Goal: Answer question/provide support: Share knowledge or assist other users

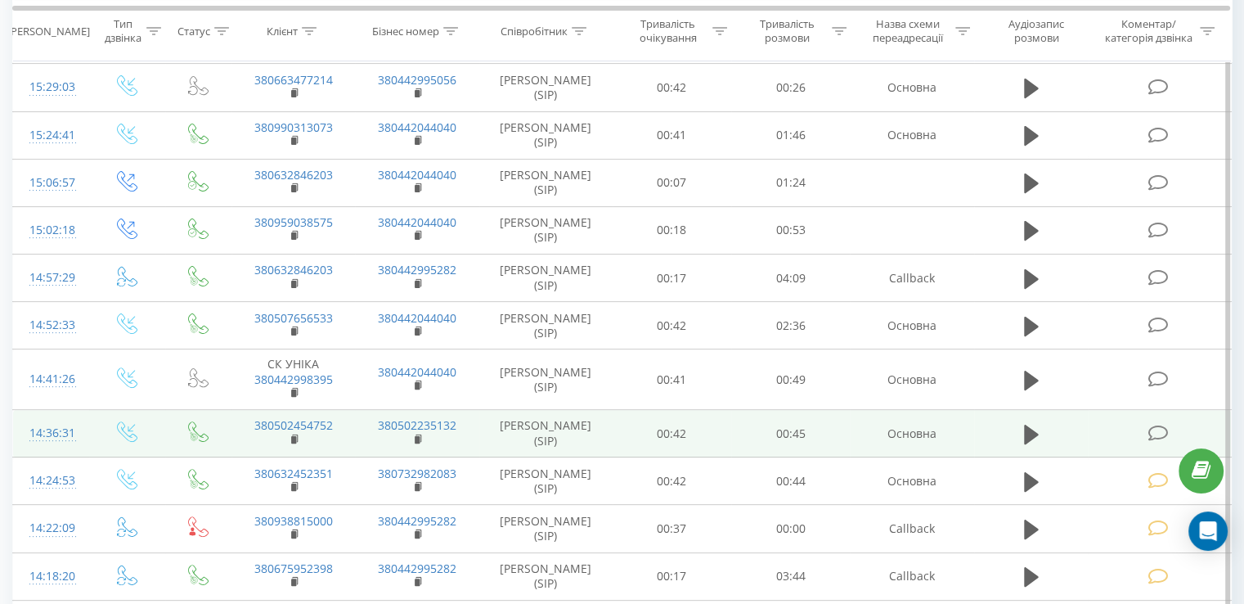
click at [1152, 427] on icon at bounding box center [1158, 433] width 20 height 17
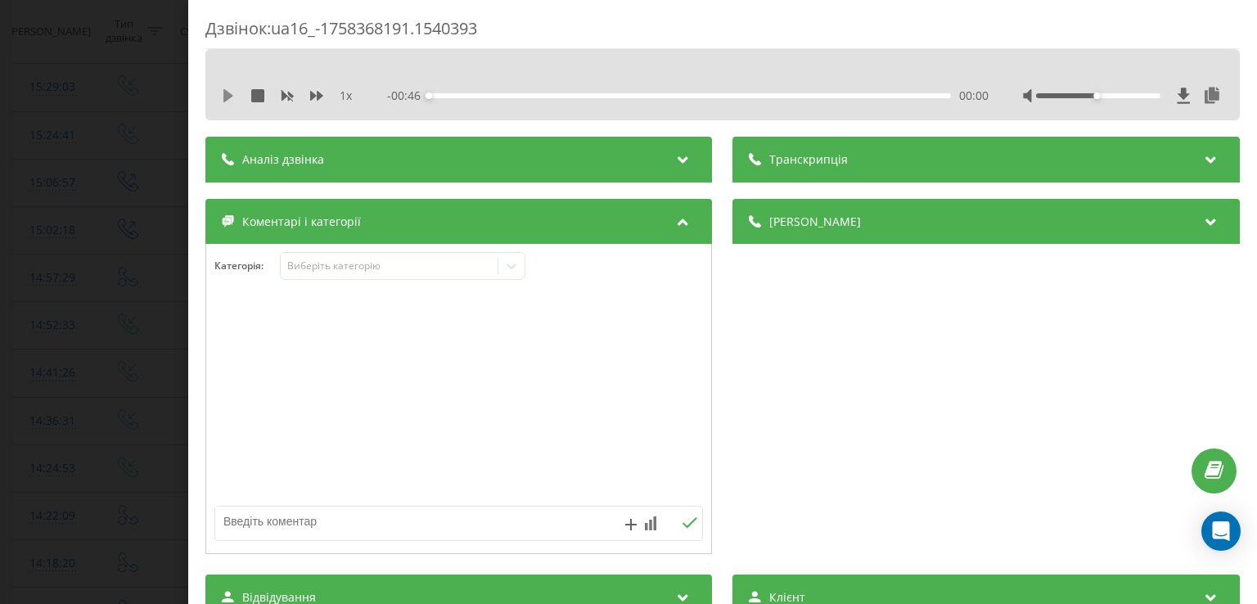
click at [226, 97] on icon at bounding box center [228, 95] width 10 height 13
click at [458, 96] on div "00:02" at bounding box center [690, 95] width 521 height 5
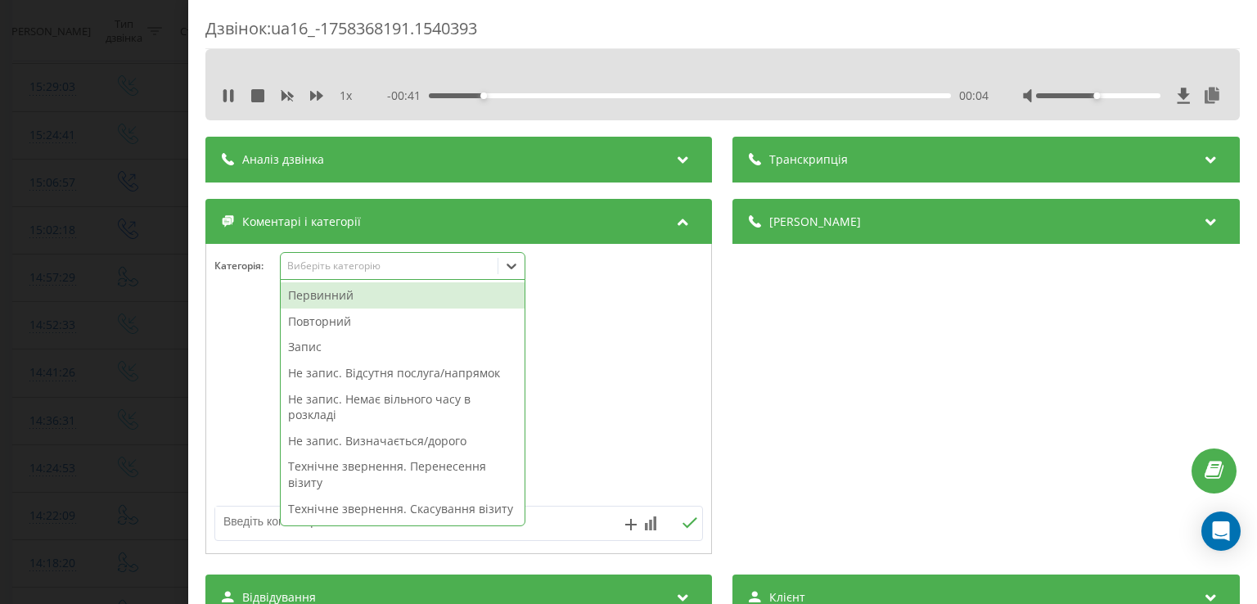
click at [514, 265] on icon at bounding box center [511, 266] width 16 height 16
click at [358, 296] on div "Первинний" at bounding box center [403, 295] width 244 height 26
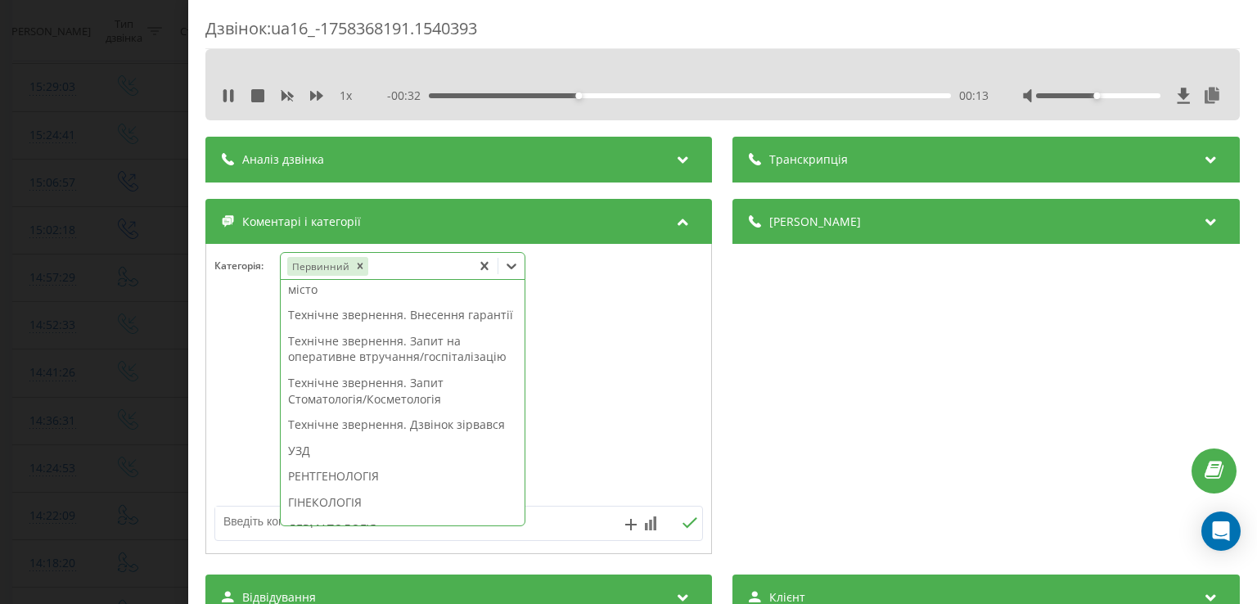
scroll to position [371, 0]
click at [385, 369] on div "Технічне звернення. Запит на оперативне втручання/госпіталізацію" at bounding box center [403, 348] width 244 height 42
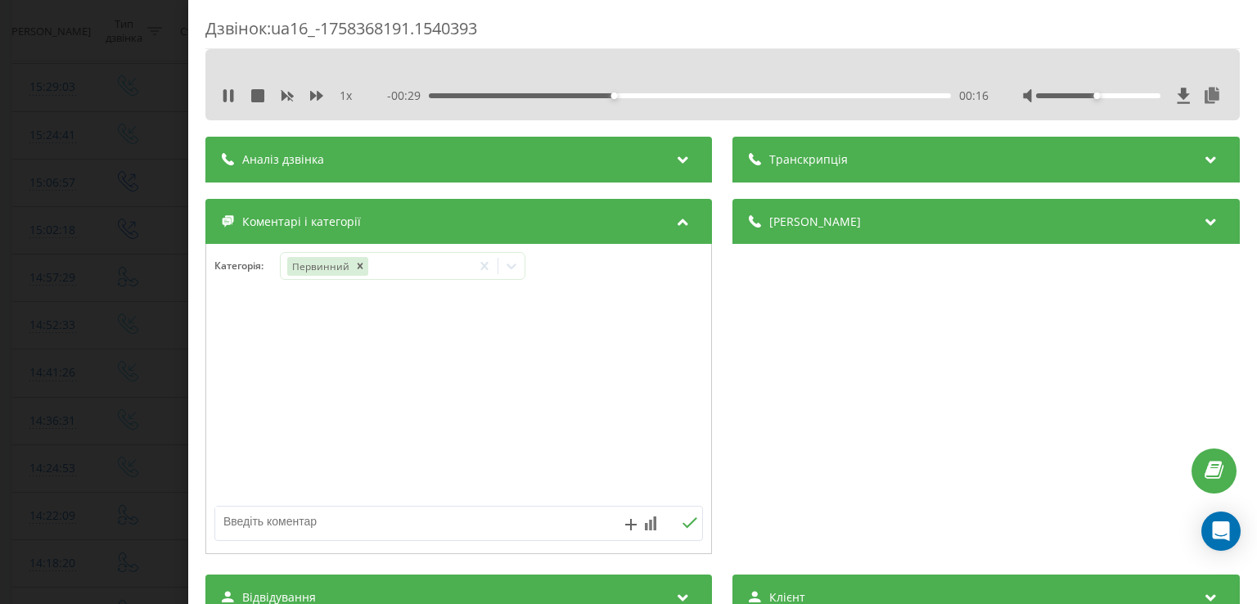
click at [230, 403] on div at bounding box center [458, 399] width 505 height 196
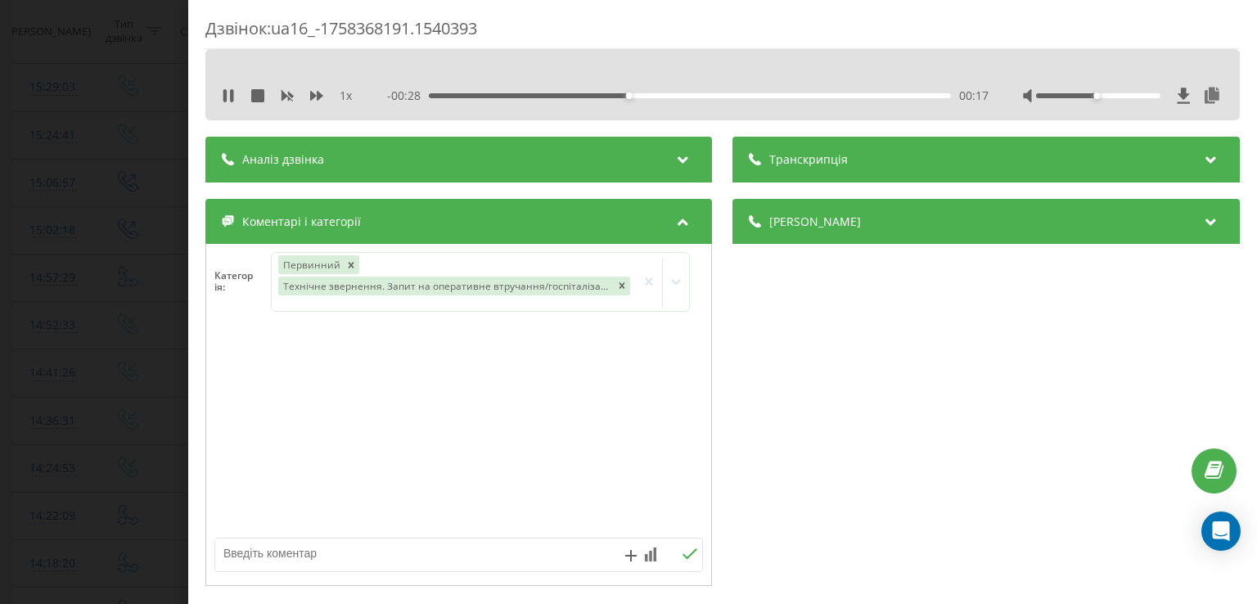
click at [118, 396] on div "Дзвінок : ua16_-1758368191.1540393 1 x - 00:28 00:17 00:17 Транскрипція Для AI-…" at bounding box center [628, 302] width 1257 height 604
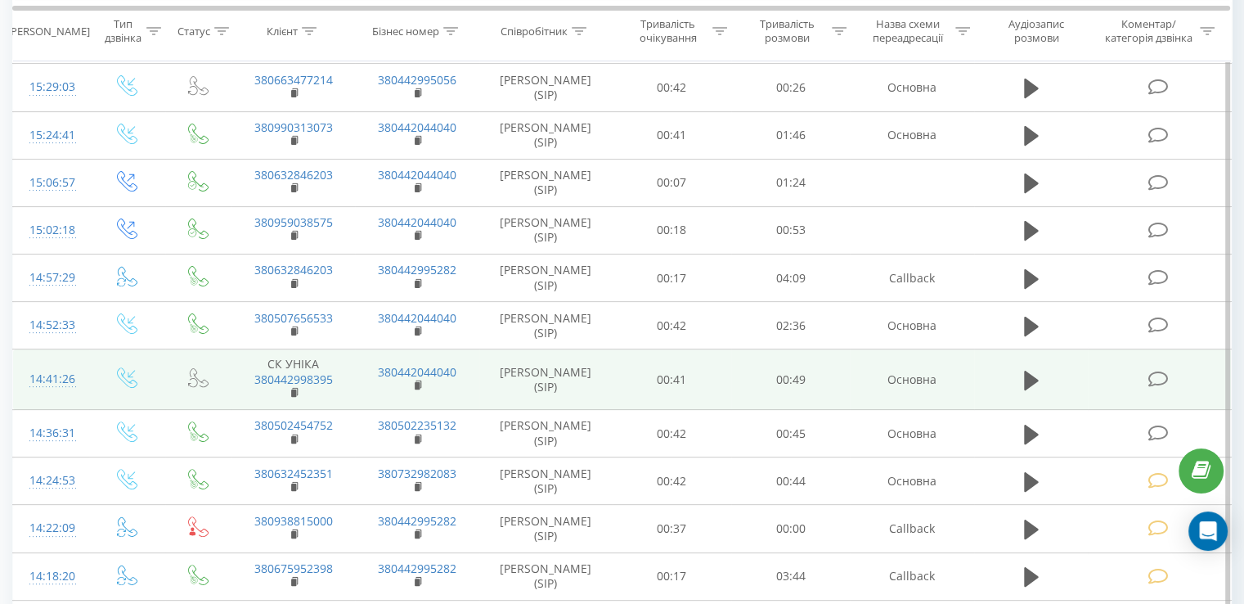
click at [1162, 374] on icon at bounding box center [1158, 379] width 20 height 17
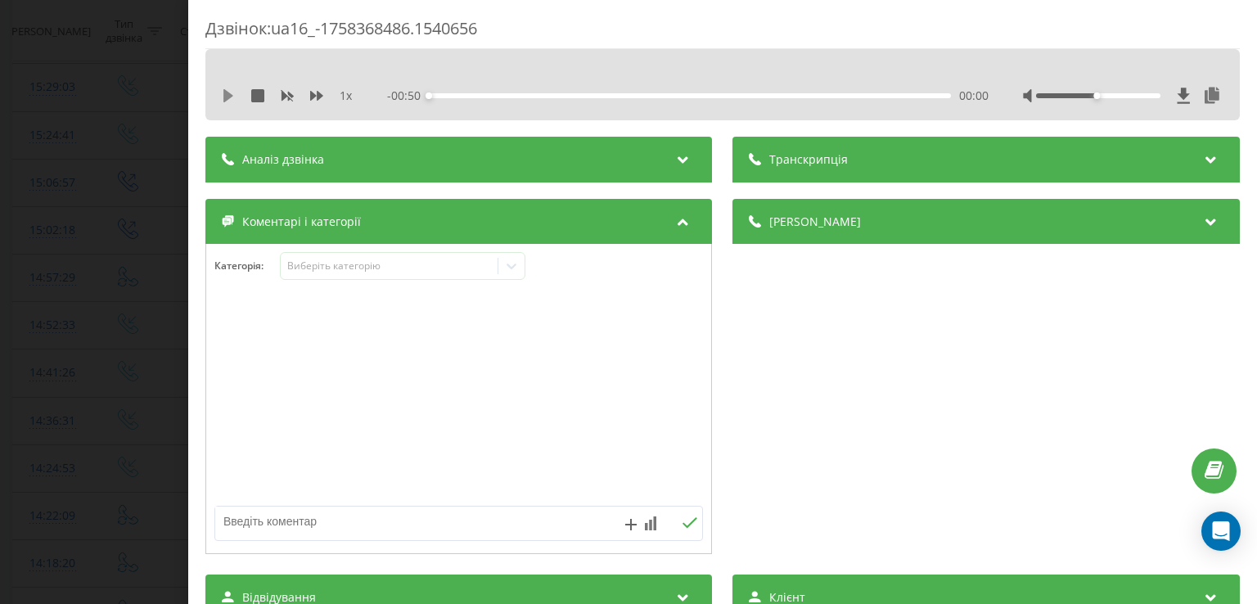
click at [224, 99] on icon at bounding box center [228, 95] width 10 height 13
click at [453, 92] on div "- 00:49 00:00 00:00" at bounding box center [688, 96] width 601 height 16
click at [462, 96] on div "00:03" at bounding box center [690, 95] width 521 height 5
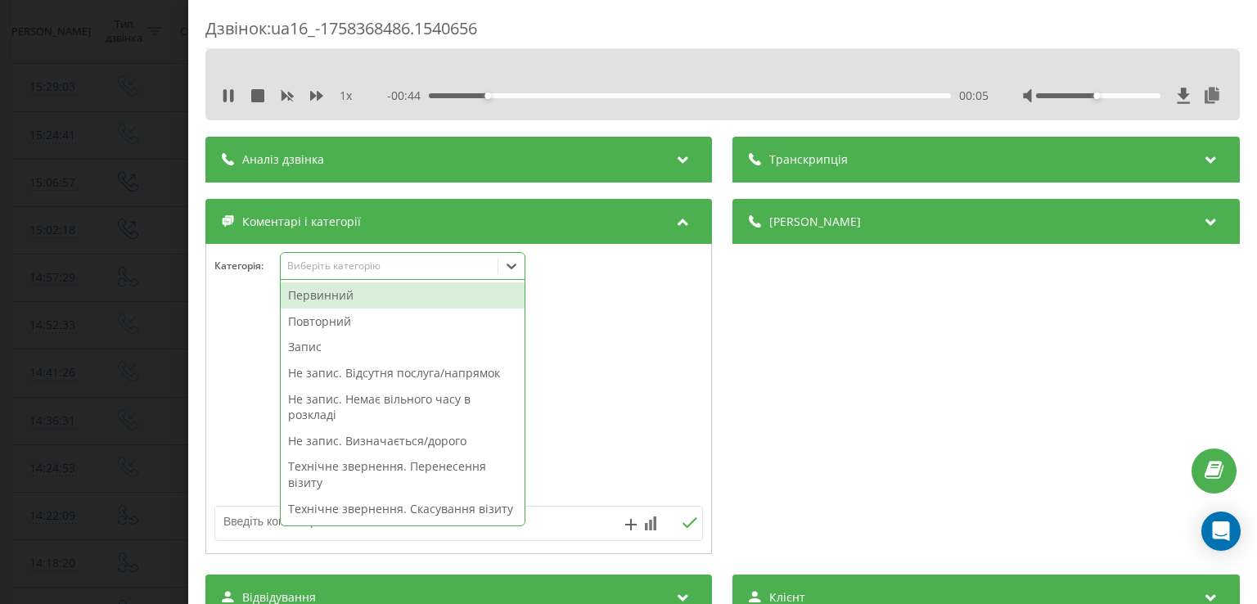
click at [517, 269] on icon at bounding box center [511, 266] width 16 height 16
click at [352, 292] on div "Первинний" at bounding box center [403, 295] width 244 height 26
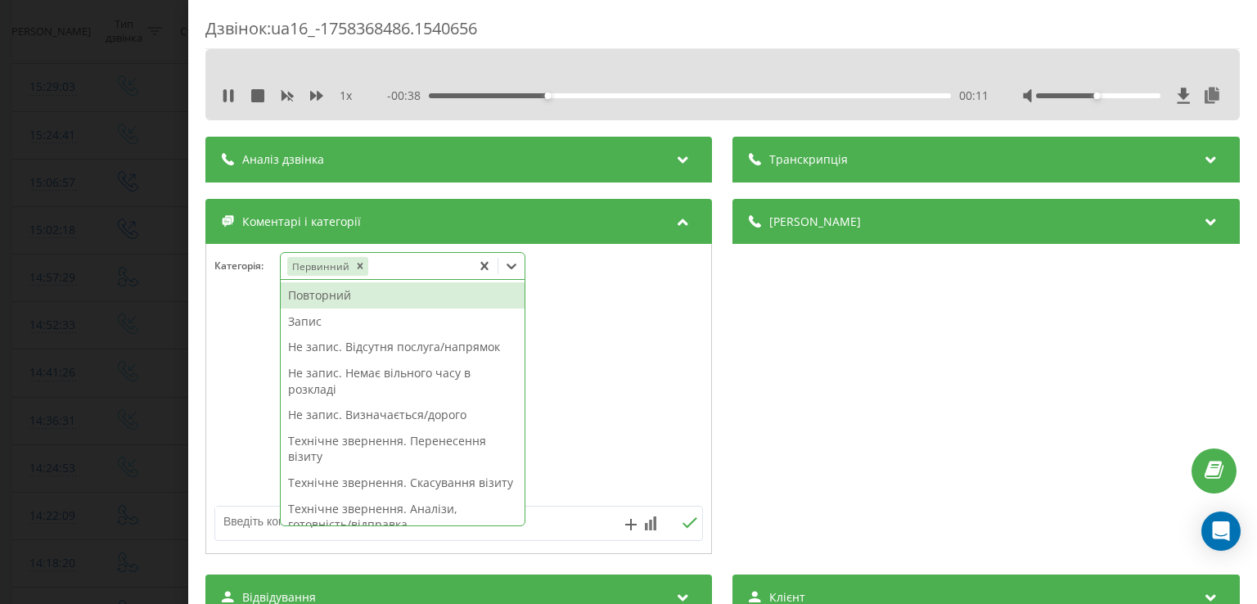
click at [373, 415] on div "Не запис. Визначається/дорого" at bounding box center [403, 415] width 244 height 26
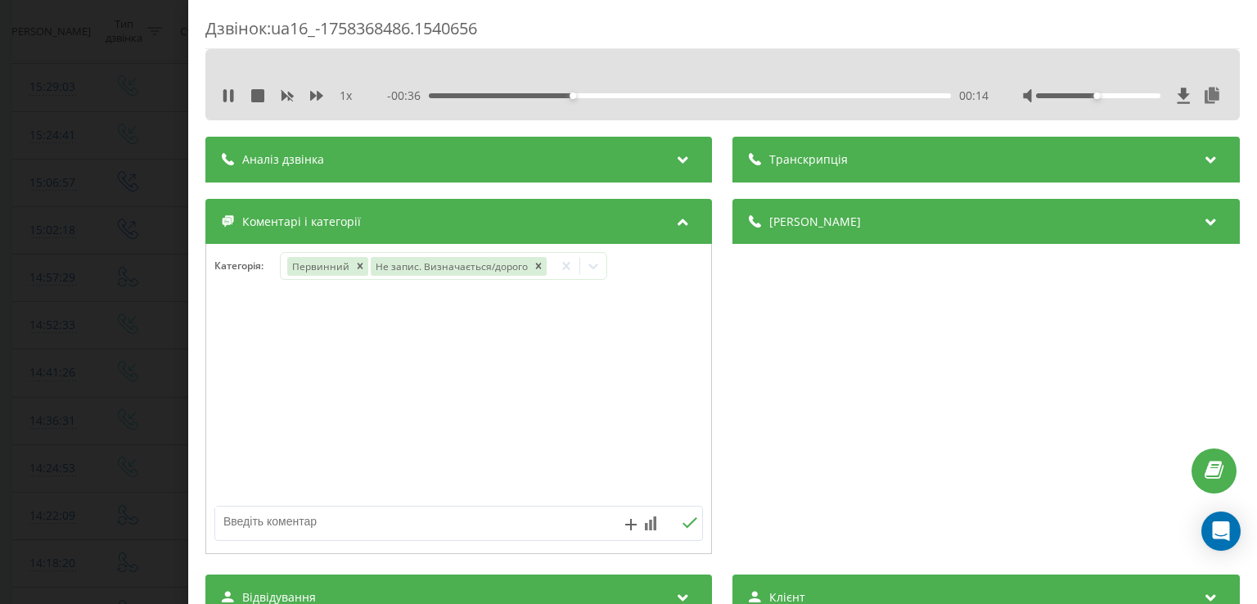
click at [257, 425] on div at bounding box center [458, 399] width 505 height 196
click at [162, 410] on div "Дзвінок : ua16_-1758368486.1540656 1 x - 00:35 00:14 00:14 Транскрипція Для AI-…" at bounding box center [628, 302] width 1257 height 604
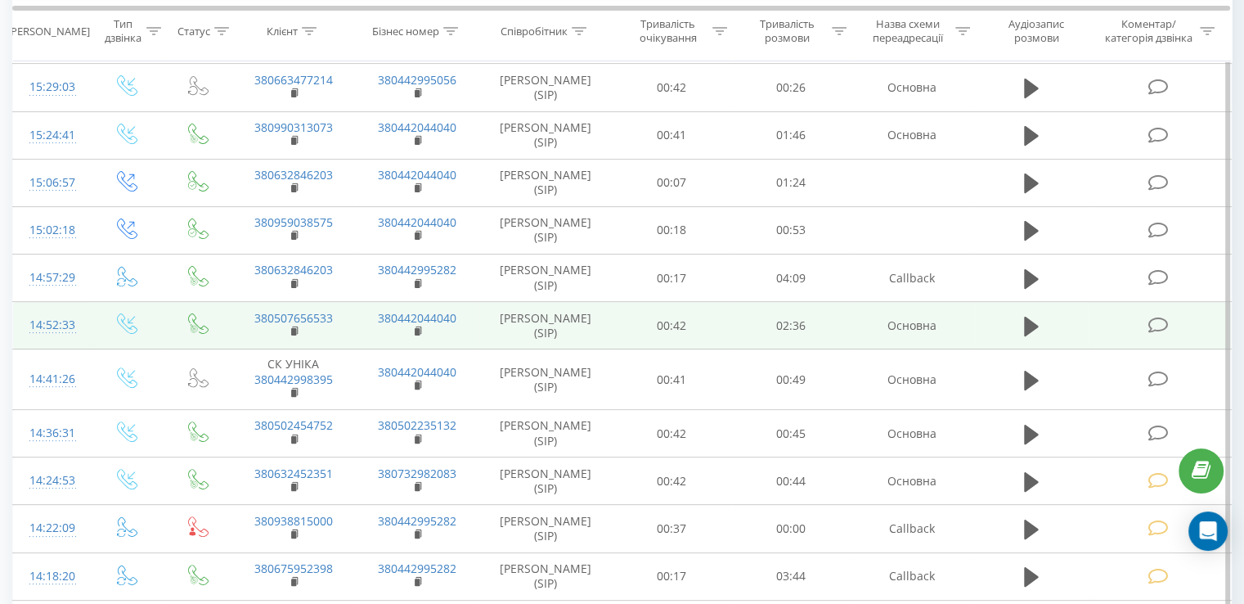
click at [1154, 317] on icon at bounding box center [1158, 325] width 20 height 17
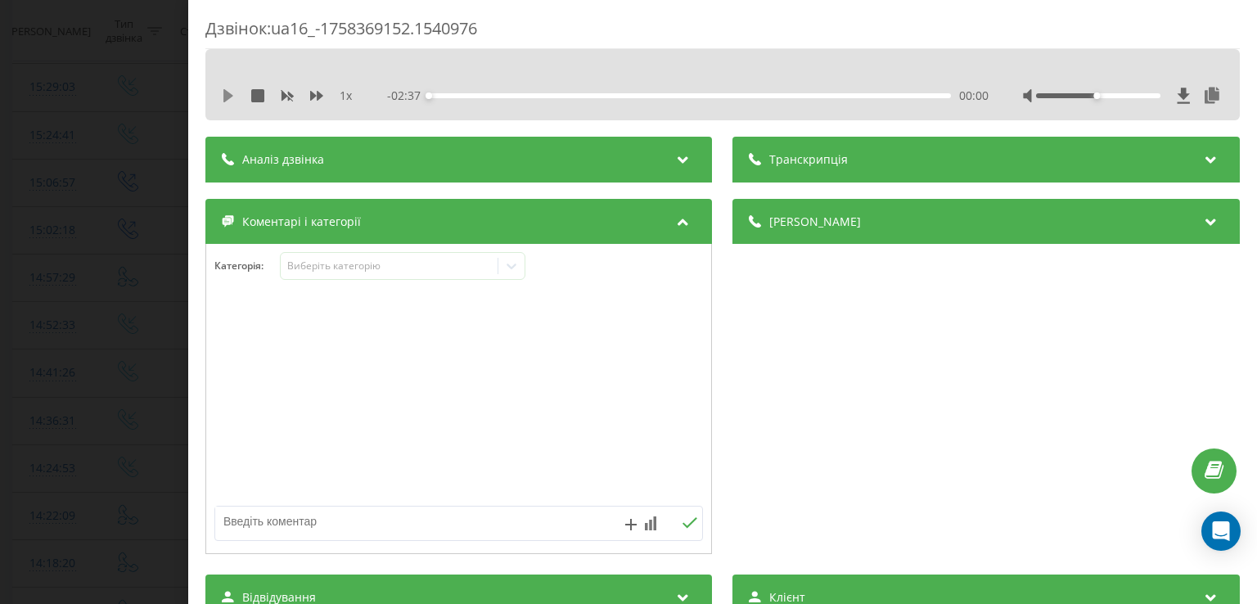
click at [224, 93] on icon at bounding box center [228, 95] width 10 height 13
click at [456, 95] on div "00:08" at bounding box center [690, 95] width 521 height 5
click at [448, 94] on div "00:06" at bounding box center [690, 95] width 521 height 5
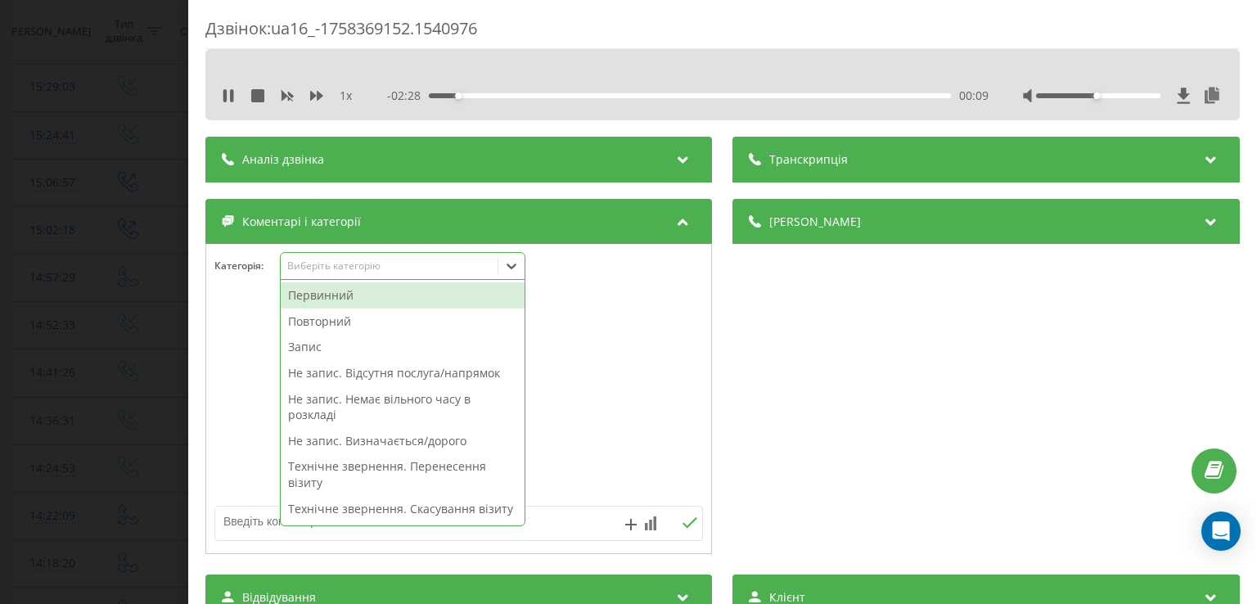
click at [502, 264] on div at bounding box center [511, 266] width 26 height 26
click at [407, 322] on div "Повторний" at bounding box center [403, 321] width 244 height 26
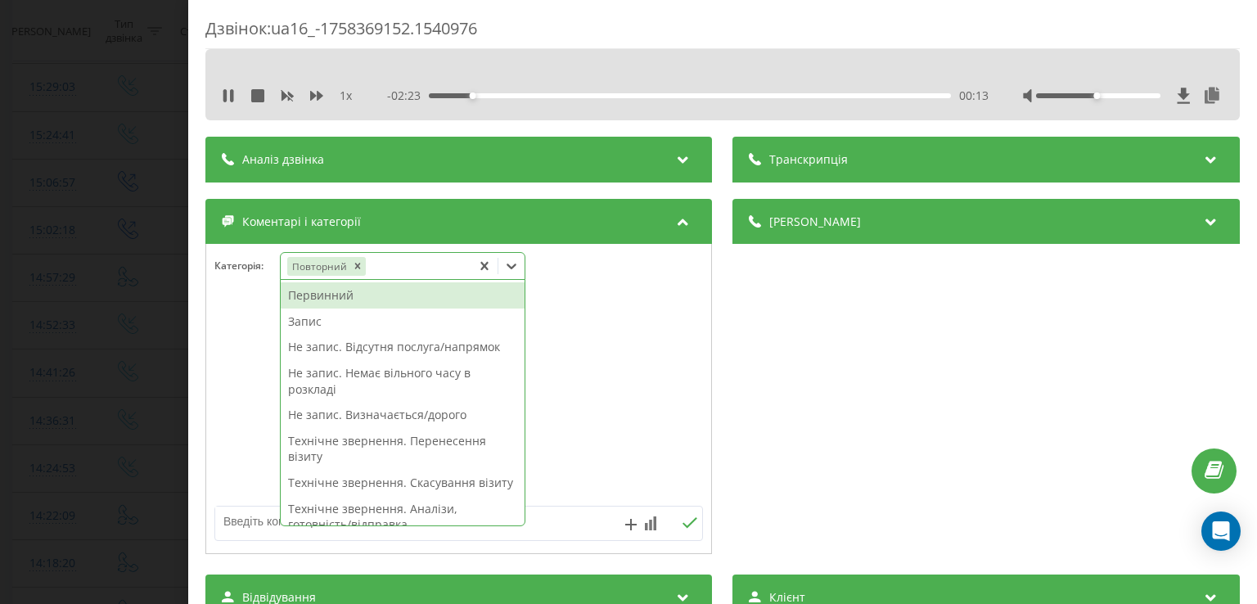
click at [314, 322] on div "Запис" at bounding box center [403, 321] width 244 height 26
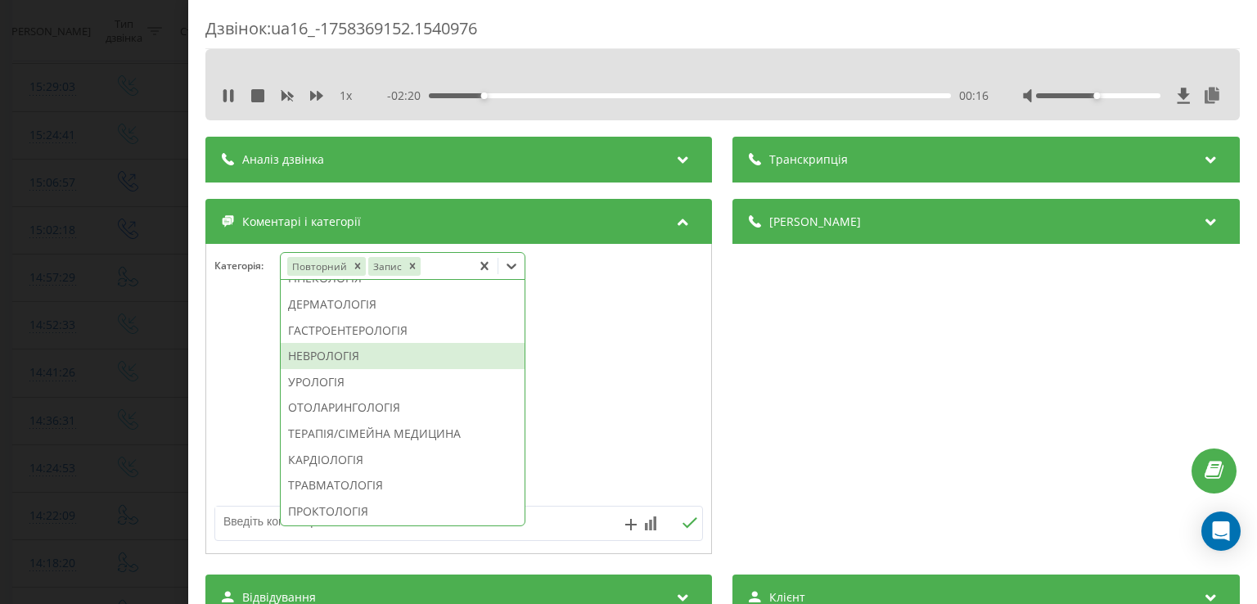
scroll to position [594, 0]
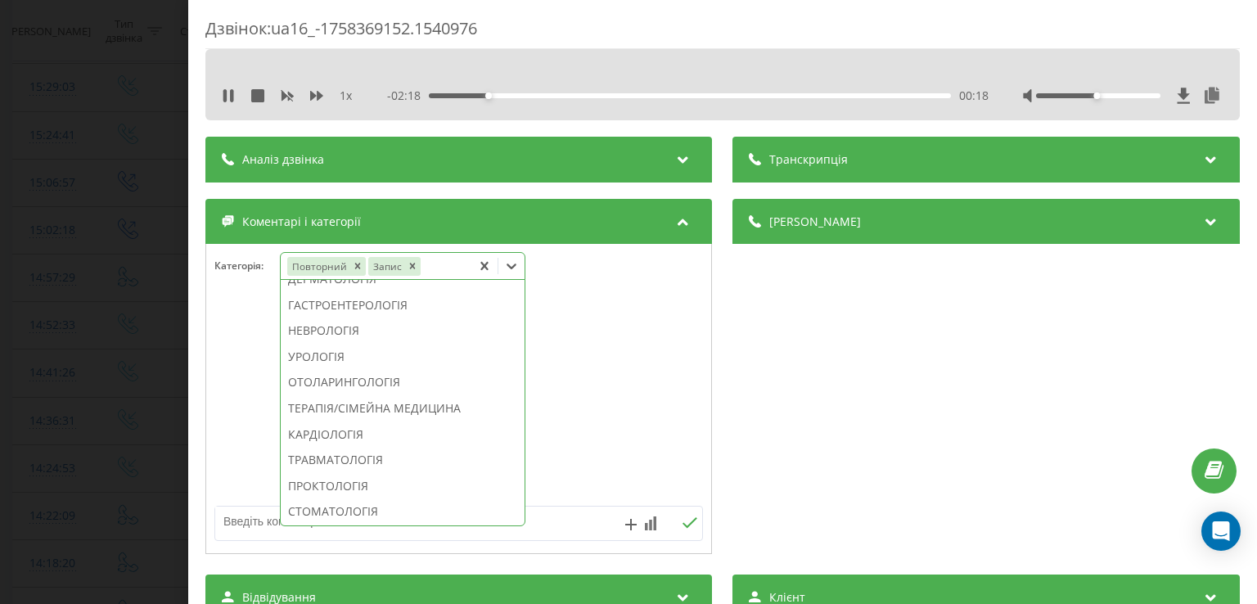
click at [344, 266] on div "ГІНЕКОЛОГІЯ" at bounding box center [403, 253] width 244 height 26
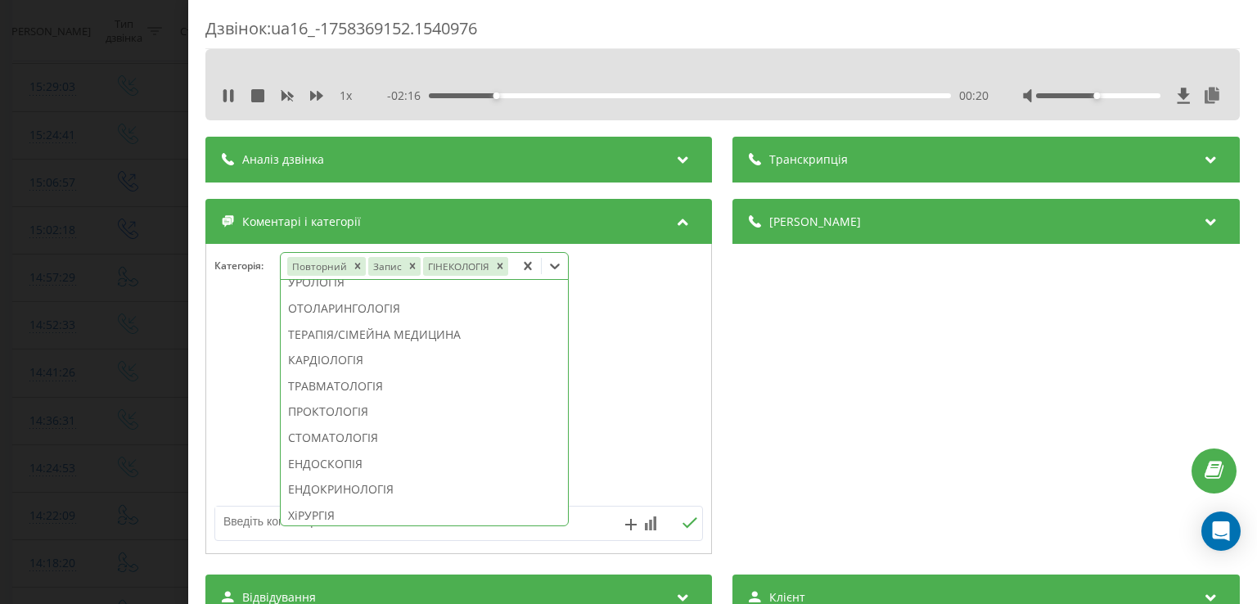
scroll to position [497, 0]
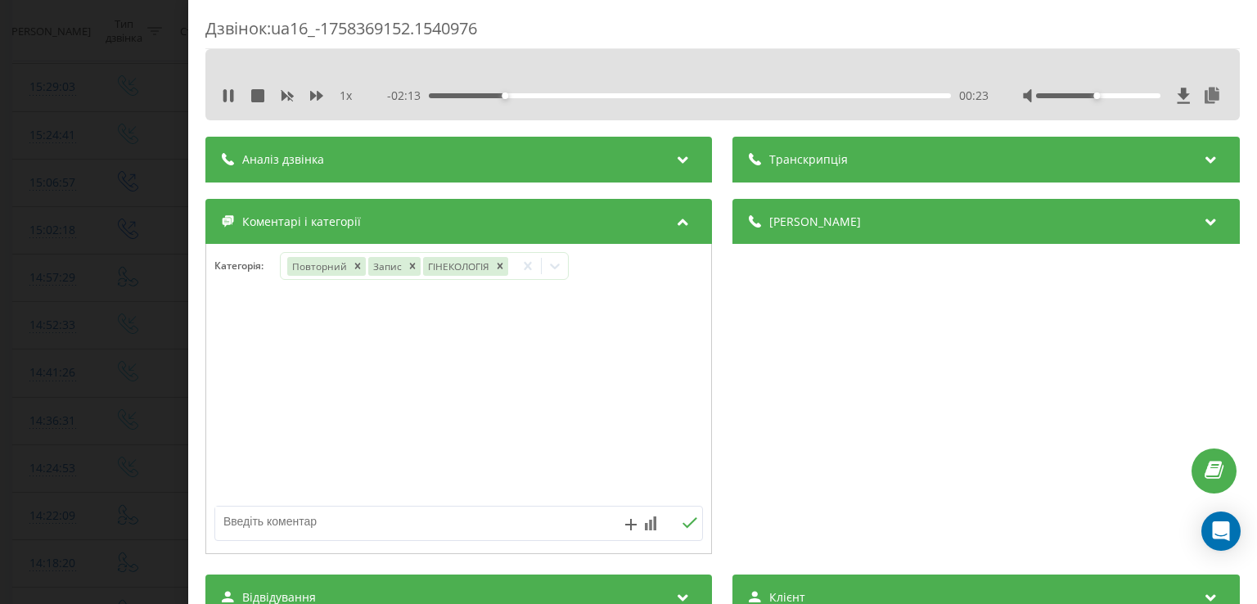
drag, startPoint x: 256, startPoint y: 356, endPoint x: 187, endPoint y: 367, distance: 69.7
click at [187, 367] on div "Дзвінок : ua16_-1758369152.1540976 1 x - 02:13 00:23 00:23 Транскрипція Для AI-…" at bounding box center [628, 302] width 1257 height 604
click at [151, 364] on div "Дзвінок : ua16_-1758369152.1540976 1 x - 02:13 00:24 00:24 Транскрипція Для AI-…" at bounding box center [628, 302] width 1257 height 604
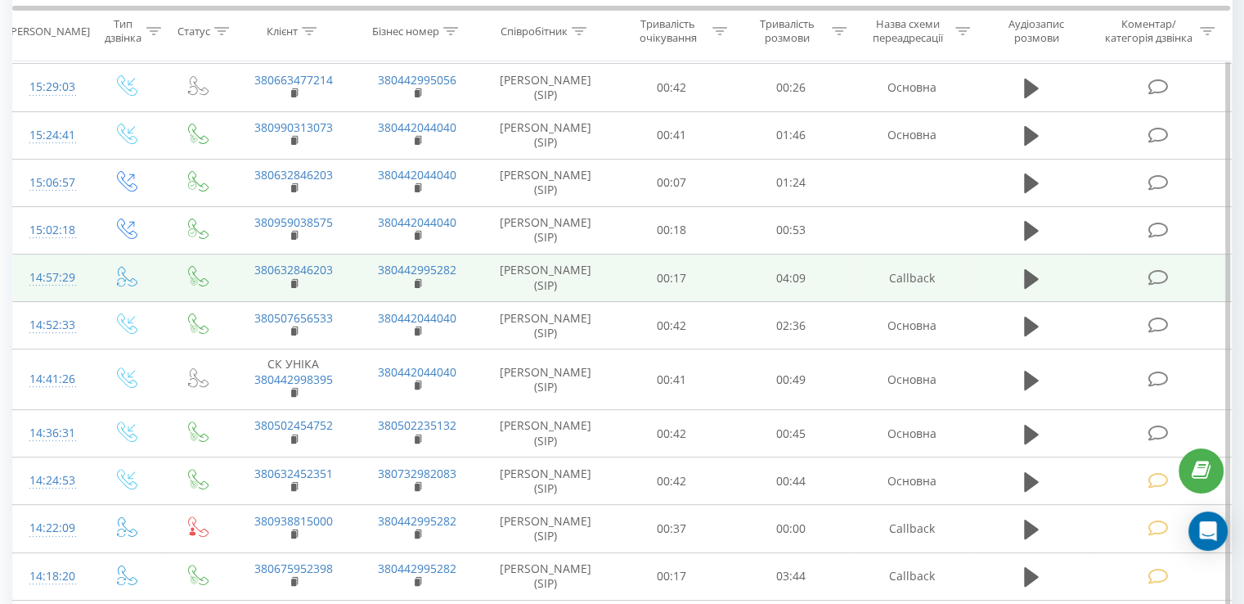
click at [1154, 278] on icon at bounding box center [1158, 277] width 20 height 17
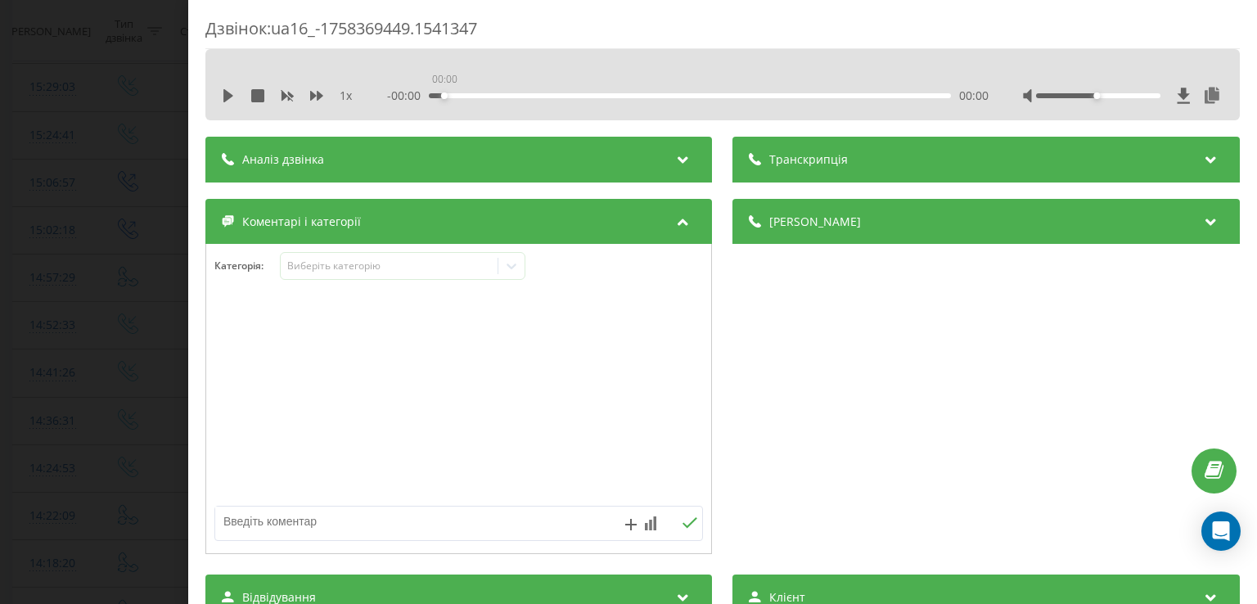
click at [442, 95] on div "00:00" at bounding box center [690, 95] width 521 height 5
click at [219, 92] on div "1 x - 04:14 00:00 00:00" at bounding box center [723, 95] width 1010 height 25
click at [229, 96] on icon at bounding box center [228, 95] width 10 height 13
click at [441, 93] on div "00:06" at bounding box center [690, 95] width 521 height 5
click at [230, 99] on icon at bounding box center [231, 95] width 3 height 13
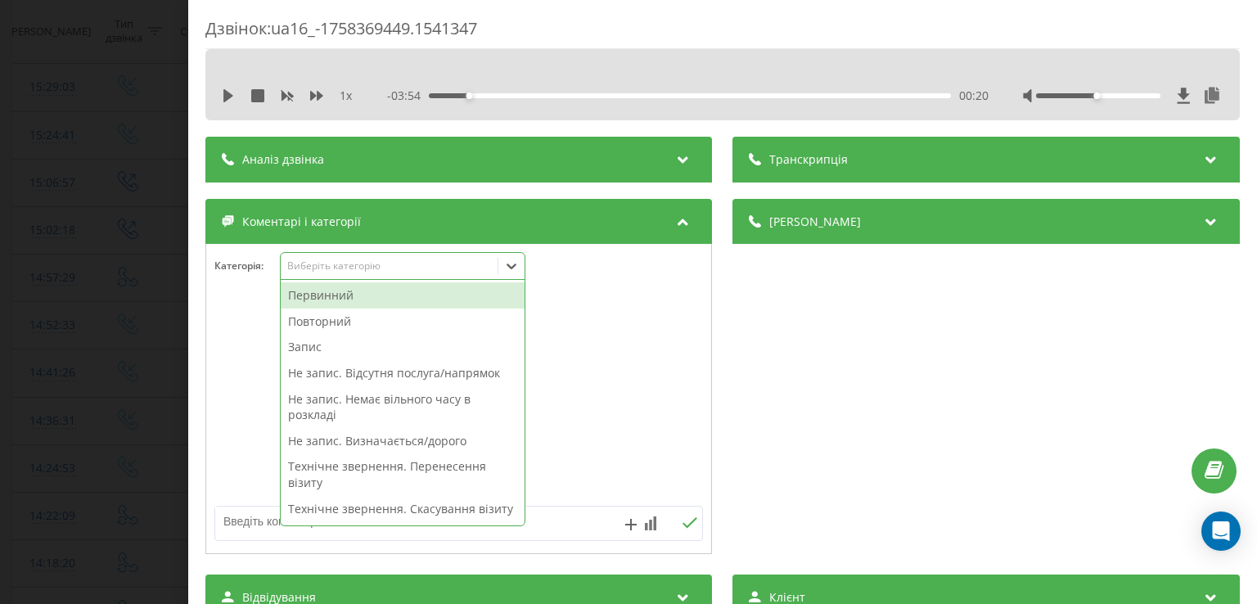
click at [511, 268] on icon at bounding box center [512, 266] width 10 height 6
click at [403, 292] on div "Первинний" at bounding box center [403, 295] width 244 height 26
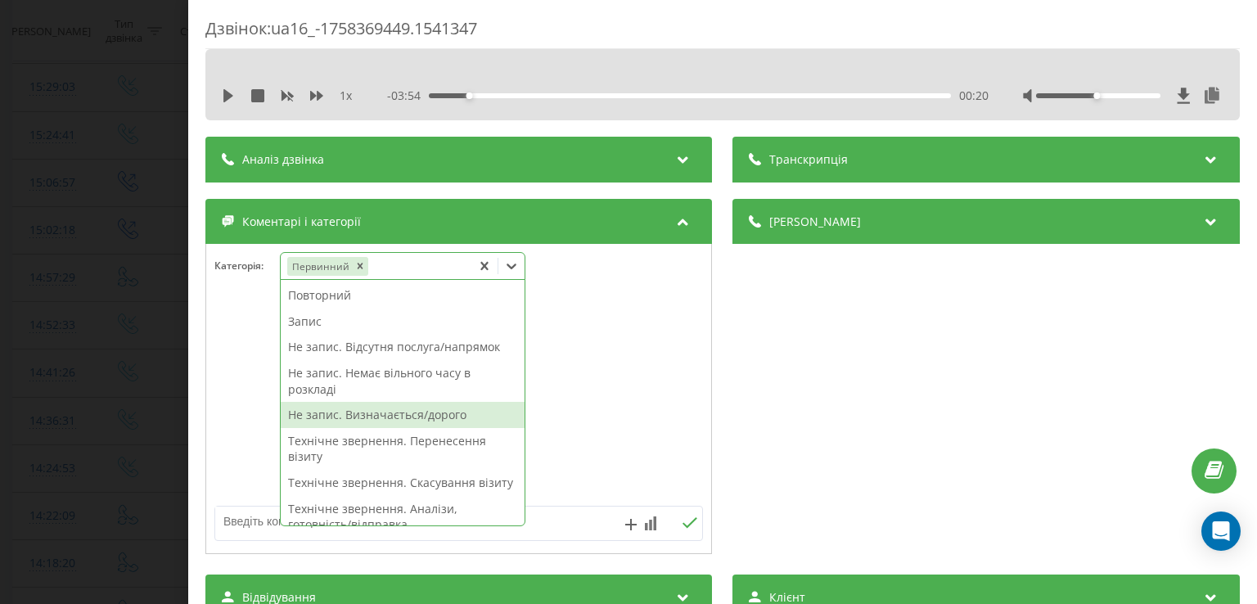
click at [353, 420] on div "Не запис. Визначається/дорого" at bounding box center [403, 415] width 244 height 26
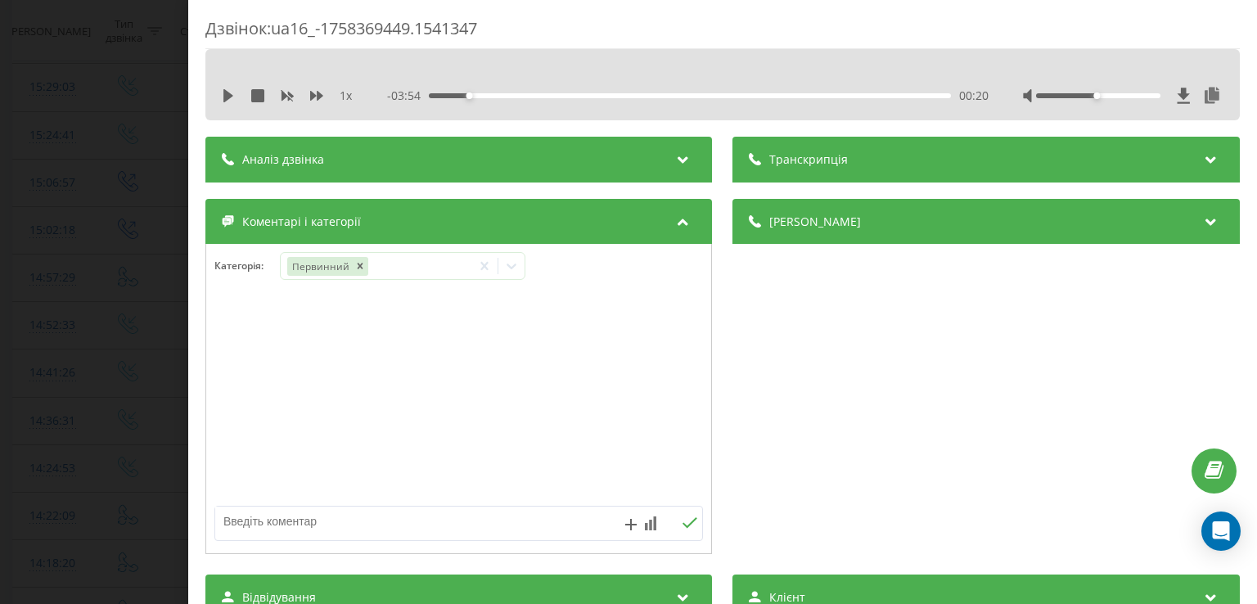
click at [255, 421] on div at bounding box center [458, 399] width 505 height 196
click at [151, 411] on div "Дзвінок : ua16_-1758369449.1541347 1 x - 03:54 00:20 00:20 Транскрипція Для AI-…" at bounding box center [628, 302] width 1257 height 604
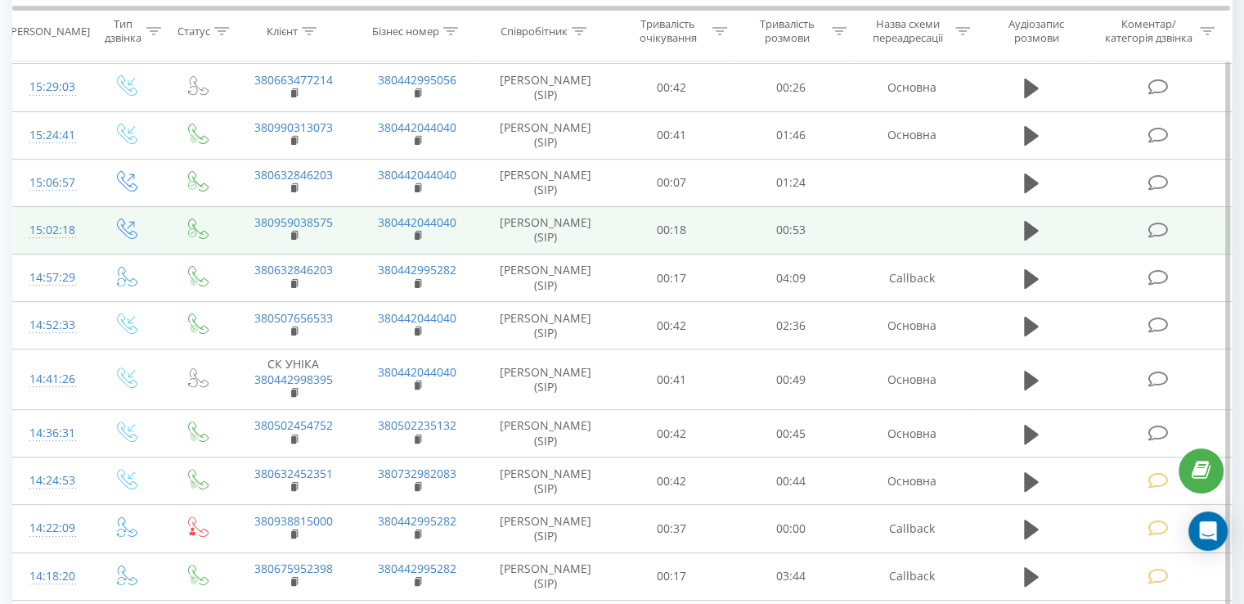
click at [1158, 222] on icon at bounding box center [1158, 230] width 20 height 17
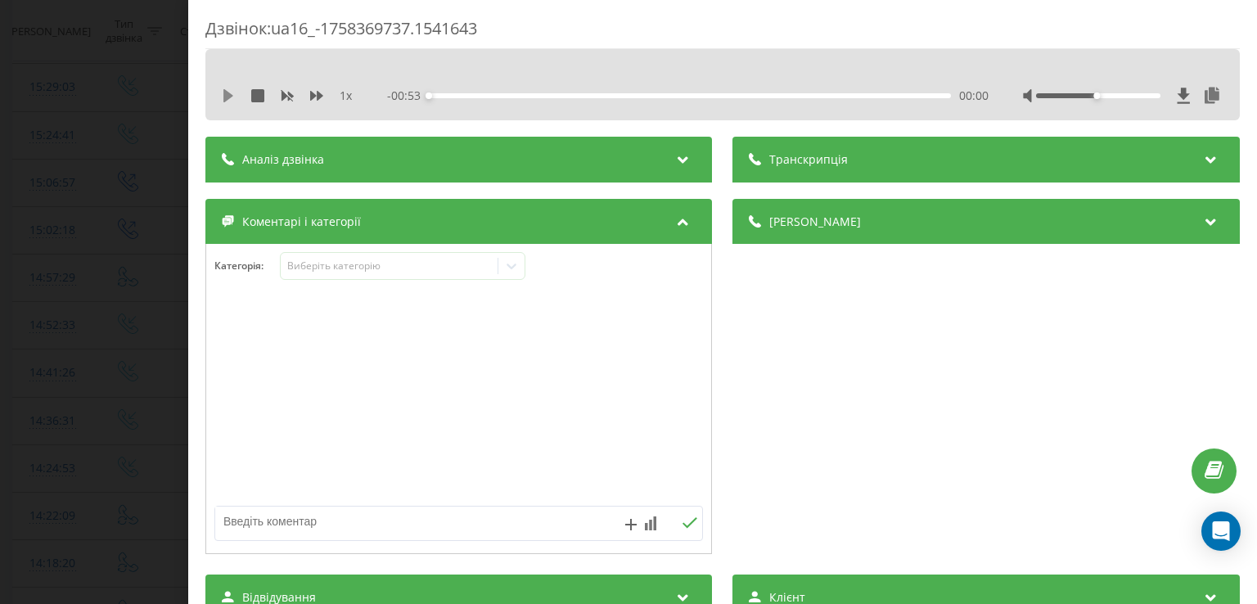
click at [222, 97] on icon at bounding box center [228, 95] width 13 height 13
click at [458, 93] on div "00:00" at bounding box center [690, 95] width 521 height 5
click at [227, 94] on icon at bounding box center [228, 95] width 13 height 13
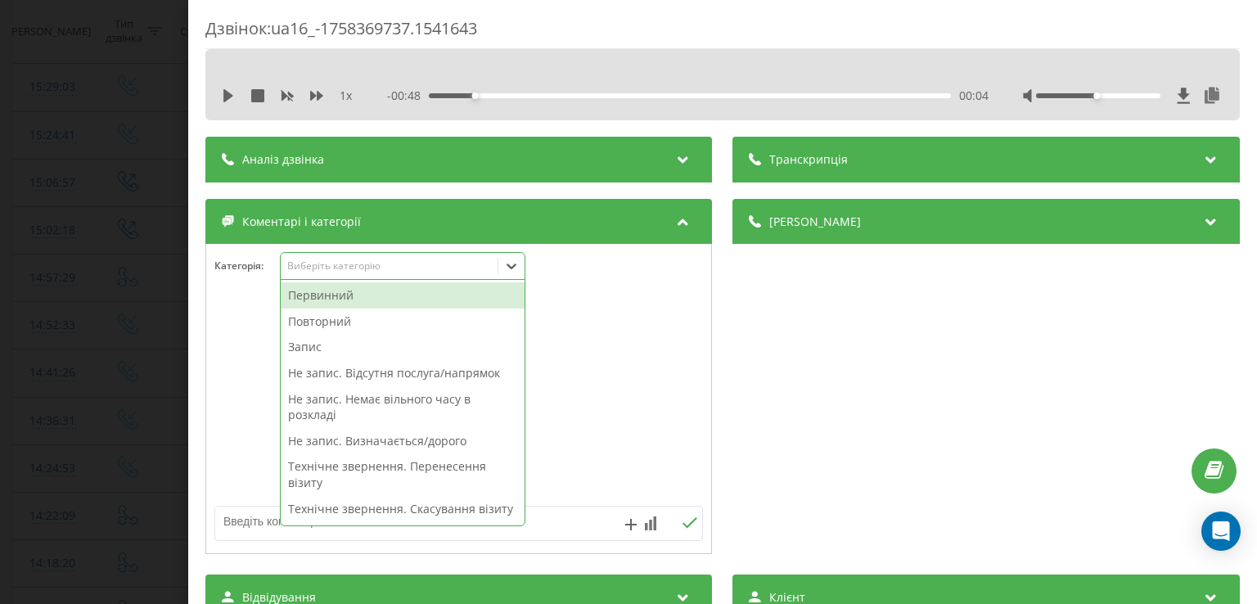
click at [510, 263] on icon at bounding box center [511, 266] width 16 height 16
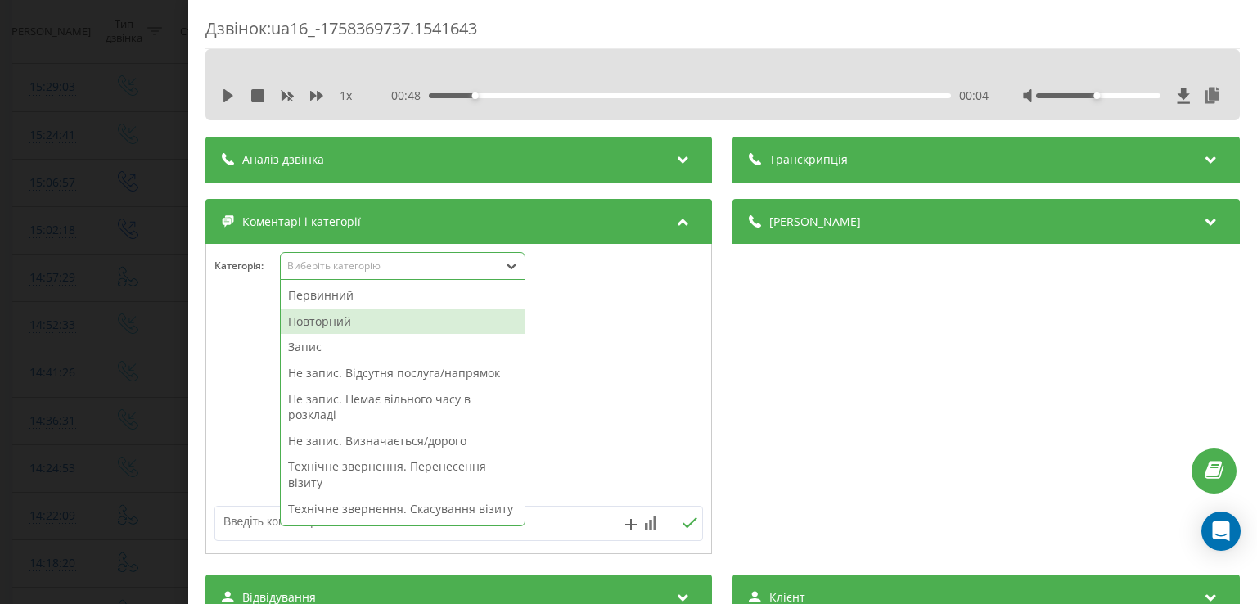
click at [358, 322] on div "Повторний" at bounding box center [403, 321] width 244 height 26
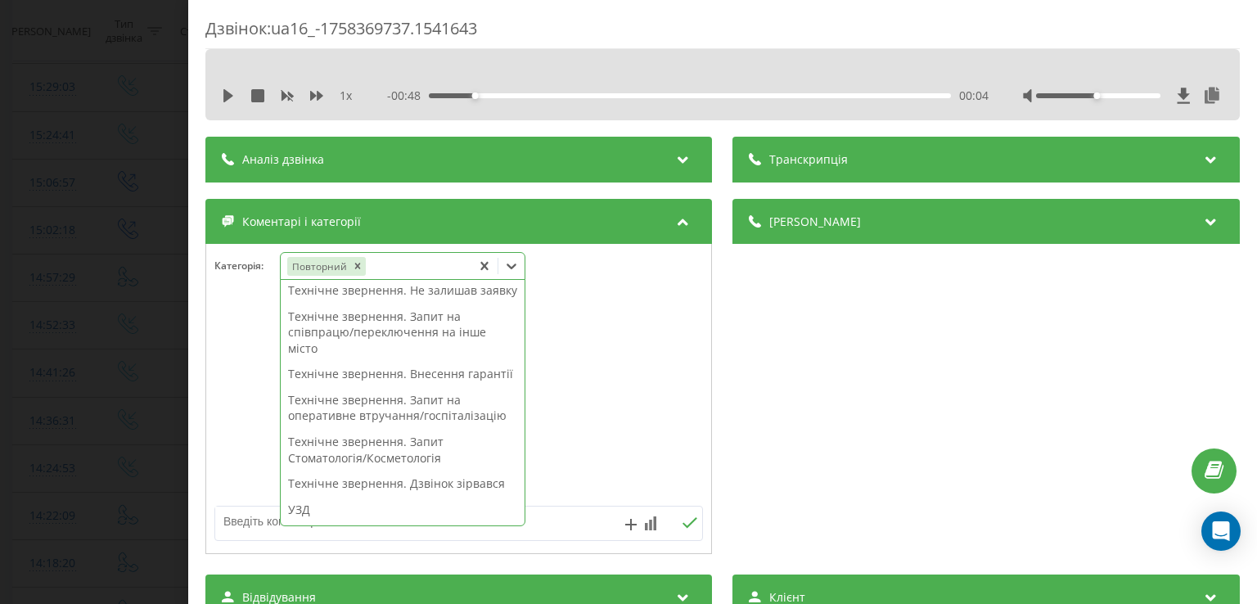
scroll to position [313, 0]
click at [358, 303] on div "Технічне звернення. Не залишав заявку" at bounding box center [403, 290] width 244 height 26
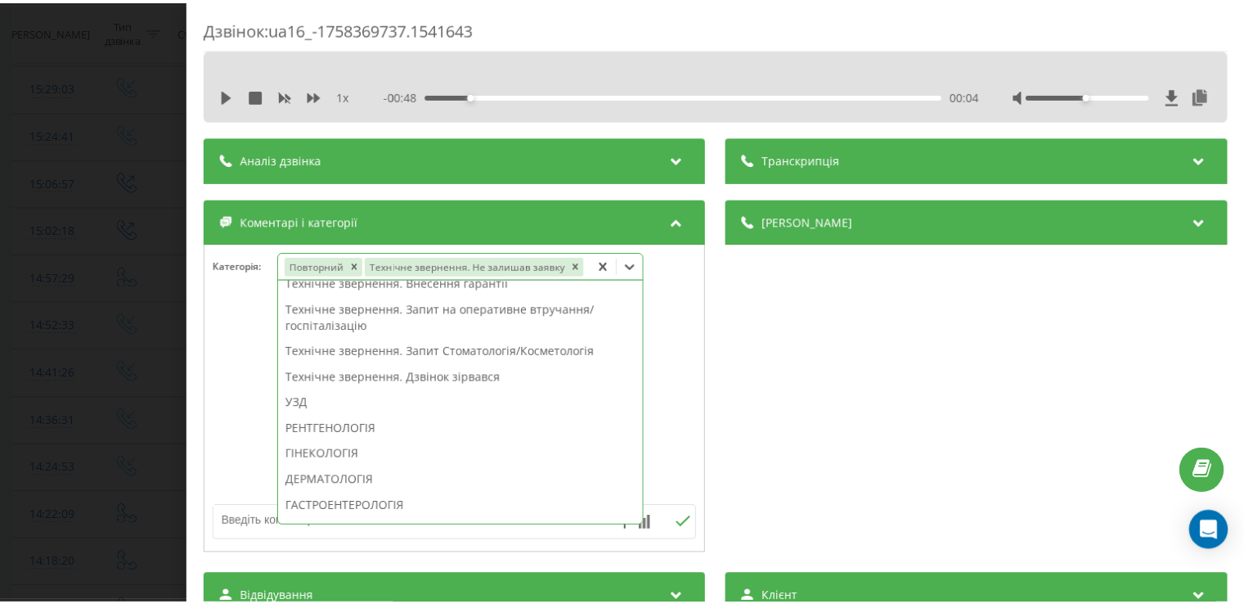
scroll to position [249, 0]
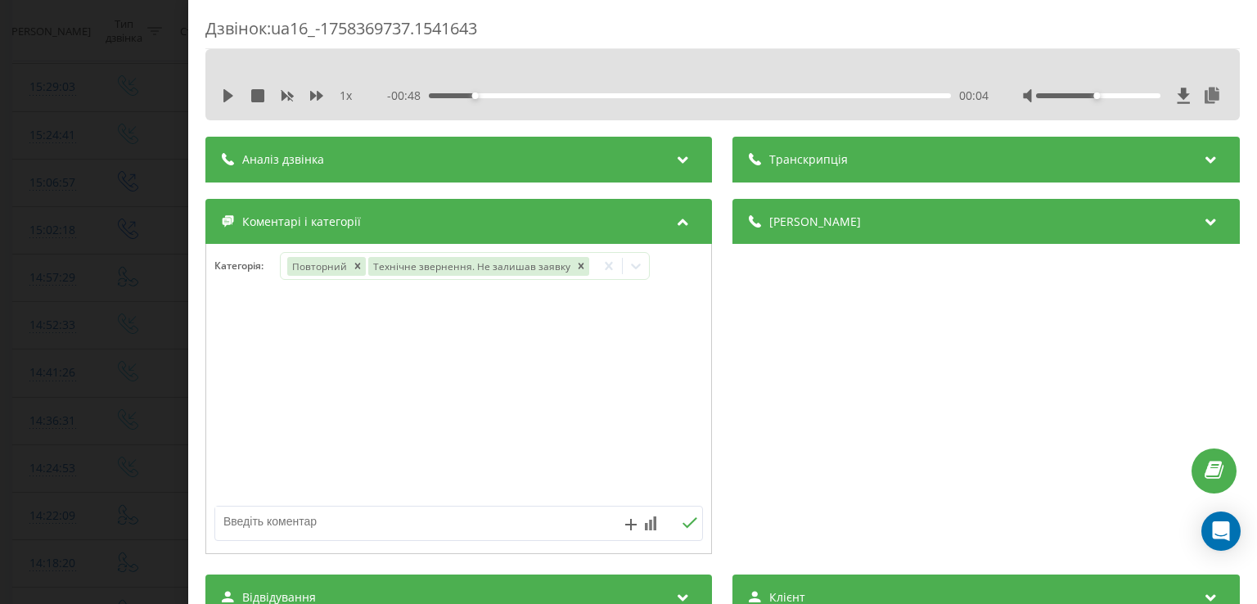
click at [252, 353] on div at bounding box center [458, 399] width 505 height 196
click at [335, 519] on textarea at bounding box center [409, 520] width 389 height 29
type textarea "внутр дзвінок"
click at [107, 427] on div "Дзвінок : ua16_-1758369737.1541643 1 x - 00:48 00:04 00:04 Транскрипція Для AI-…" at bounding box center [628, 302] width 1257 height 604
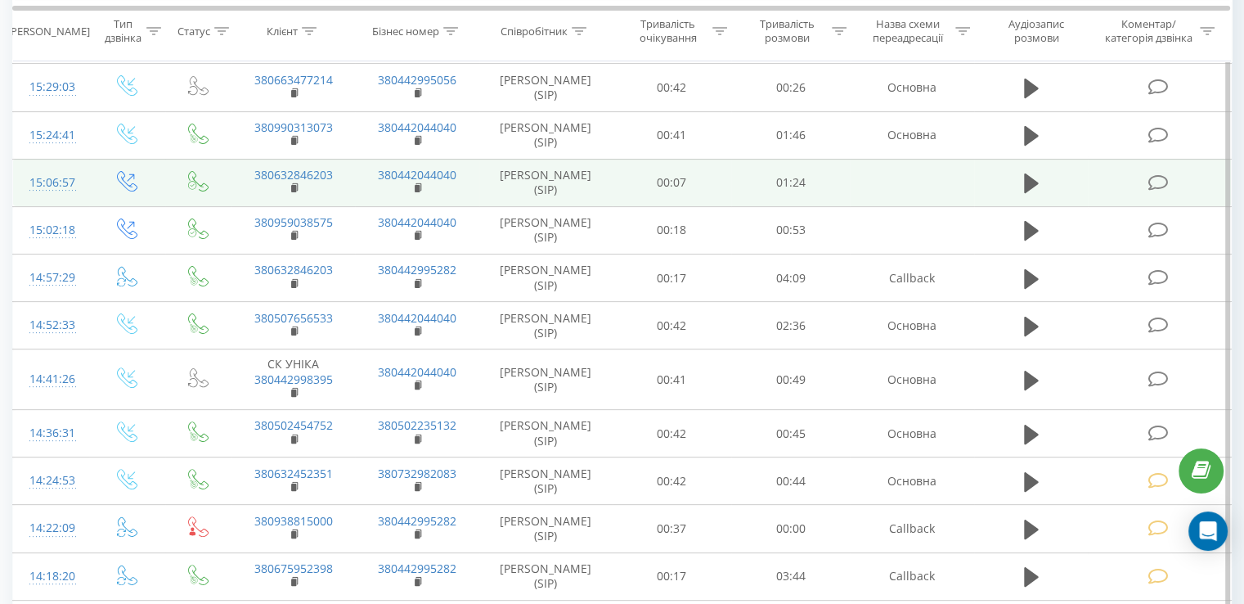
click at [1174, 169] on td at bounding box center [1159, 182] width 143 height 47
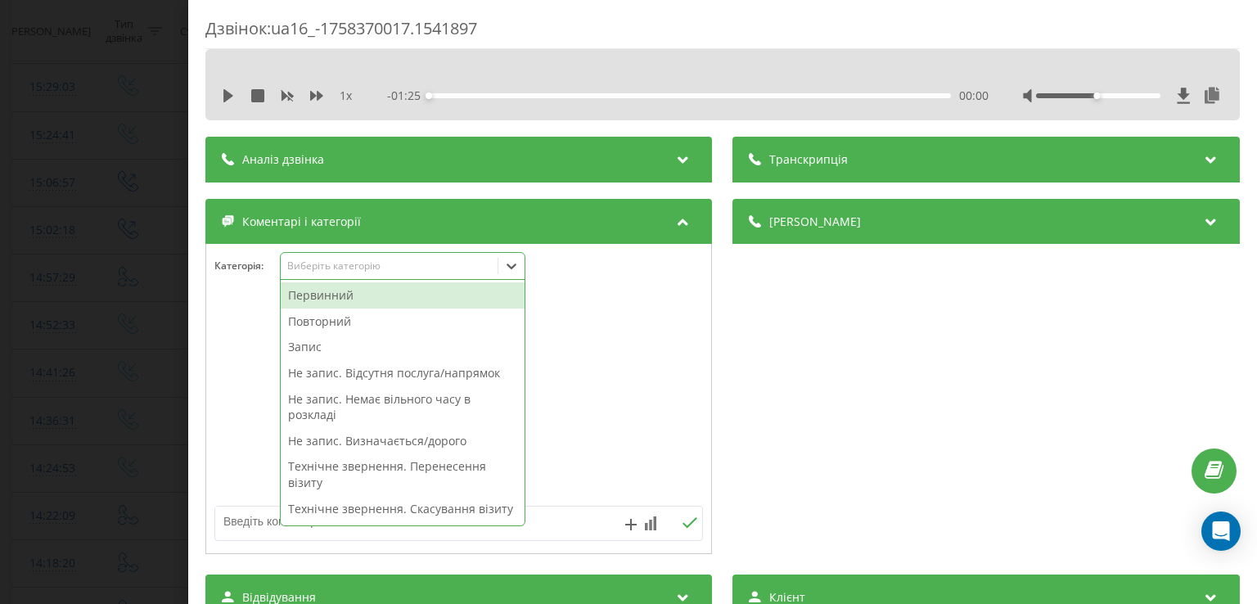
click at [512, 265] on icon at bounding box center [511, 266] width 16 height 16
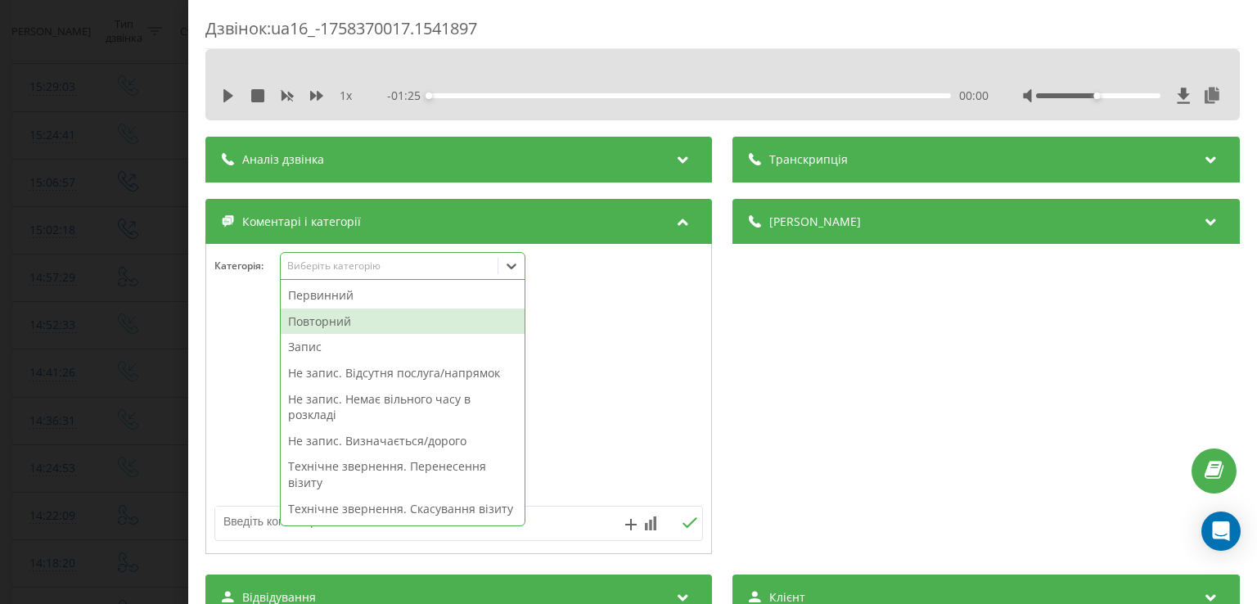
click at [379, 322] on div "Повторний" at bounding box center [403, 321] width 244 height 26
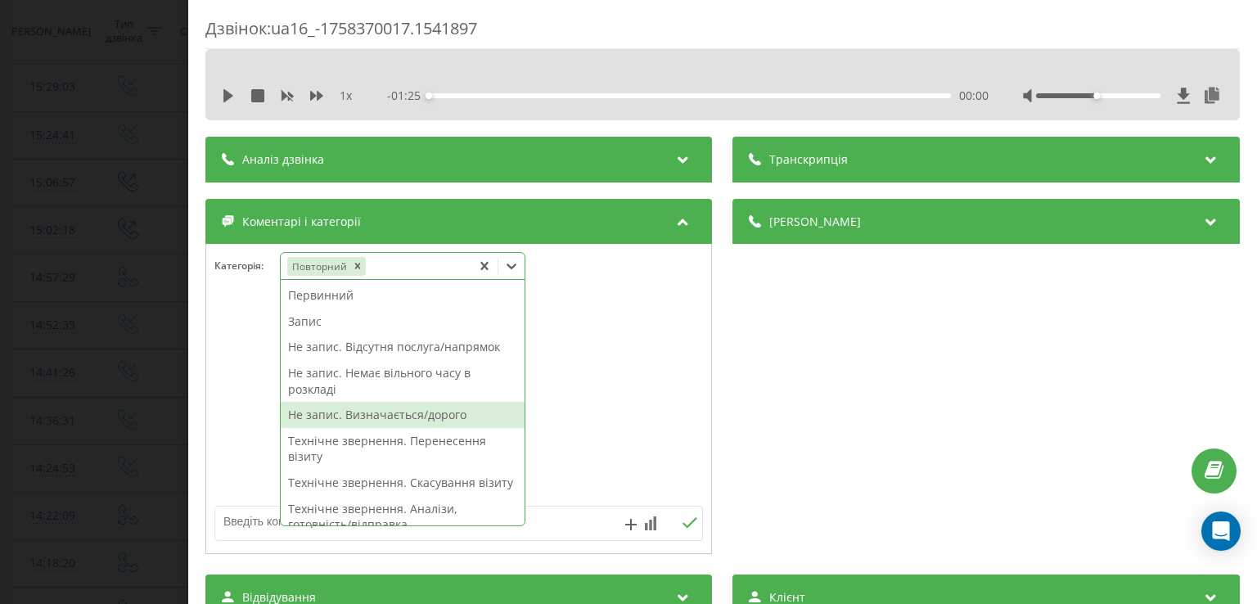
click at [371, 416] on div "Не запис. Визначається/дорого" at bounding box center [403, 415] width 244 height 26
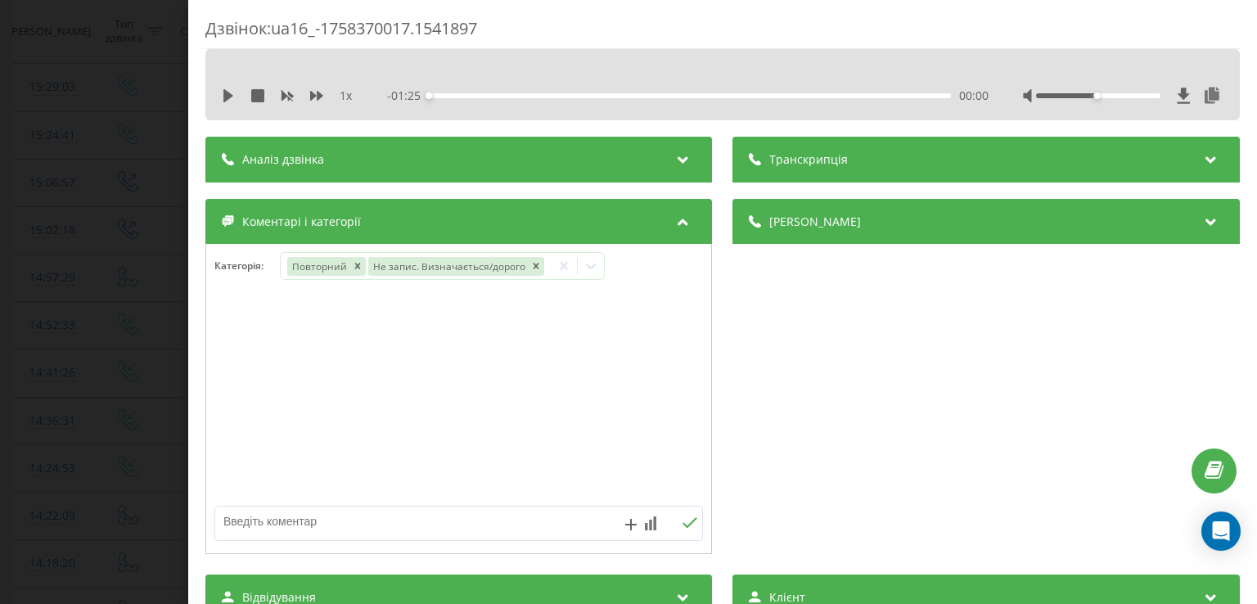
click at [218, 397] on div at bounding box center [458, 399] width 505 height 196
click at [131, 391] on div "Дзвінок : ua16_-1758370017.1541897 1 x - 01:25 00:00 00:00 Транскрипція Для AI-…" at bounding box center [628, 302] width 1257 height 604
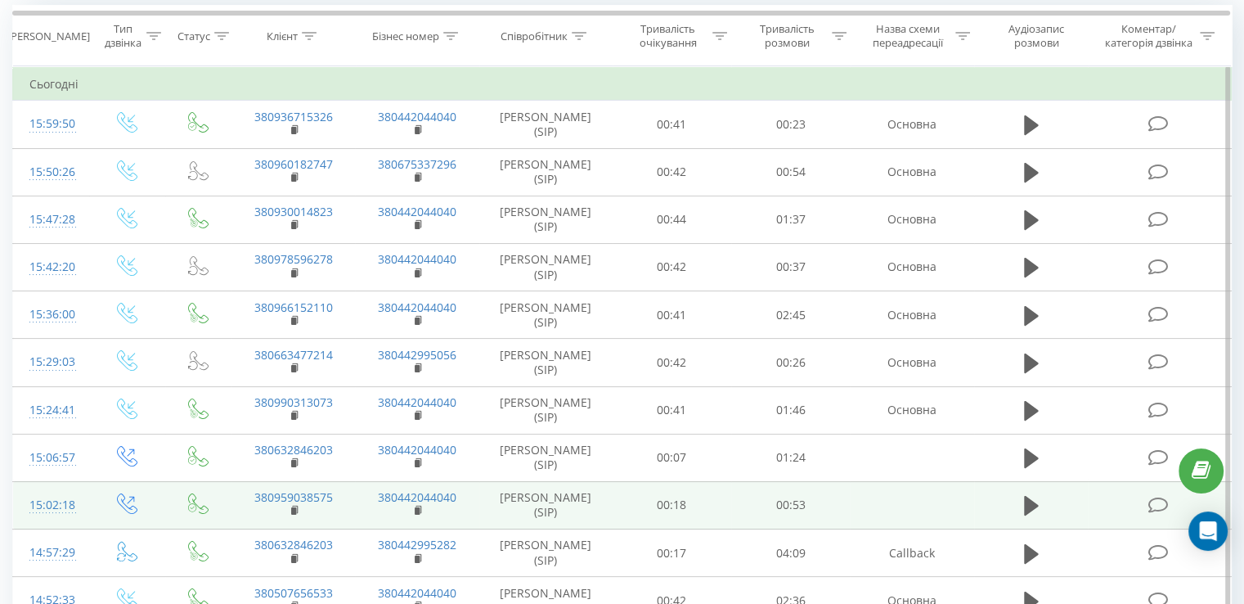
scroll to position [128, 0]
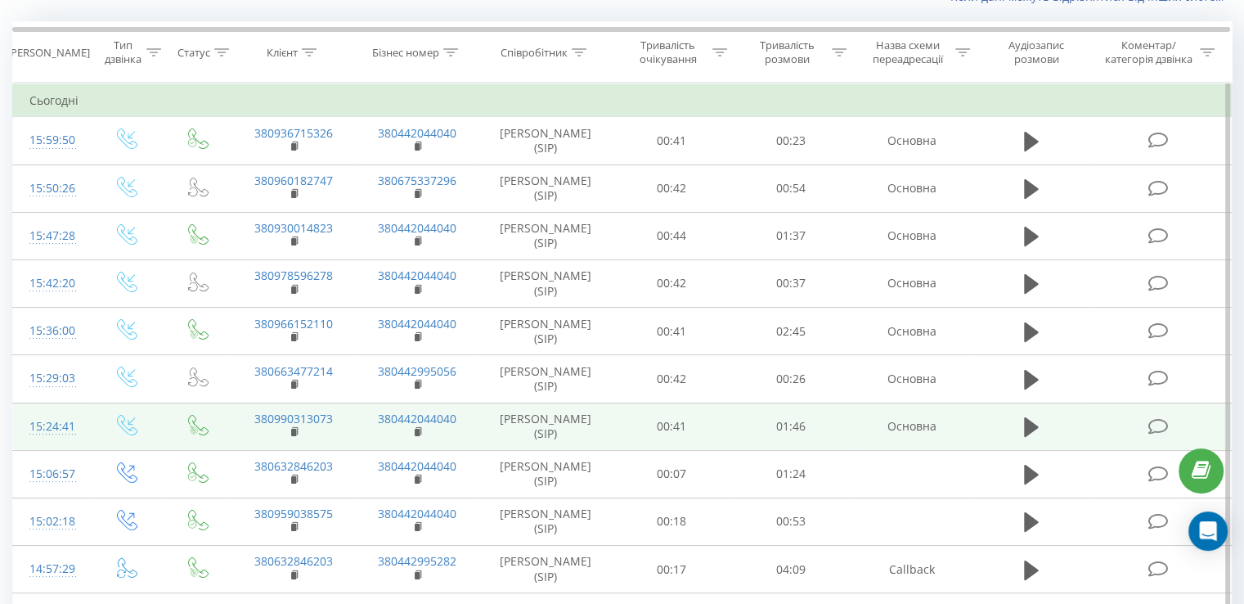
click at [1164, 418] on icon at bounding box center [1158, 426] width 20 height 17
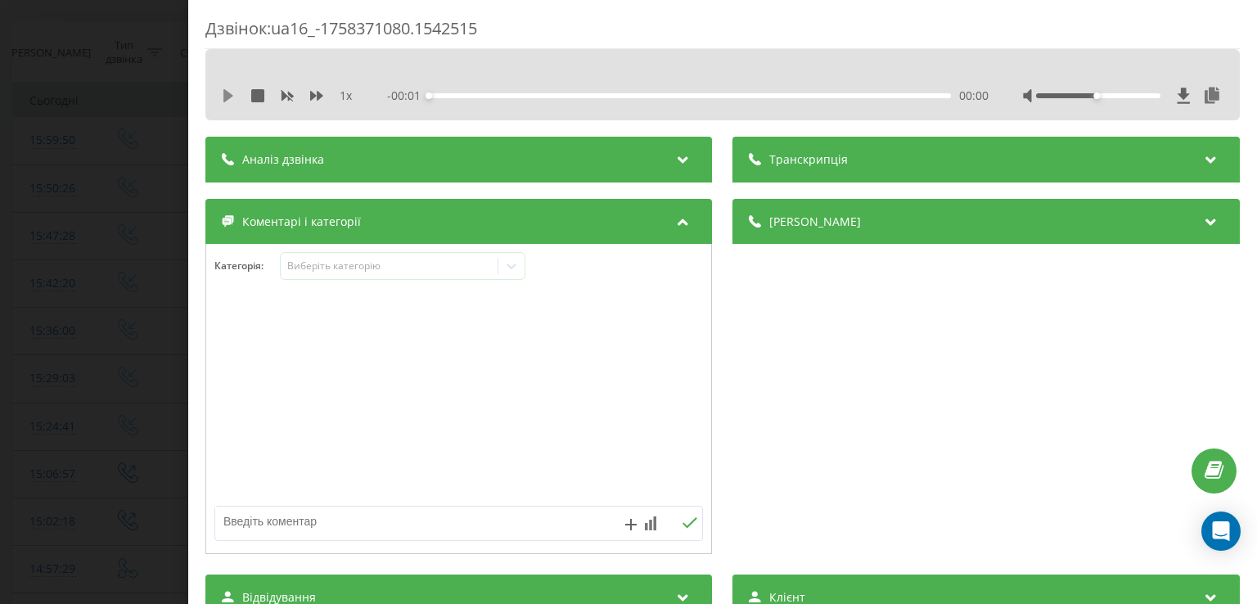
click at [230, 98] on icon at bounding box center [228, 95] width 13 height 13
click at [448, 93] on div "00:04" at bounding box center [690, 95] width 521 height 5
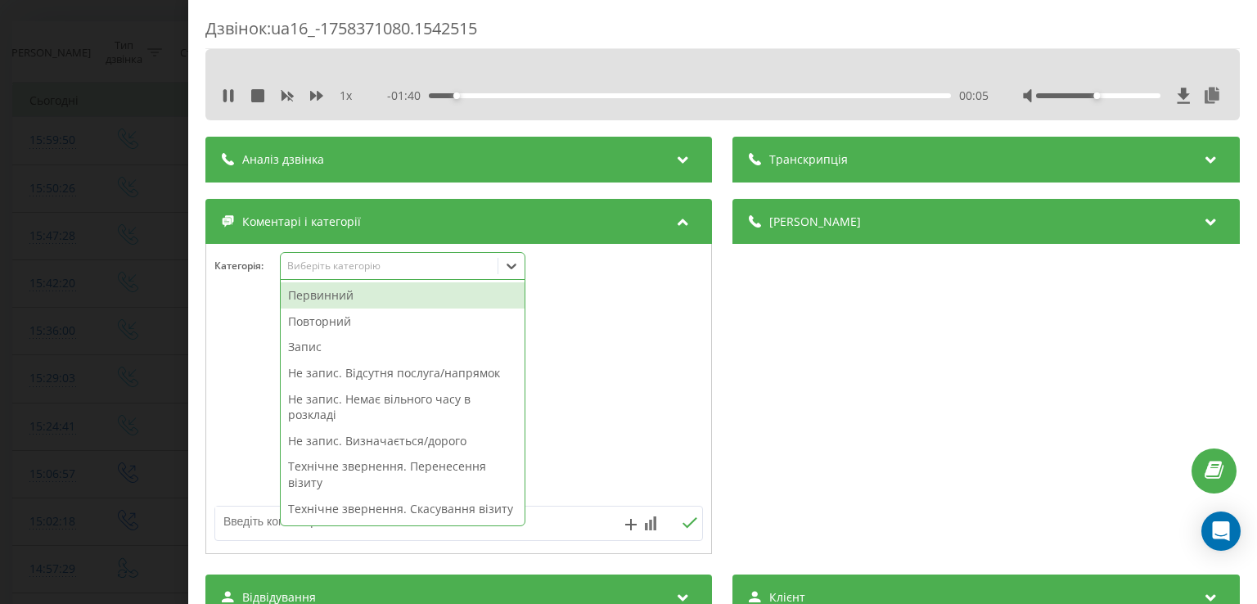
click at [517, 256] on div at bounding box center [511, 266] width 26 height 26
click at [371, 319] on div "Повторний" at bounding box center [403, 321] width 244 height 26
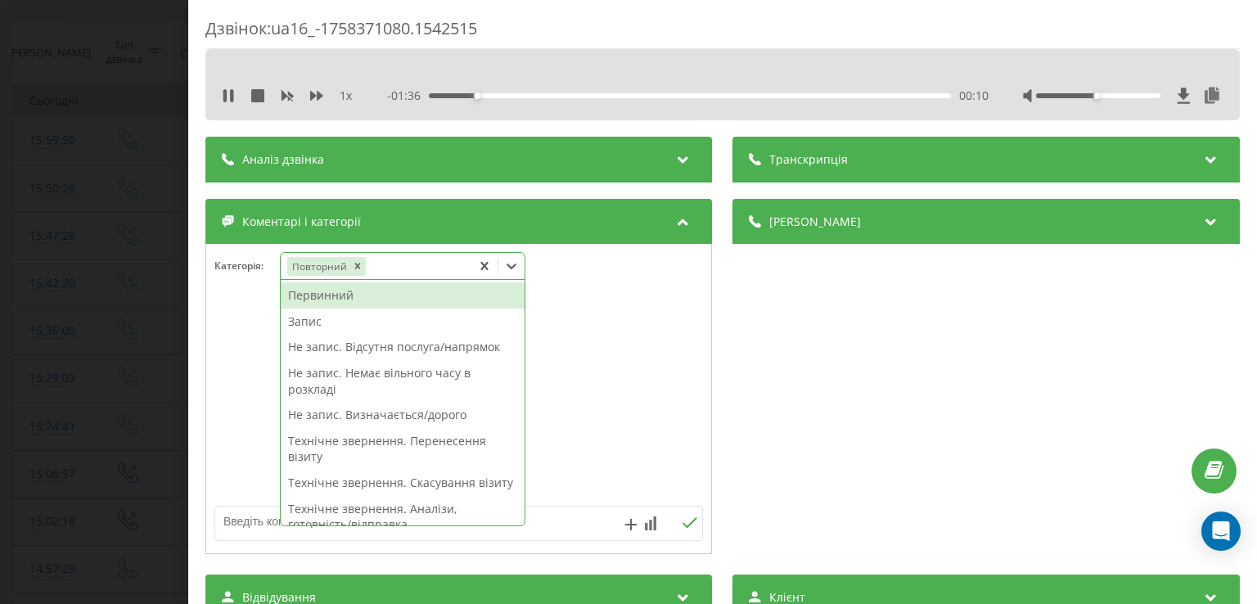
click at [387, 415] on div "Не запис. Визначається/дорого" at bounding box center [403, 415] width 244 height 26
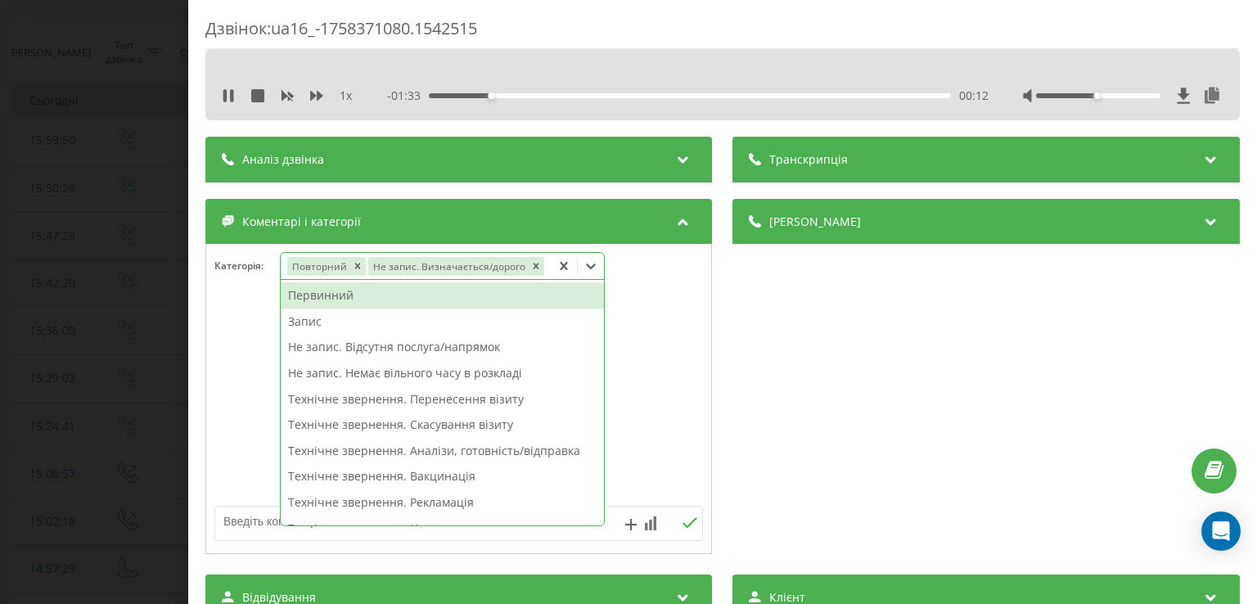
click at [242, 403] on div at bounding box center [458, 399] width 505 height 196
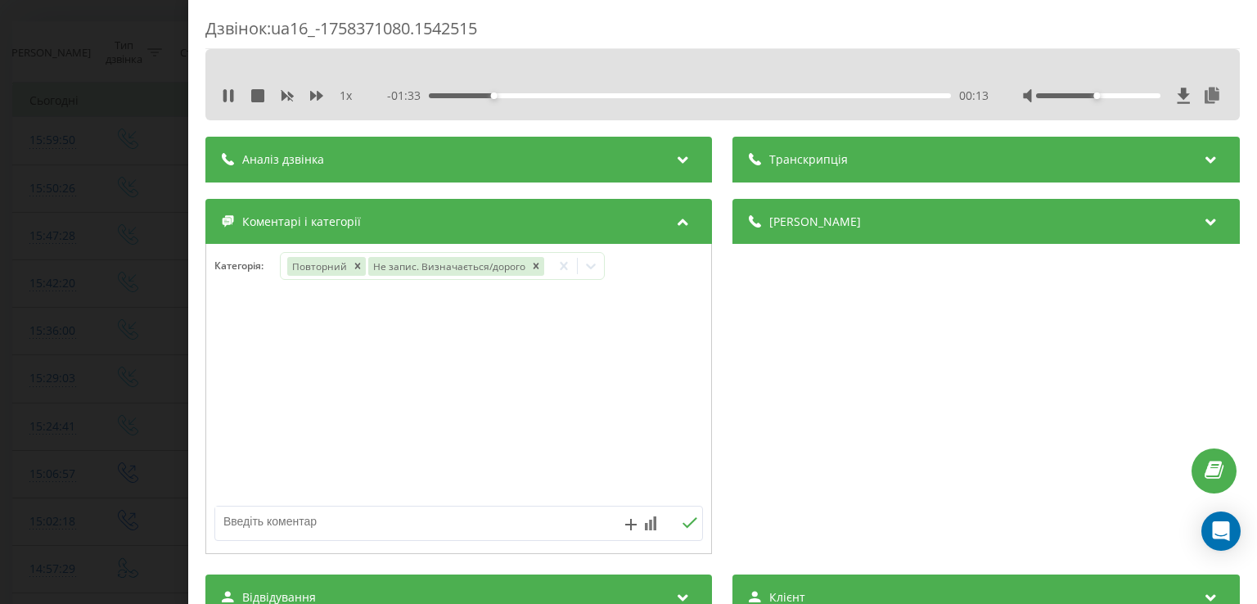
click at [147, 400] on div "Дзвінок : ua16_-1758371080.1542515 1 x - 01:33 00:13 00:13 Транскрипція Для AI-…" at bounding box center [628, 302] width 1257 height 604
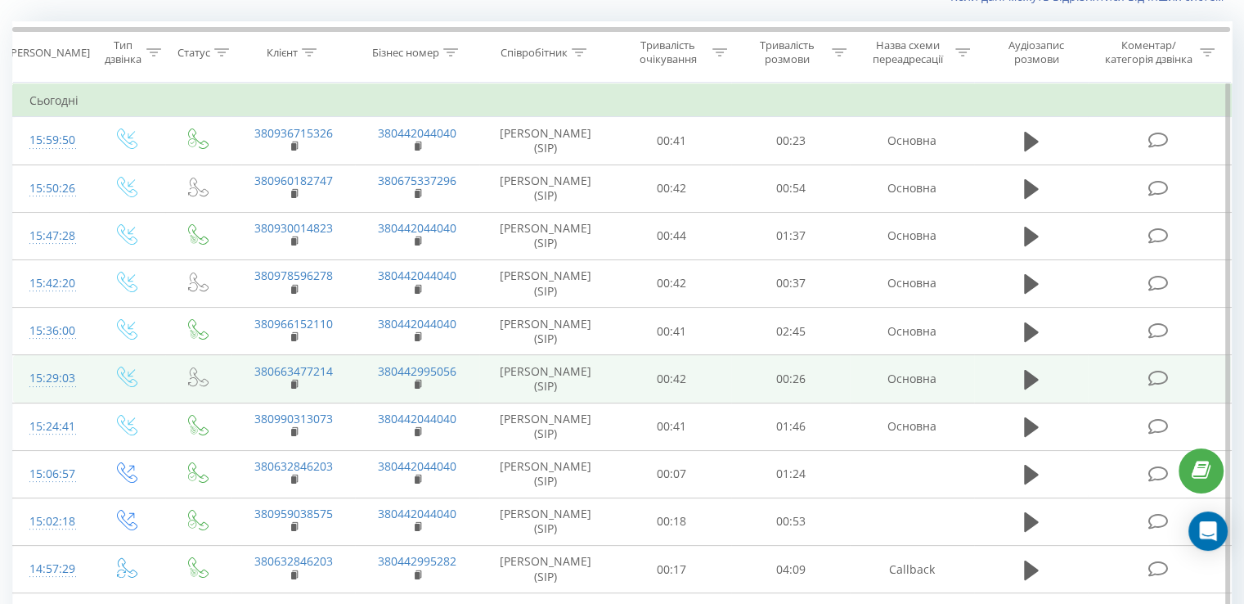
click at [1153, 371] on icon at bounding box center [1158, 378] width 20 height 17
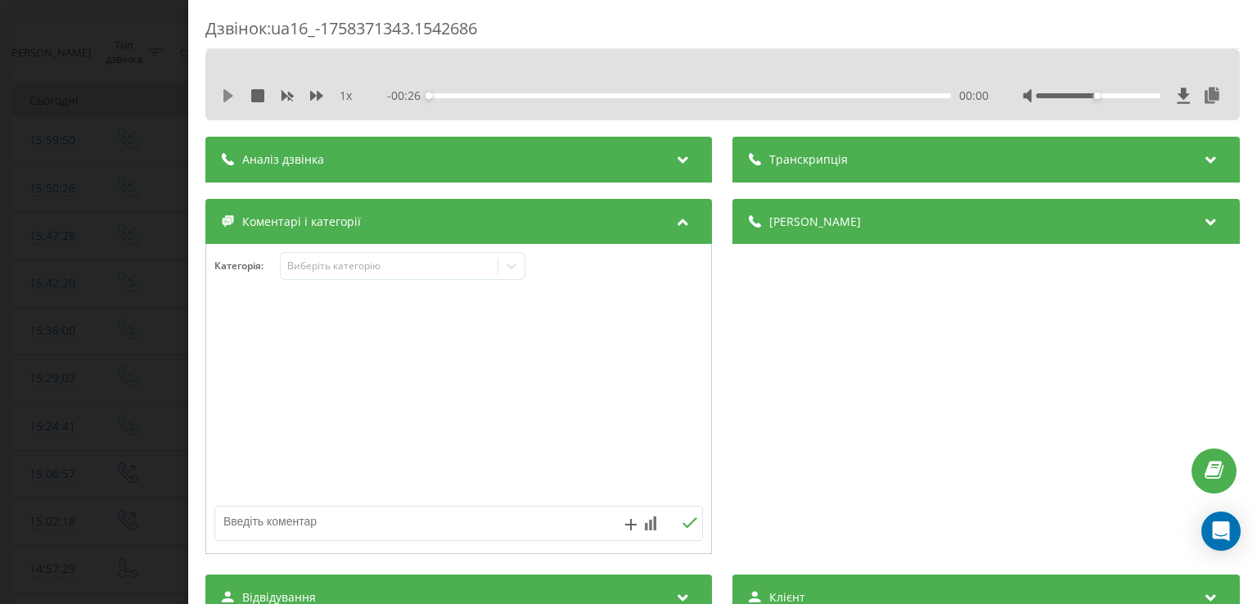
click at [226, 97] on icon at bounding box center [228, 95] width 10 height 13
click at [460, 96] on div "00:01" at bounding box center [690, 95] width 521 height 5
click at [493, 96] on div "00:03" at bounding box center [690, 95] width 521 height 5
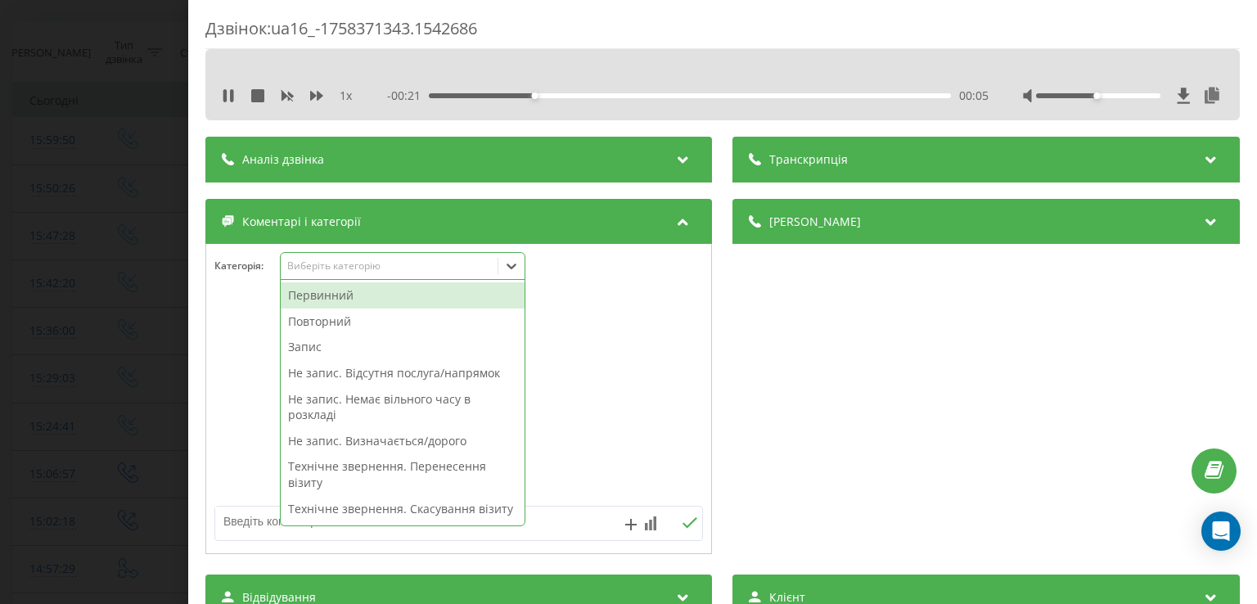
click at [507, 266] on icon at bounding box center [511, 266] width 16 height 16
click at [379, 314] on div "Повторний" at bounding box center [403, 321] width 244 height 26
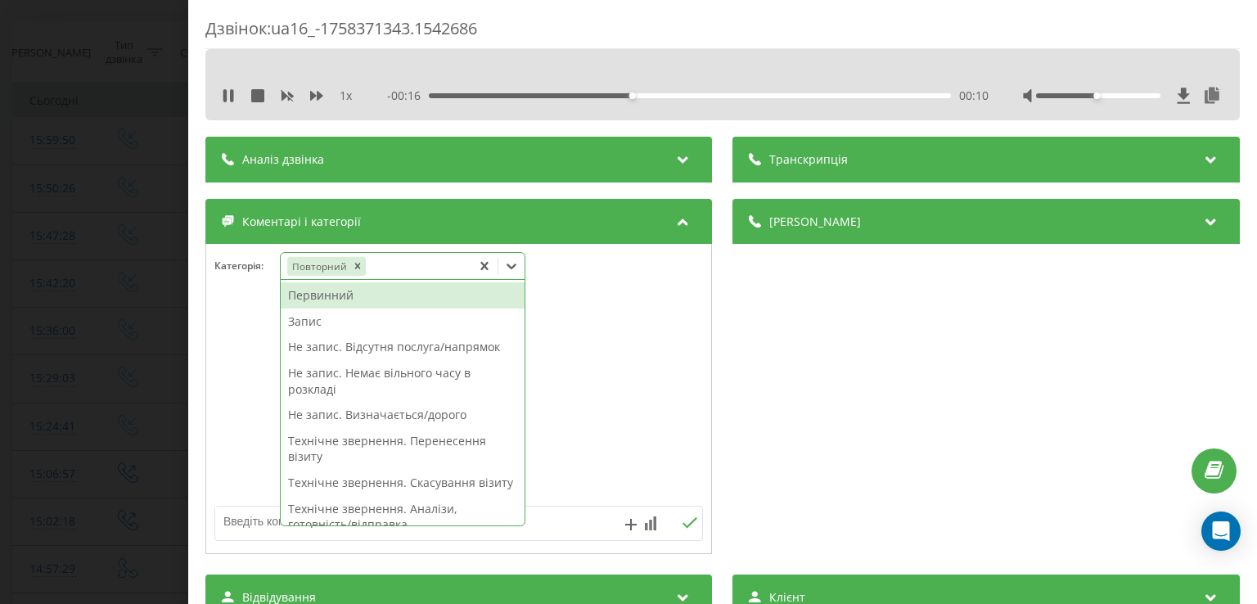
click at [331, 325] on div "Запис" at bounding box center [403, 321] width 244 height 26
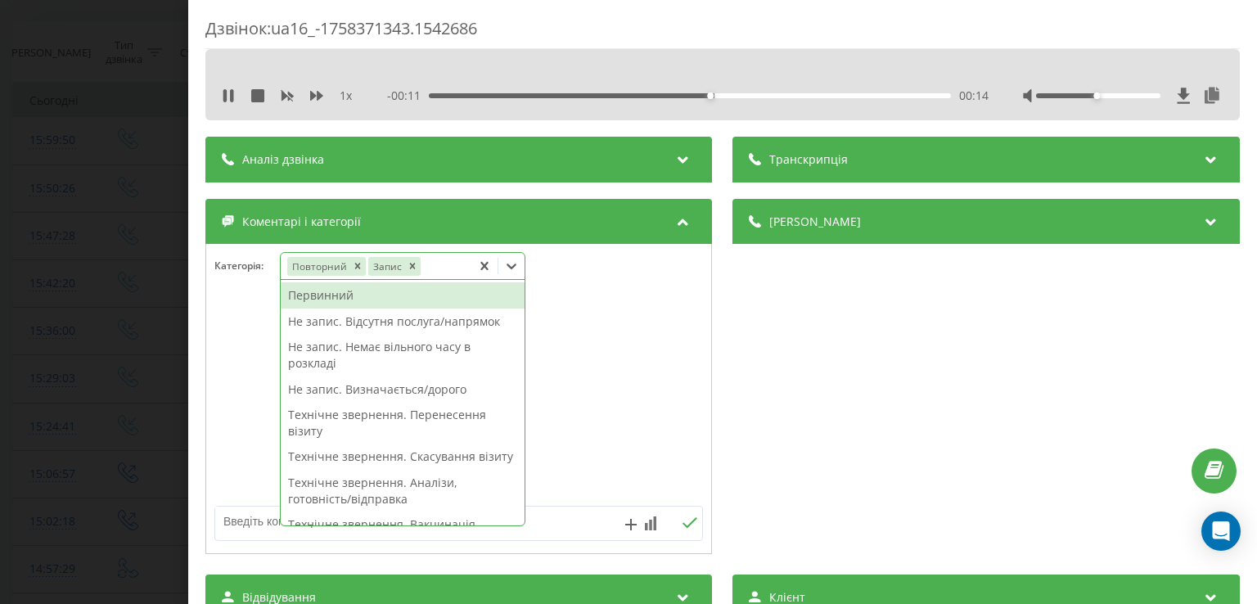
click at [371, 467] on div "Технічне звернення. Скасування візиту" at bounding box center [403, 456] width 244 height 26
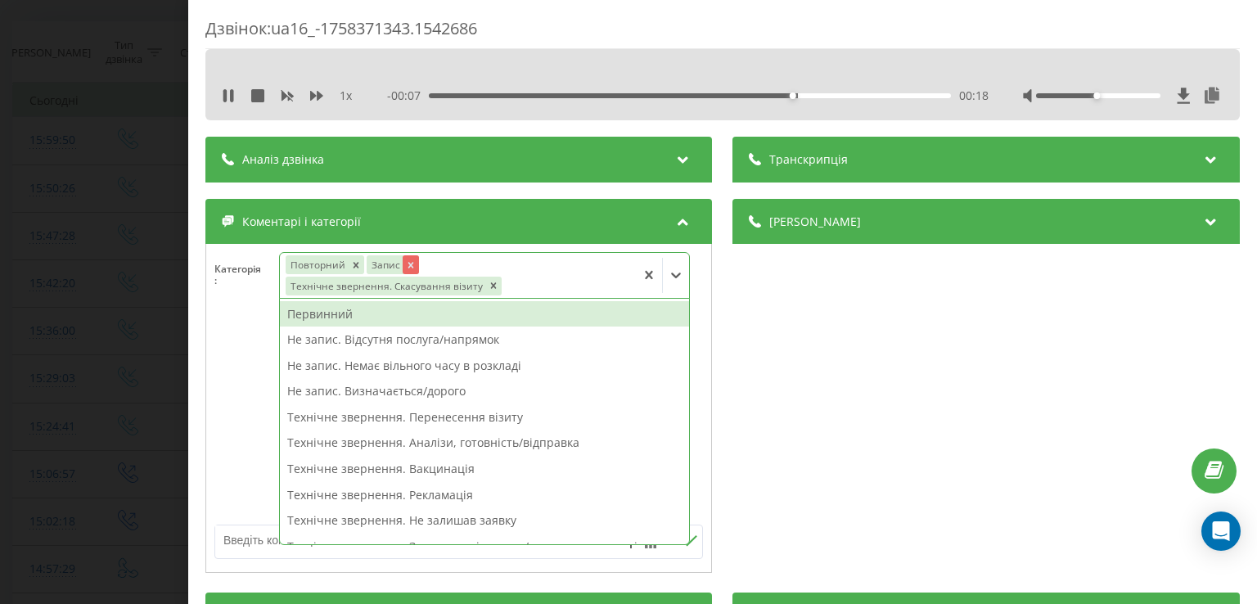
click at [406, 260] on icon "Remove Запис" at bounding box center [411, 264] width 11 height 11
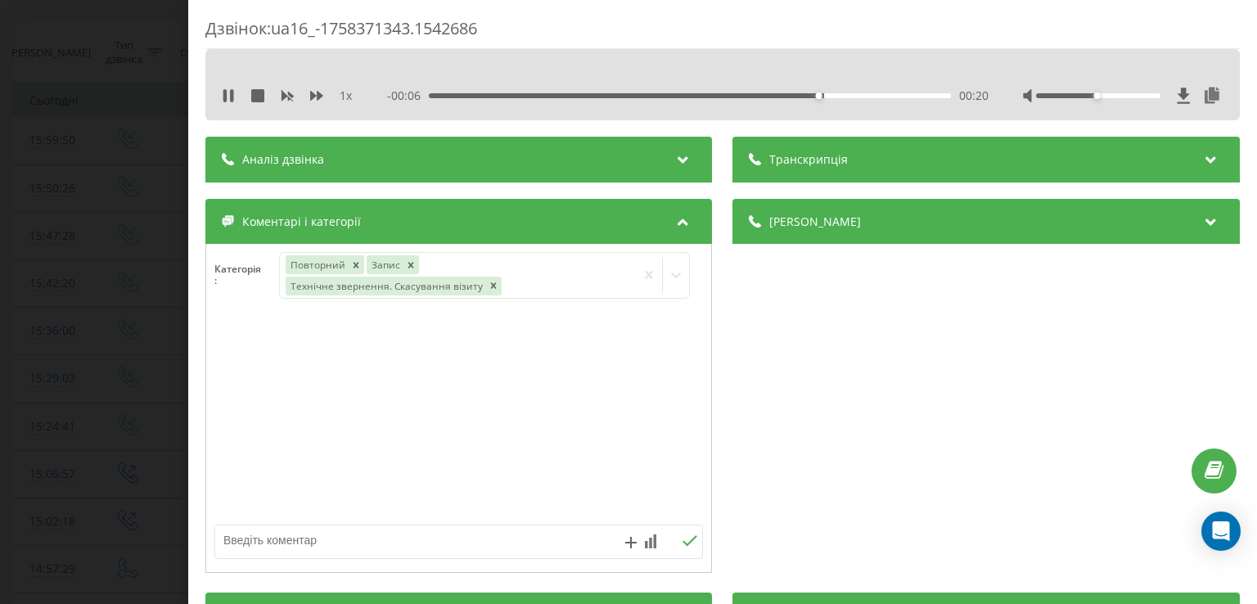
click at [239, 343] on div at bounding box center [458, 418] width 505 height 196
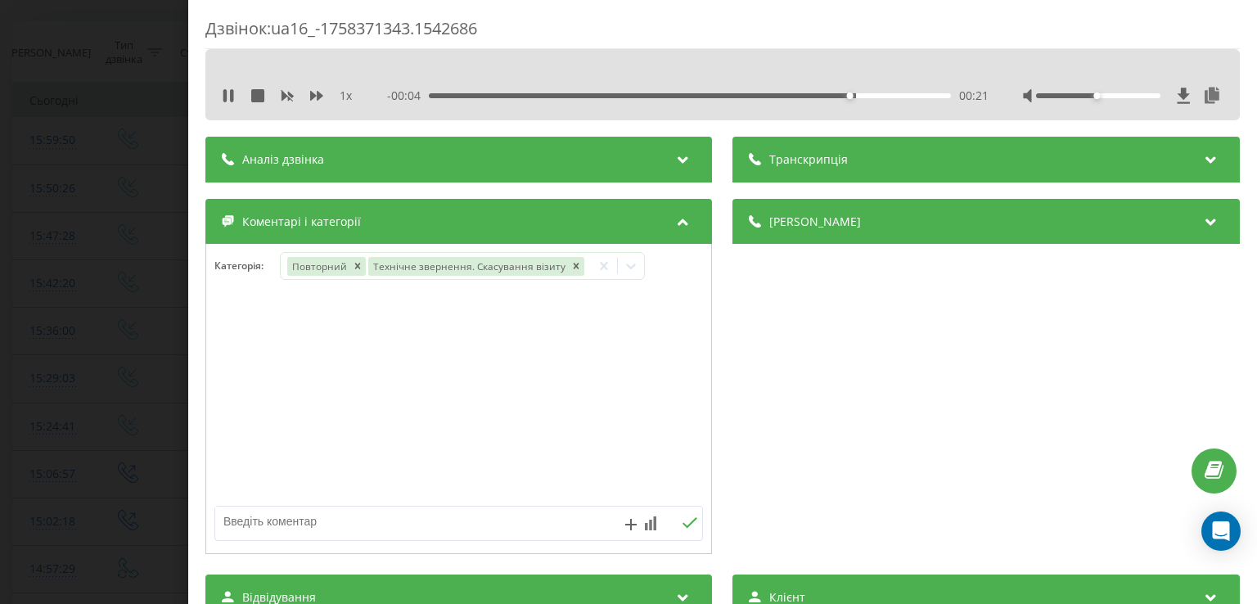
click at [98, 356] on div "Дзвінок : ua16_-1758371343.1542686 1 x - 00:04 00:21 00:21 Транскрипція Для AI-…" at bounding box center [628, 302] width 1257 height 604
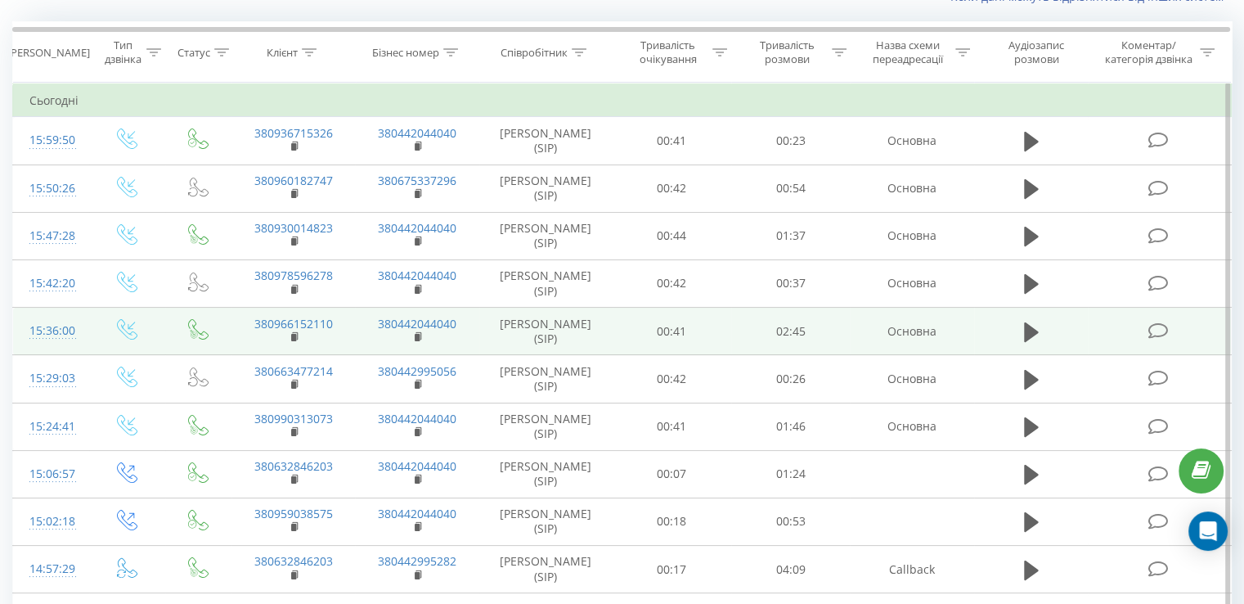
click at [1158, 328] on icon at bounding box center [1158, 330] width 20 height 17
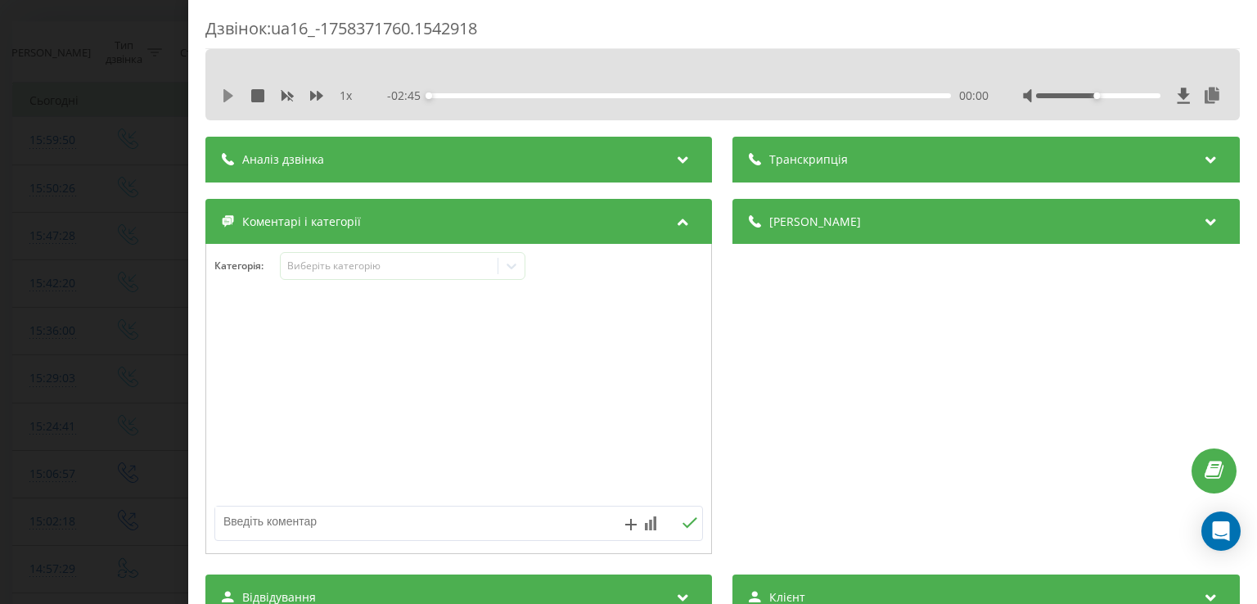
click at [229, 96] on icon at bounding box center [228, 95] width 10 height 13
click at [451, 96] on div "00:07" at bounding box center [690, 95] width 521 height 5
click at [511, 268] on icon at bounding box center [511, 266] width 16 height 16
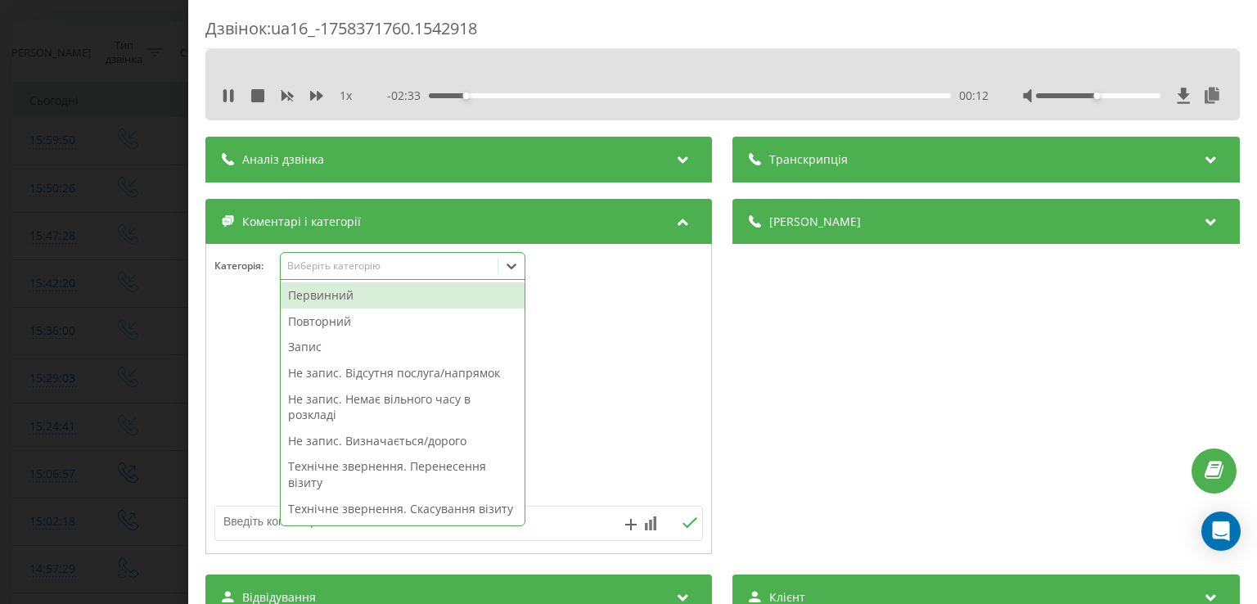
click at [359, 320] on div "Повторний" at bounding box center [403, 321] width 244 height 26
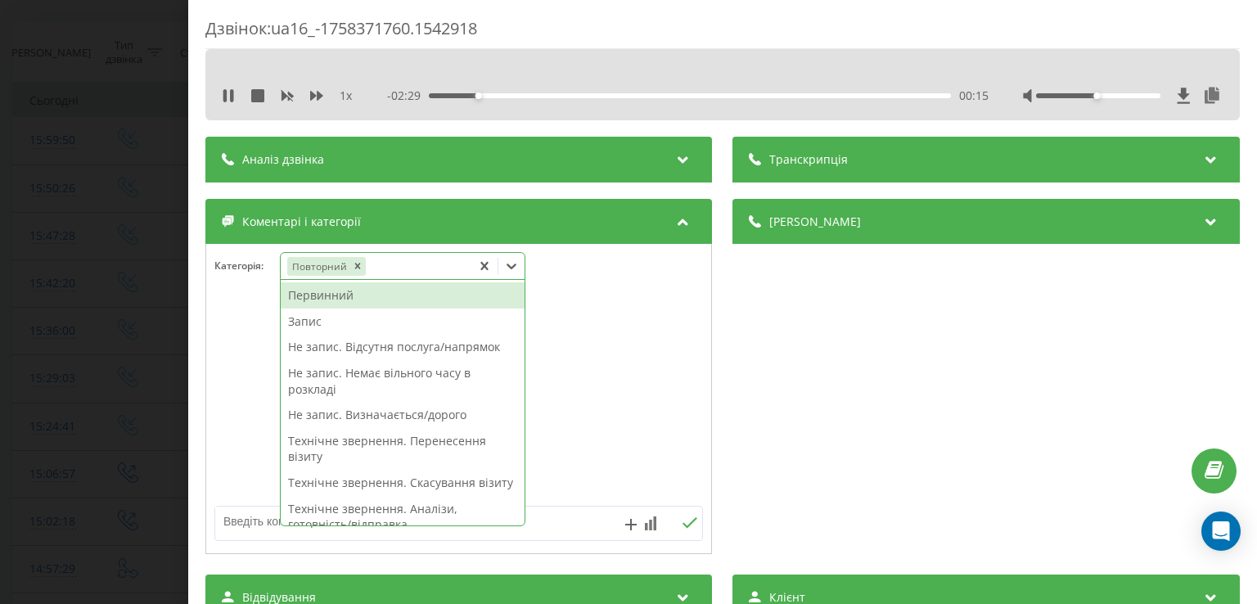
click at [334, 318] on div "Запис" at bounding box center [403, 321] width 244 height 26
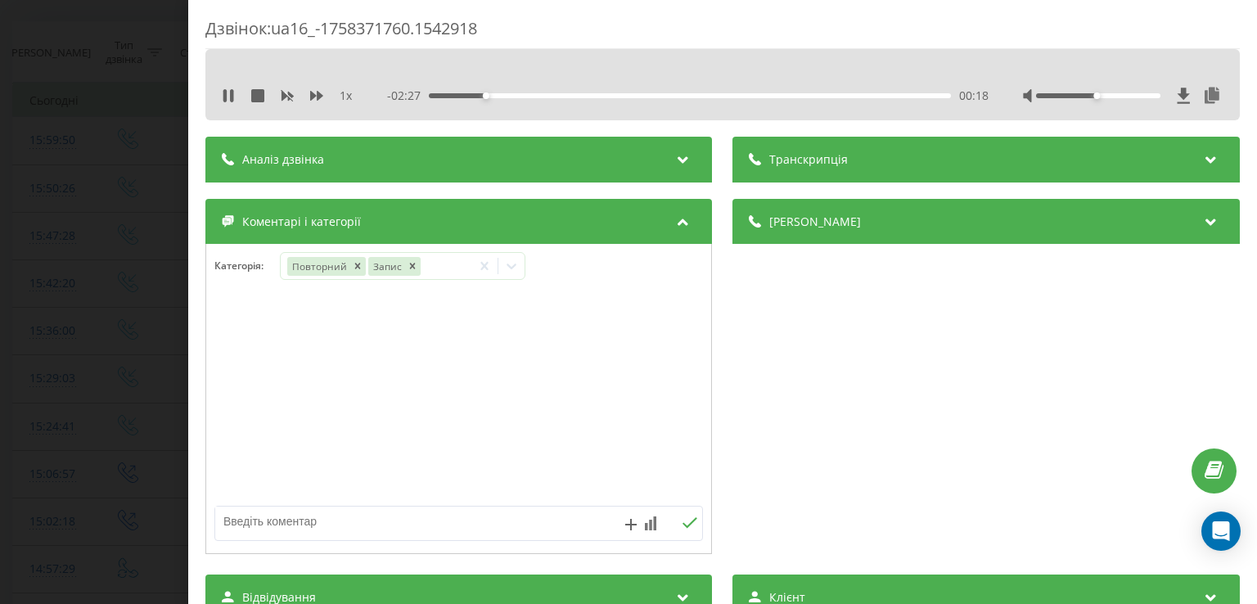
click at [236, 343] on div at bounding box center [458, 399] width 505 height 196
click at [159, 341] on div "Дзвінок : ua16_-1758371760.1542918 1 x - 02:26 00:19 00:19 Транскрипція Для AI-…" at bounding box center [628, 302] width 1257 height 604
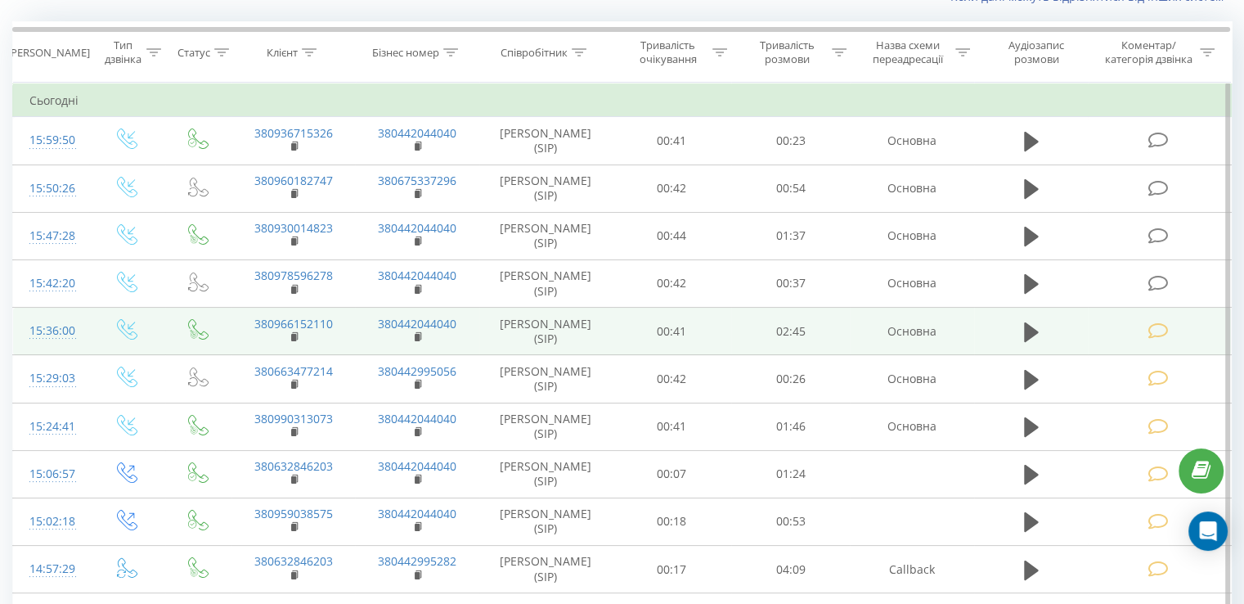
click at [1158, 322] on icon at bounding box center [1158, 330] width 20 height 17
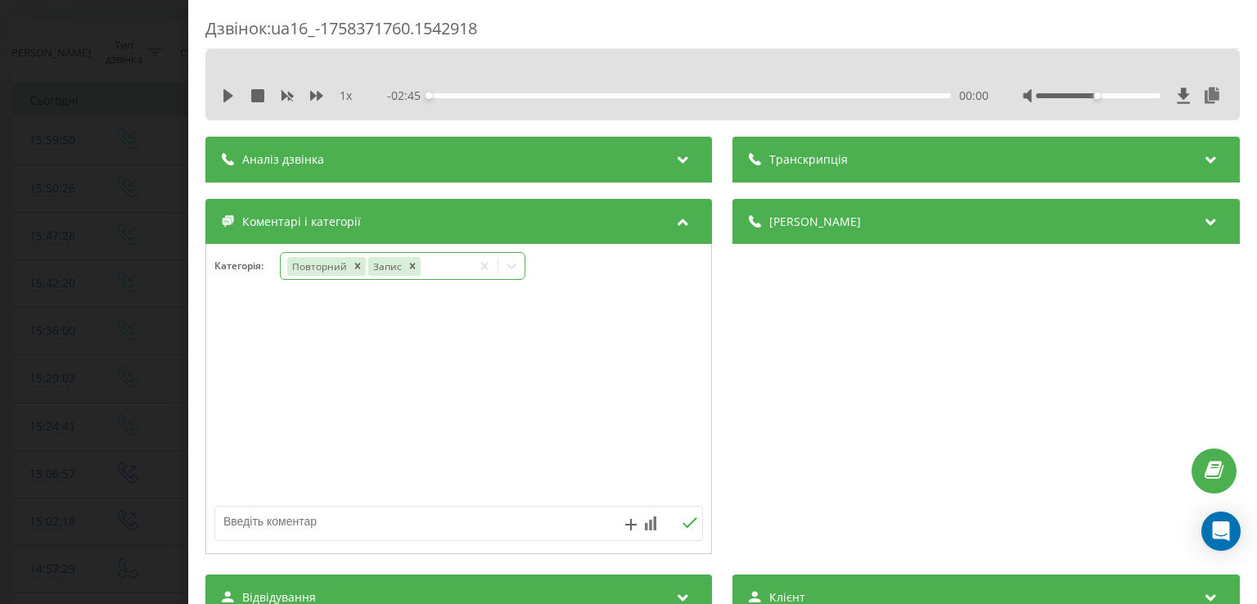
click at [521, 269] on div at bounding box center [511, 266] width 26 height 26
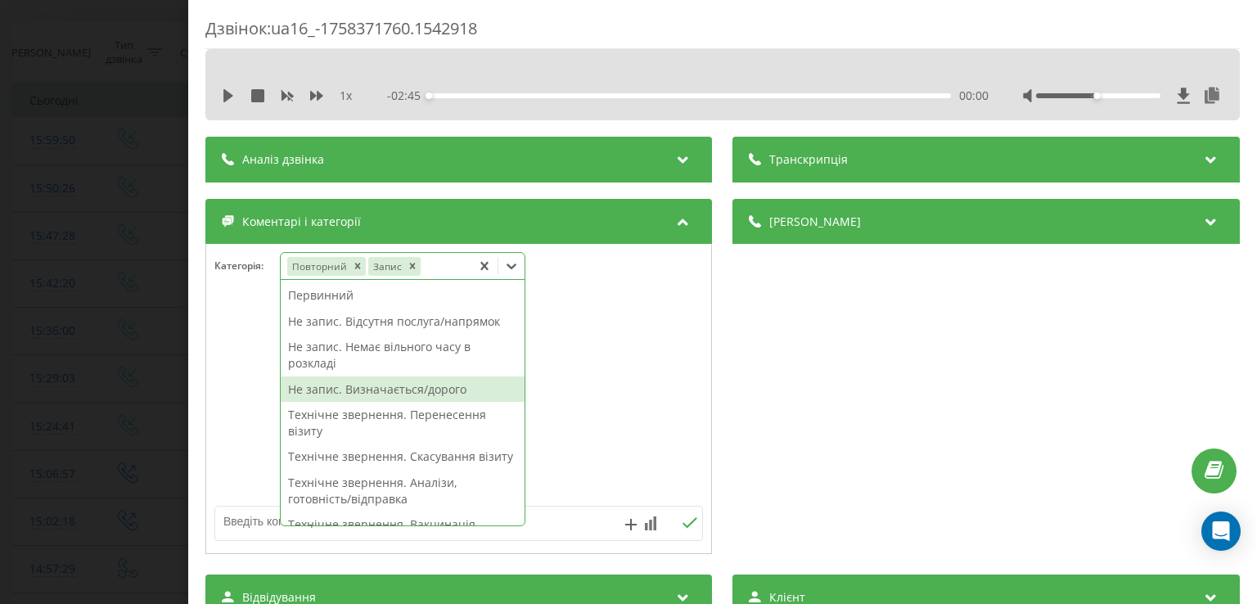
click at [376, 387] on div "Не запис. Визначається/дорого" at bounding box center [403, 389] width 244 height 26
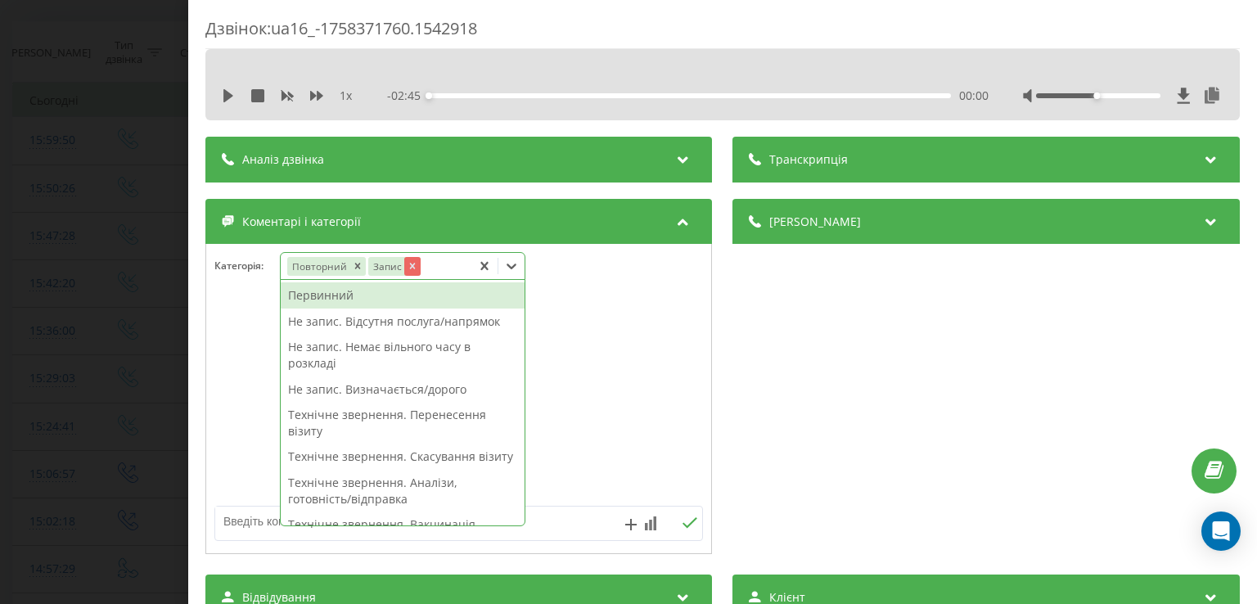
click at [411, 267] on icon "Remove Запис" at bounding box center [413, 266] width 6 height 6
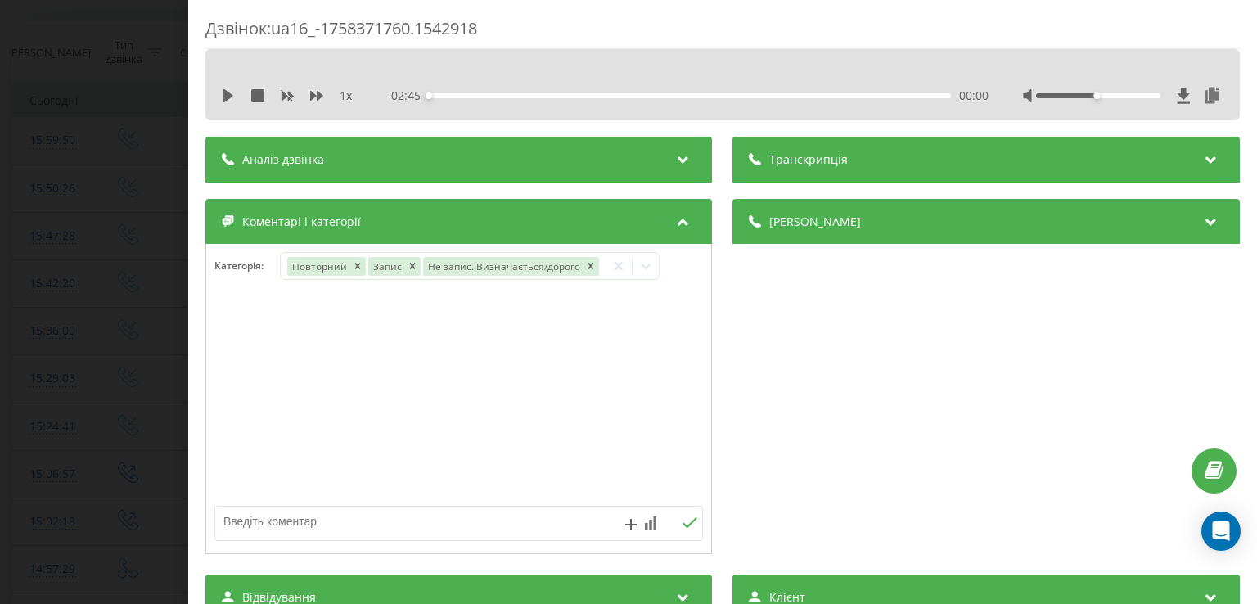
click at [241, 319] on div at bounding box center [458, 399] width 505 height 196
click at [115, 322] on div "Дзвінок : ua16_-1758371760.1542918 1 x - 02:45 00:00 00:00 Транскрипція Для AI-…" at bounding box center [628, 302] width 1257 height 604
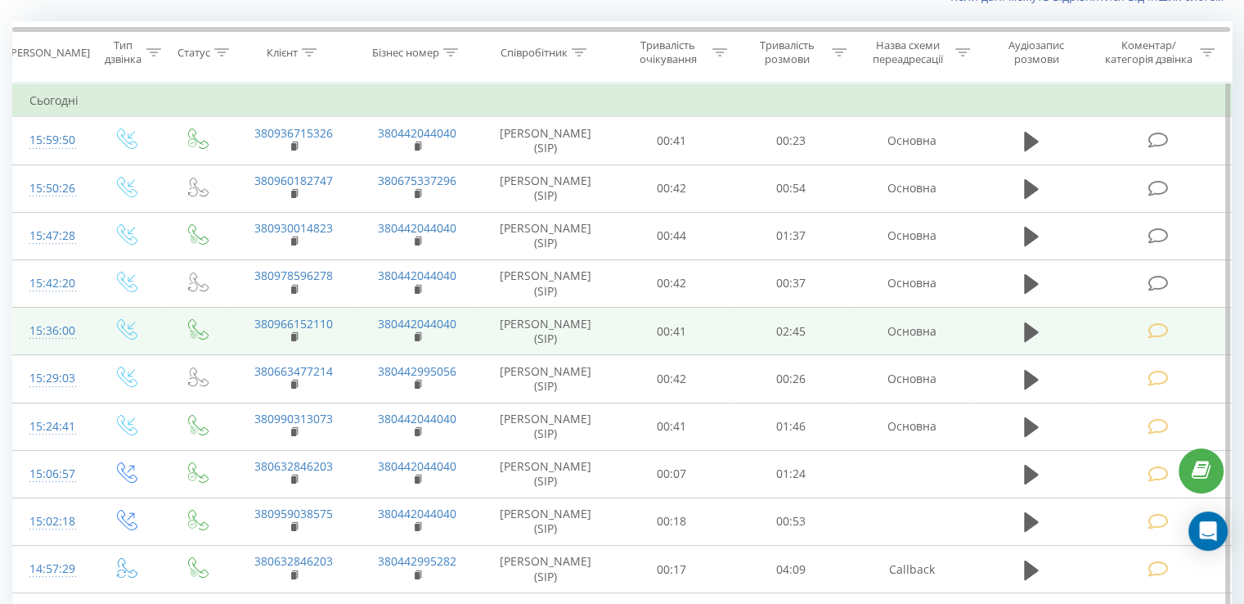
click at [1154, 338] on td at bounding box center [1159, 331] width 143 height 47
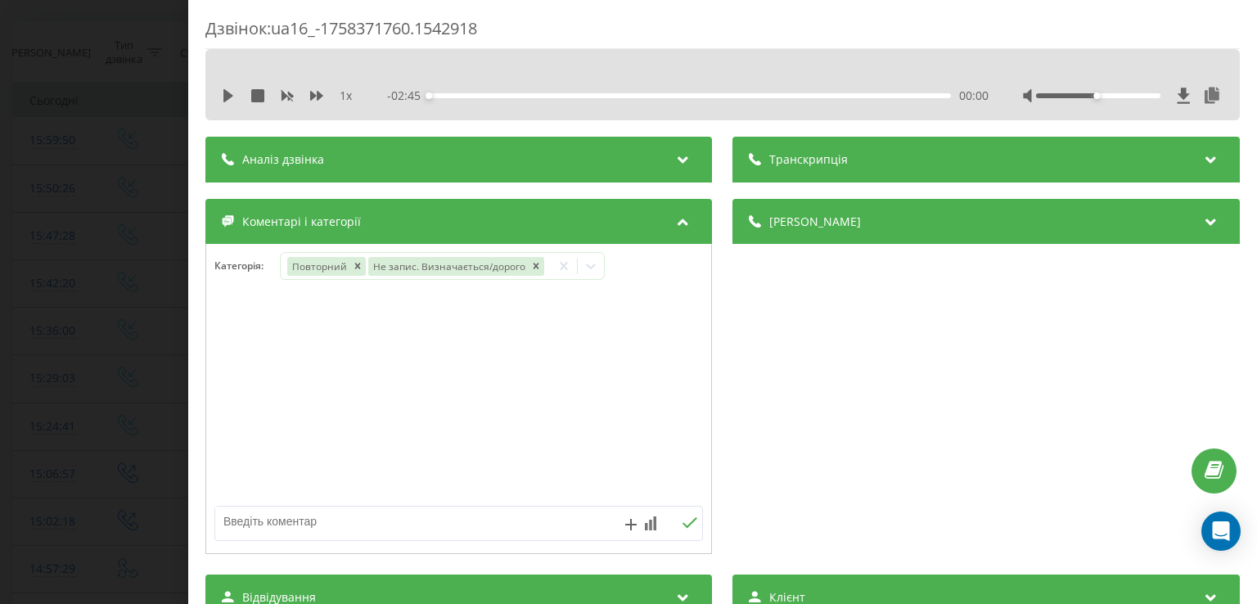
click at [155, 346] on div "Дзвінок : ua16_-1758371760.1542918 1 x - 02:45 00:00 00:00 Транскрипція Для AI-…" at bounding box center [628, 302] width 1257 height 604
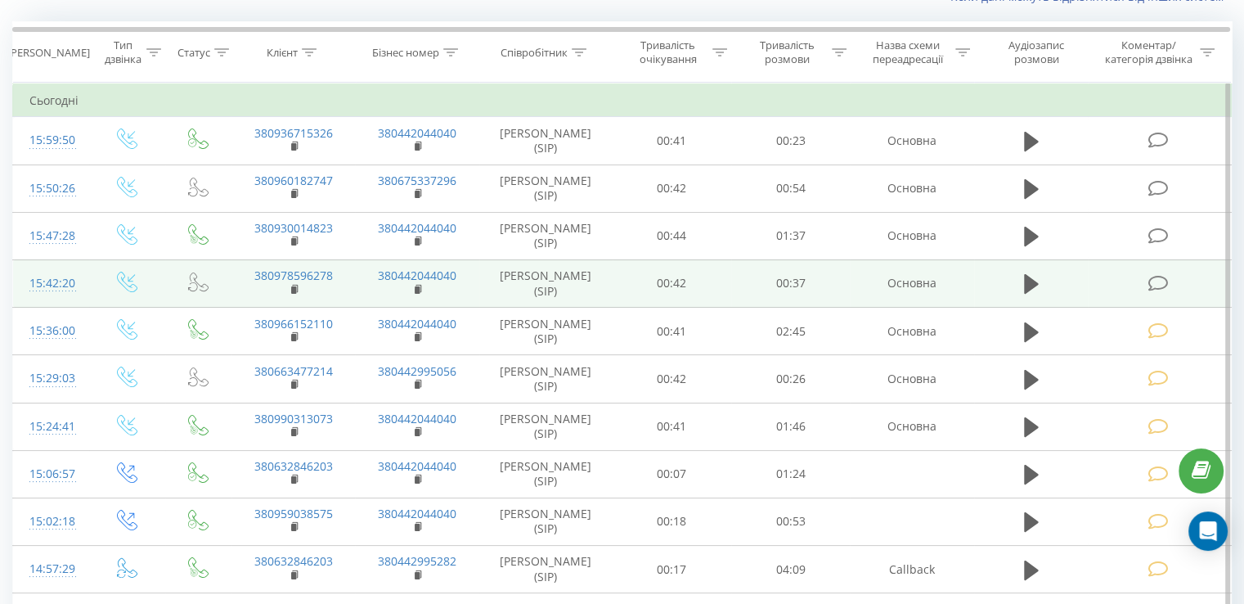
click at [1156, 279] on icon at bounding box center [1158, 283] width 20 height 17
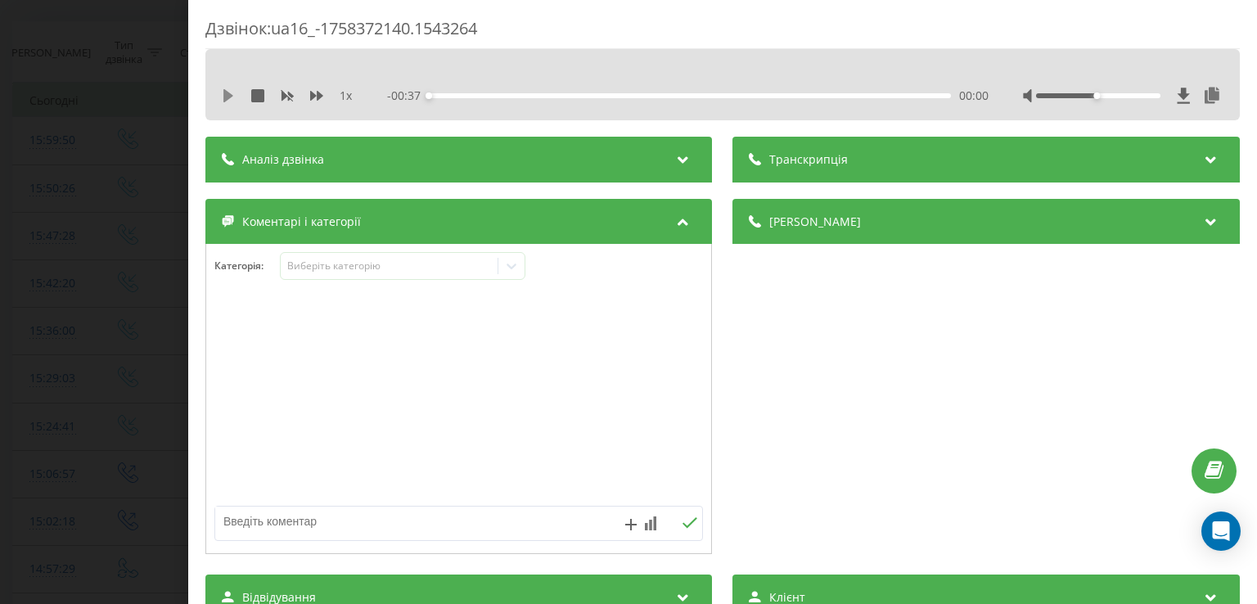
click at [226, 95] on icon at bounding box center [228, 95] width 10 height 13
click at [460, 96] on div "00:02" at bounding box center [690, 95] width 521 height 5
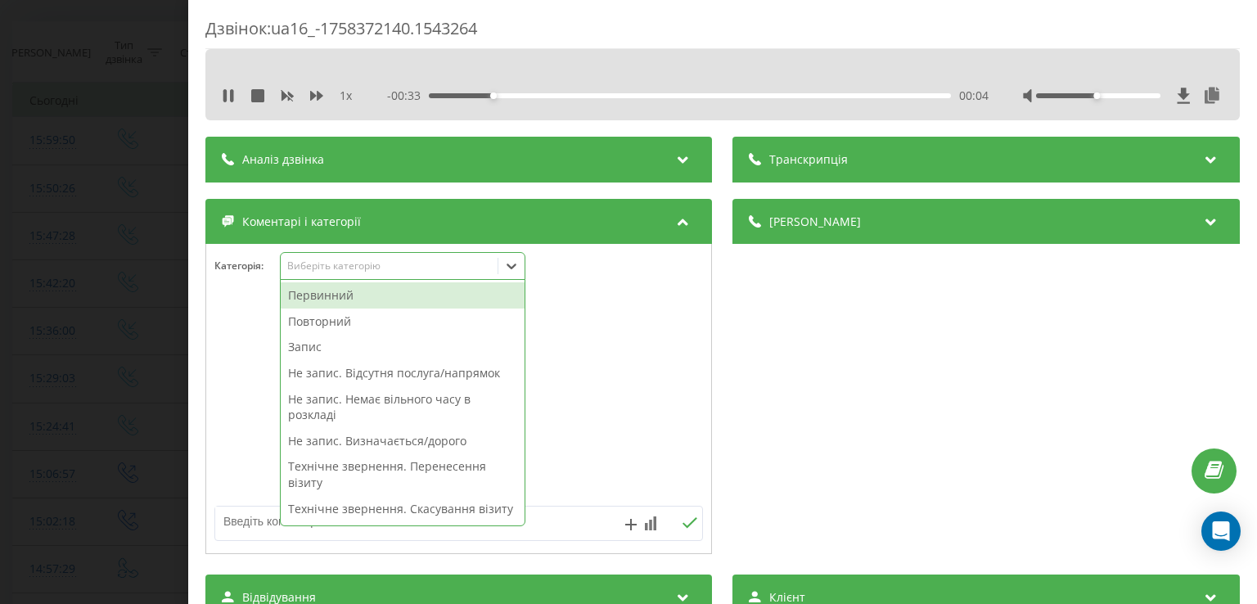
click at [507, 266] on icon at bounding box center [511, 266] width 16 height 16
click at [343, 322] on div "Повторний" at bounding box center [403, 321] width 244 height 26
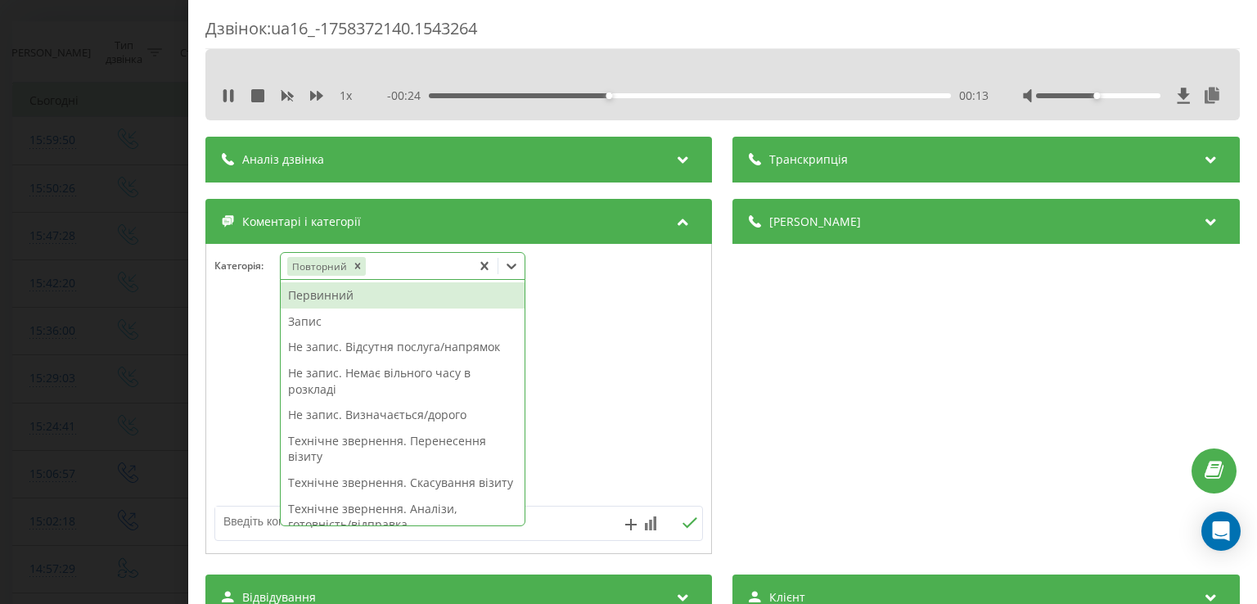
click at [363, 385] on div "Не запис. Немає вільного часу в розкладі" at bounding box center [403, 381] width 244 height 42
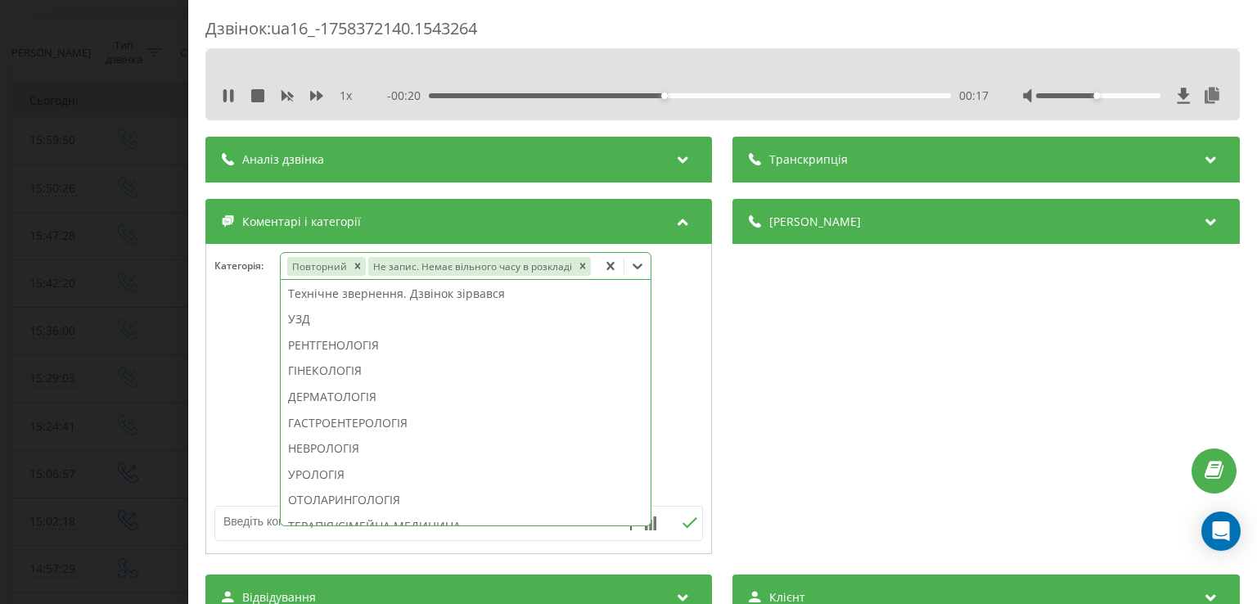
scroll to position [419, 0]
click at [337, 446] on div "УРОЛОГІЯ" at bounding box center [466, 452] width 370 height 26
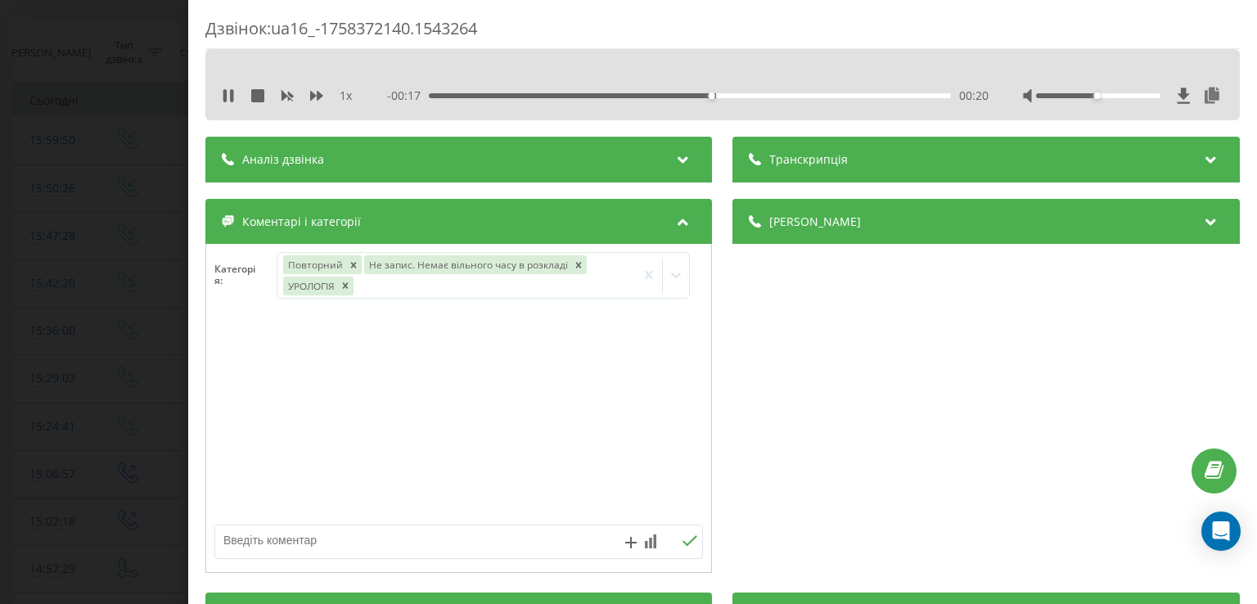
click at [249, 437] on div at bounding box center [458, 418] width 505 height 196
click at [308, 538] on textarea at bounding box center [409, 539] width 389 height 29
type textarea "у"
type textarea "ірпінь"
click at [150, 385] on div "Дзвінок : ua16_-1758372140.1543264 1 x - 00:10 00:27 00:27 Транскрипція Для AI-…" at bounding box center [628, 302] width 1257 height 604
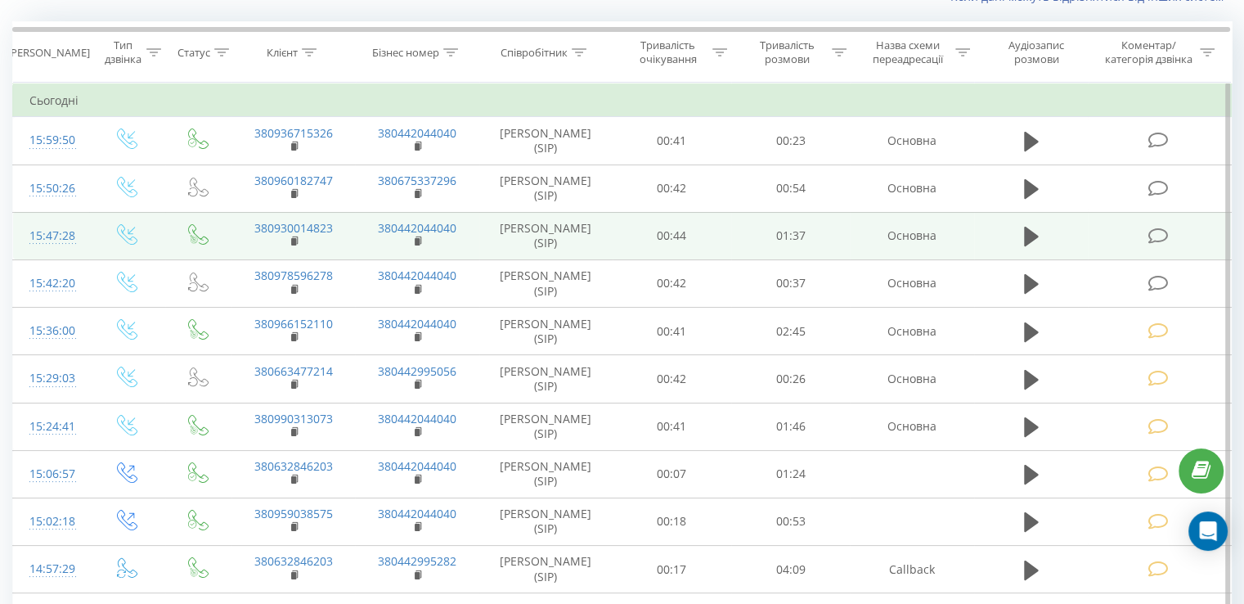
click at [1154, 234] on icon at bounding box center [1158, 235] width 20 height 17
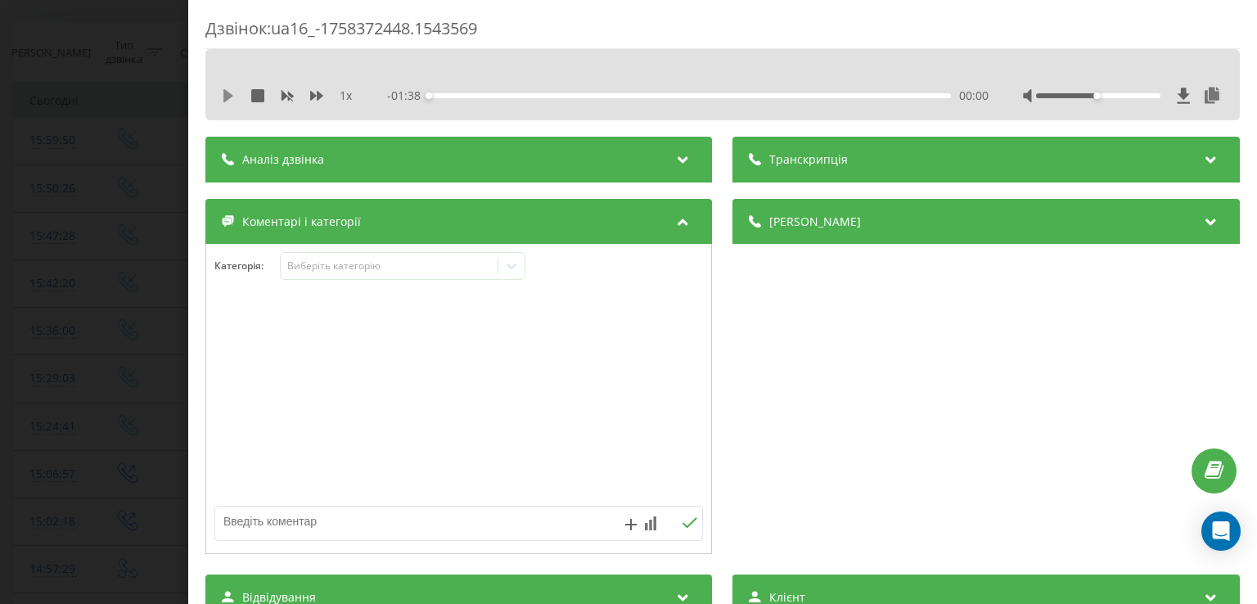
click at [229, 96] on icon at bounding box center [228, 95] width 10 height 13
click at [451, 94] on div "00:04" at bounding box center [690, 95] width 521 height 5
click at [227, 97] on icon at bounding box center [228, 95] width 13 height 13
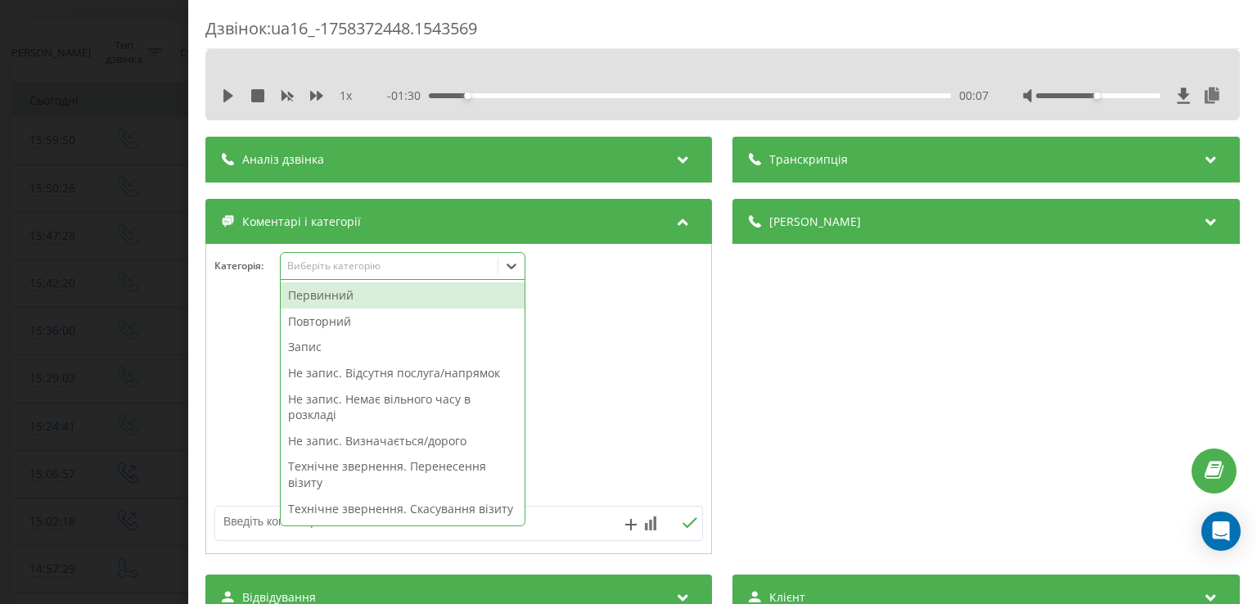
click at [497, 260] on div "Виберіть категорію" at bounding box center [389, 267] width 217 height 16
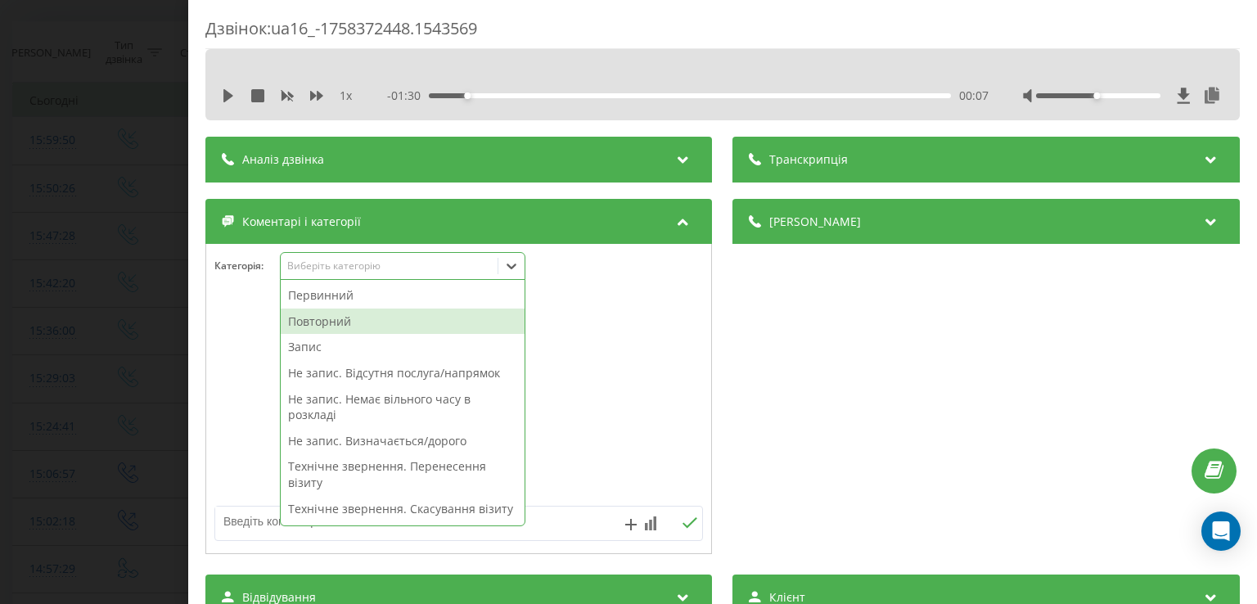
click at [416, 321] on div "Повторний" at bounding box center [403, 321] width 244 height 26
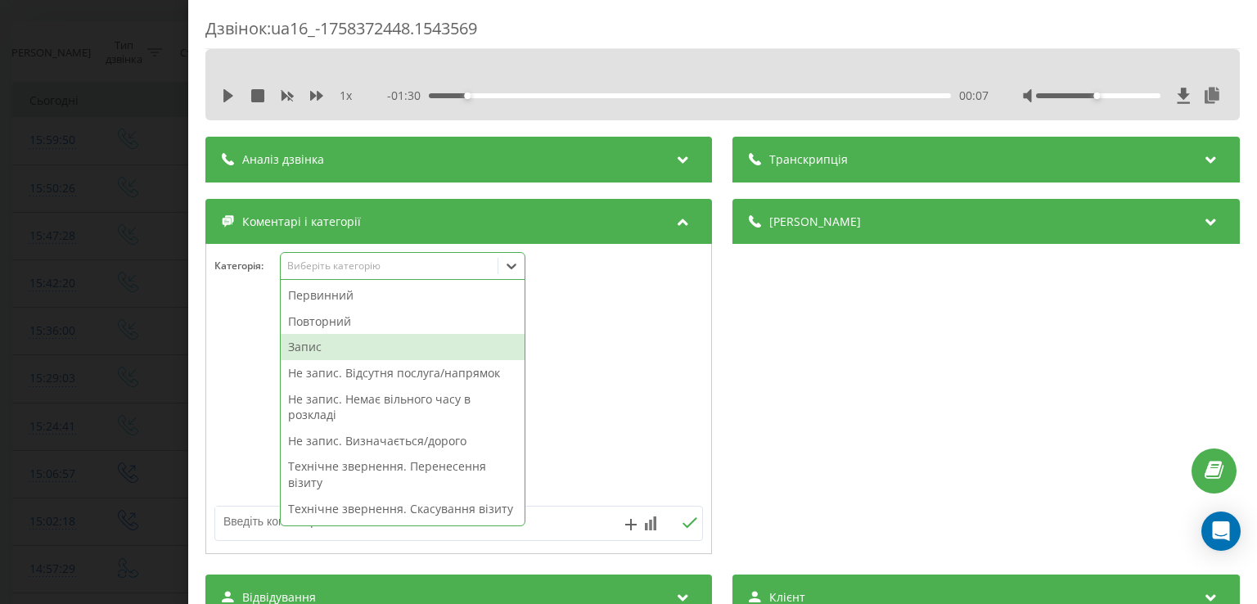
click at [356, 343] on div "Запис" at bounding box center [403, 347] width 244 height 26
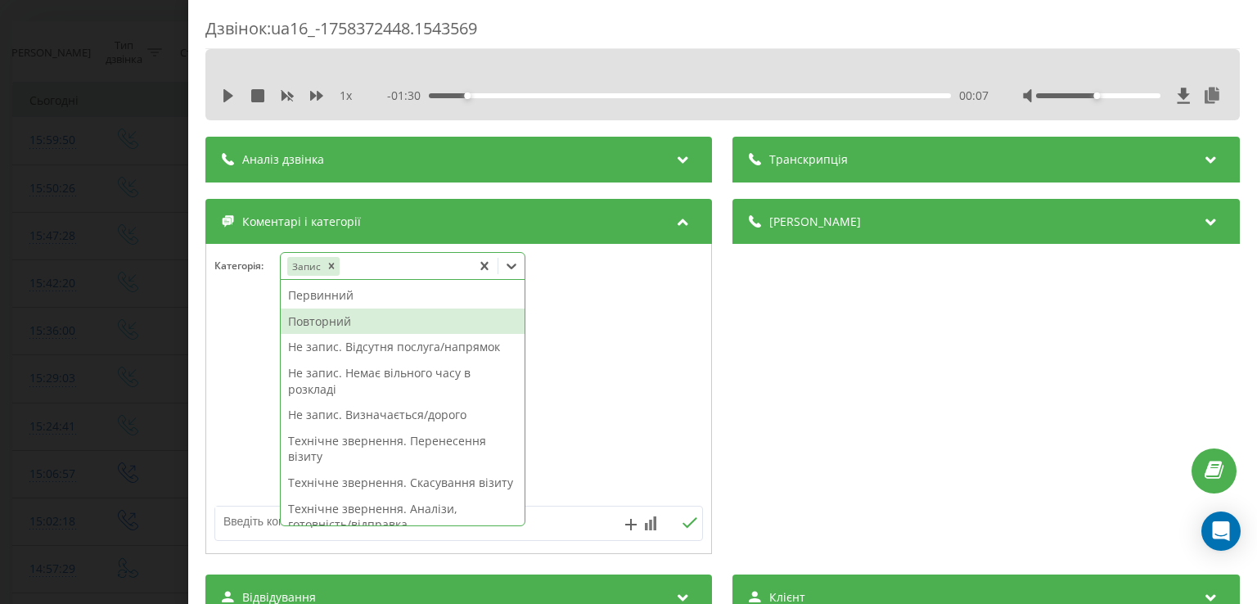
scroll to position [2, 0]
click at [361, 320] on div "Повторний" at bounding box center [403, 320] width 244 height 26
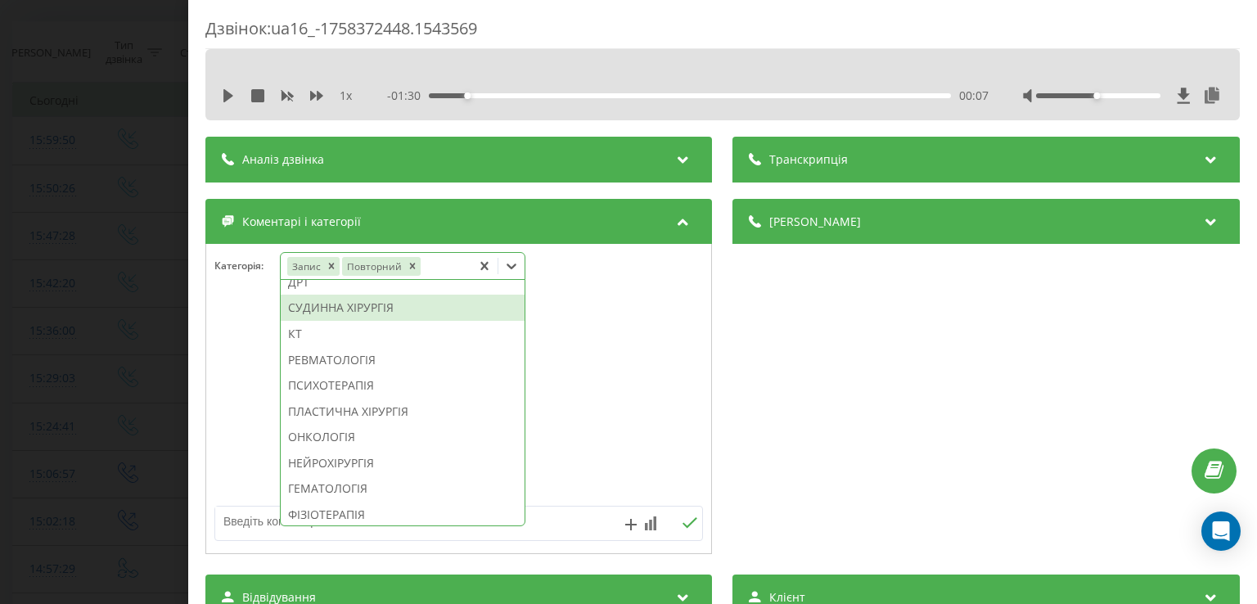
scroll to position [1135, 0]
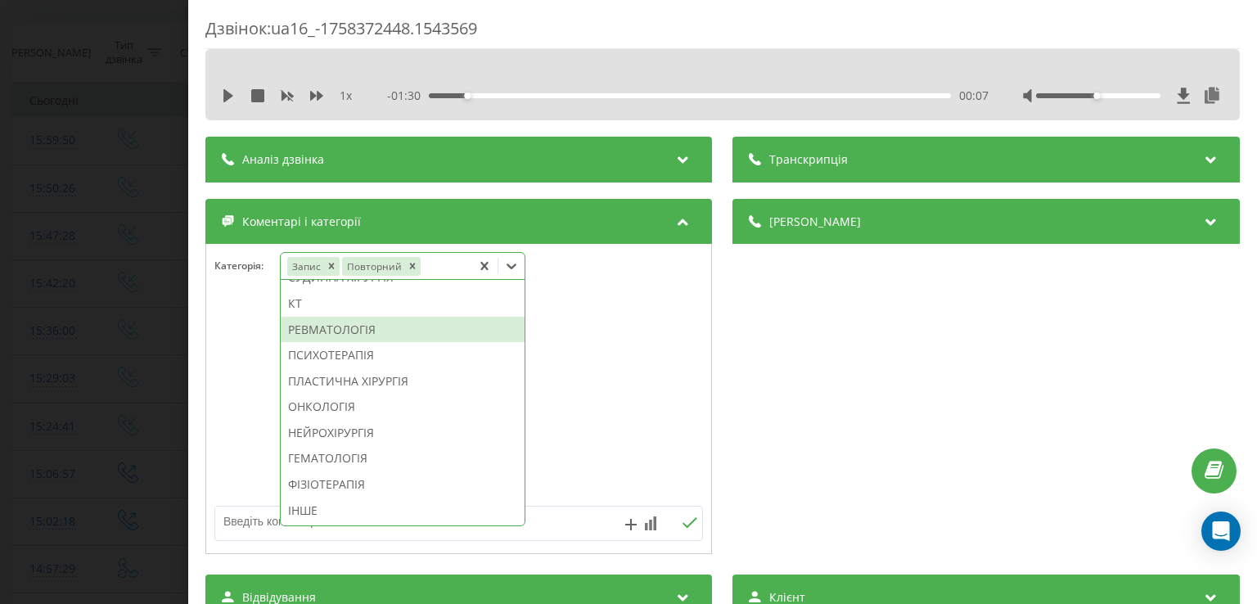
click at [370, 331] on div "РЕВМАТОЛОГІЯ" at bounding box center [403, 330] width 244 height 26
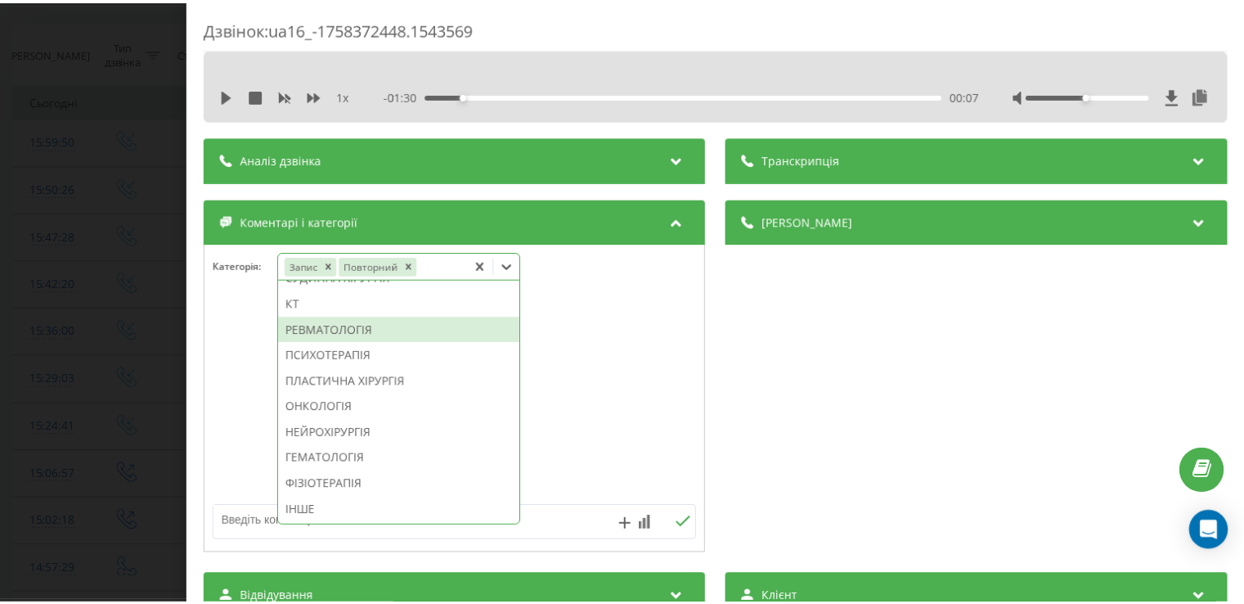
scroll to position [1013, 0]
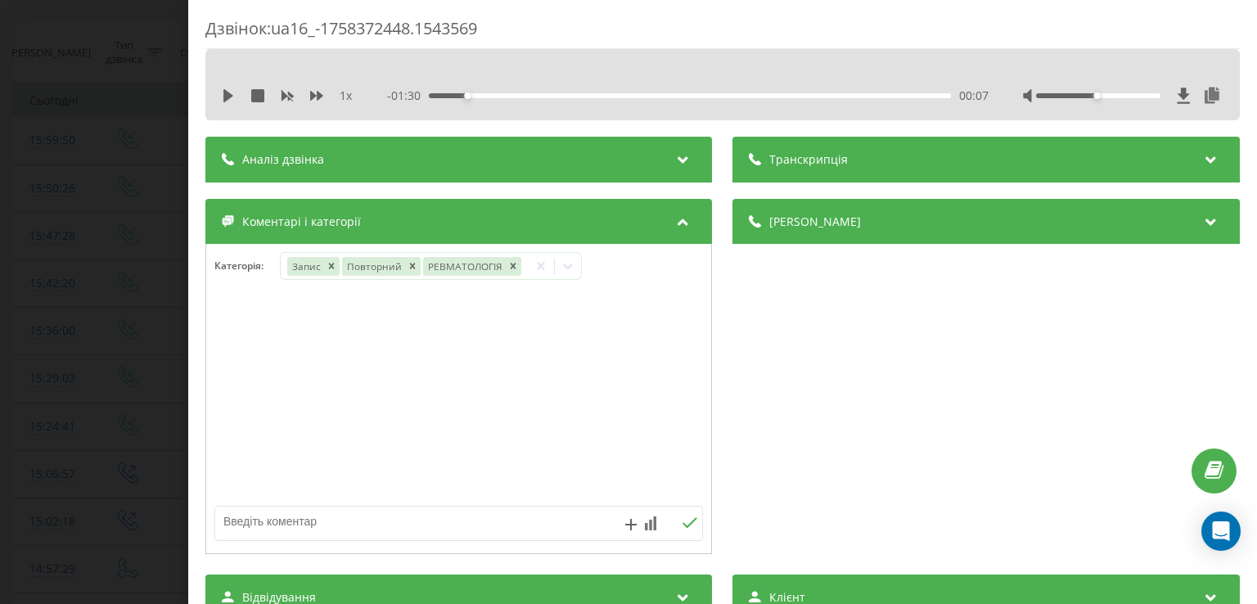
click at [230, 380] on div at bounding box center [458, 399] width 505 height 196
click at [145, 367] on div "Дзвінок : ua16_-1758372448.1543569 1 x - 01:30 00:07 00:07 Транскрипція Для AI-…" at bounding box center [628, 302] width 1257 height 604
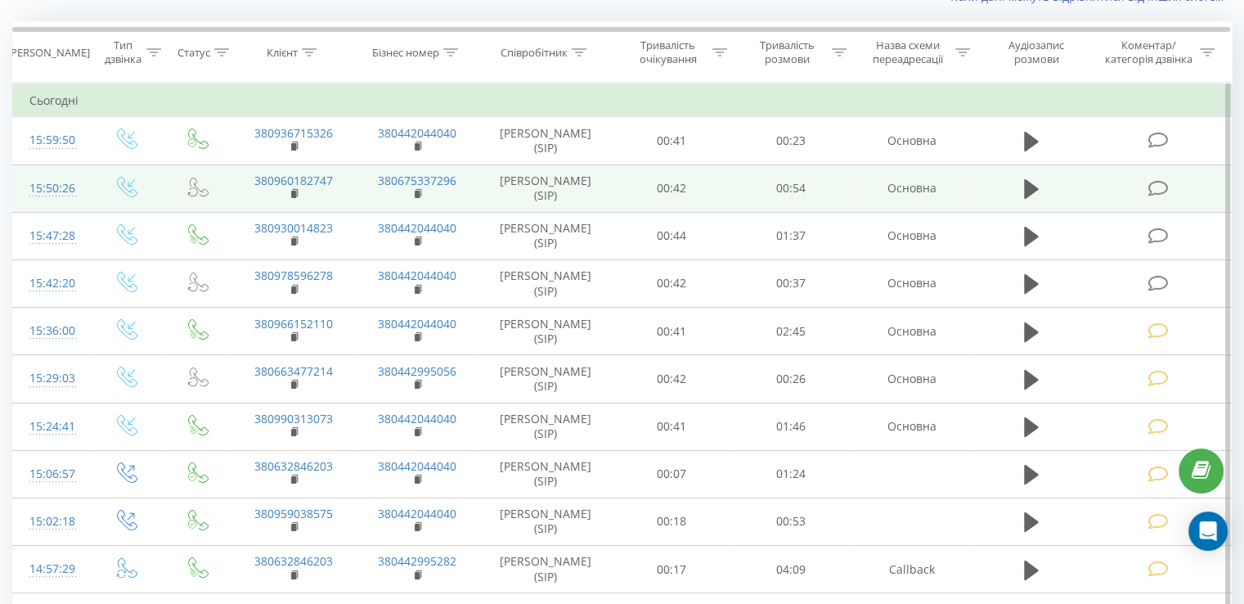
click at [1156, 180] on icon at bounding box center [1158, 188] width 20 height 17
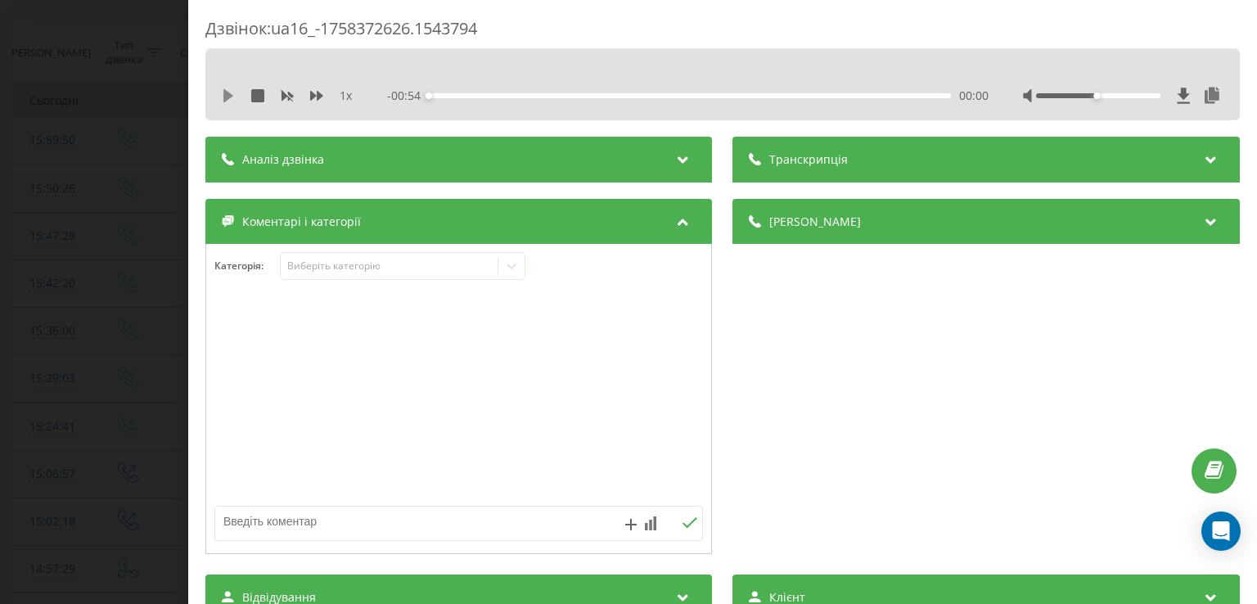
click at [226, 97] on icon at bounding box center [228, 95] width 10 height 13
click at [460, 93] on div "00:00" at bounding box center [690, 95] width 521 height 5
click at [227, 97] on icon at bounding box center [228, 95] width 13 height 13
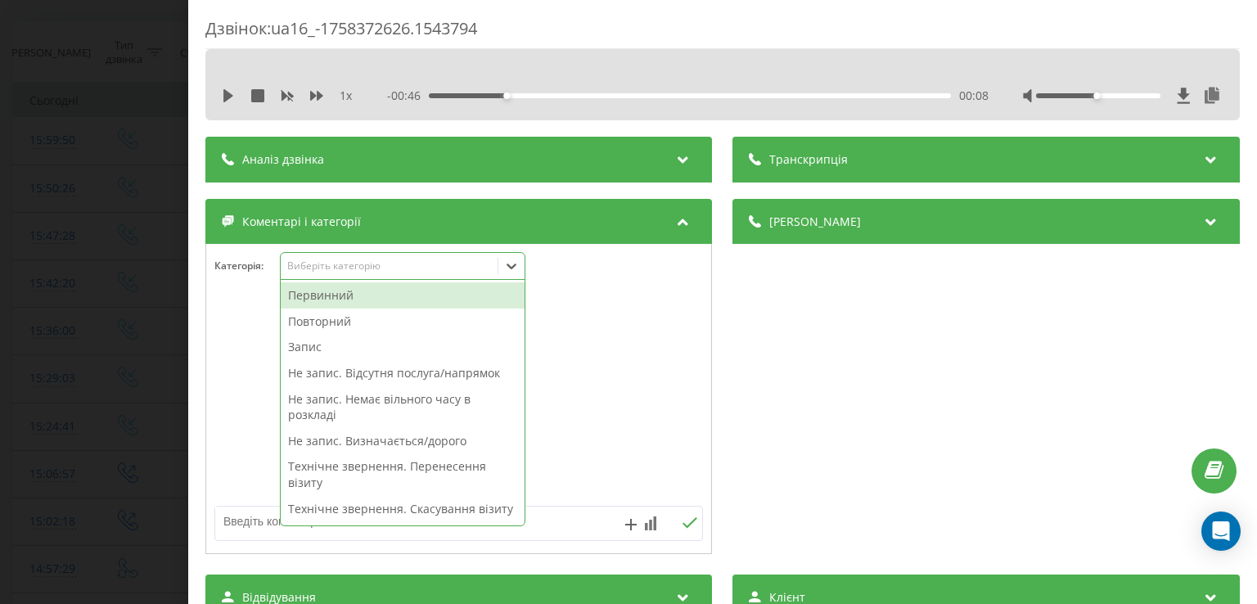
click at [503, 266] on div at bounding box center [511, 266] width 26 height 26
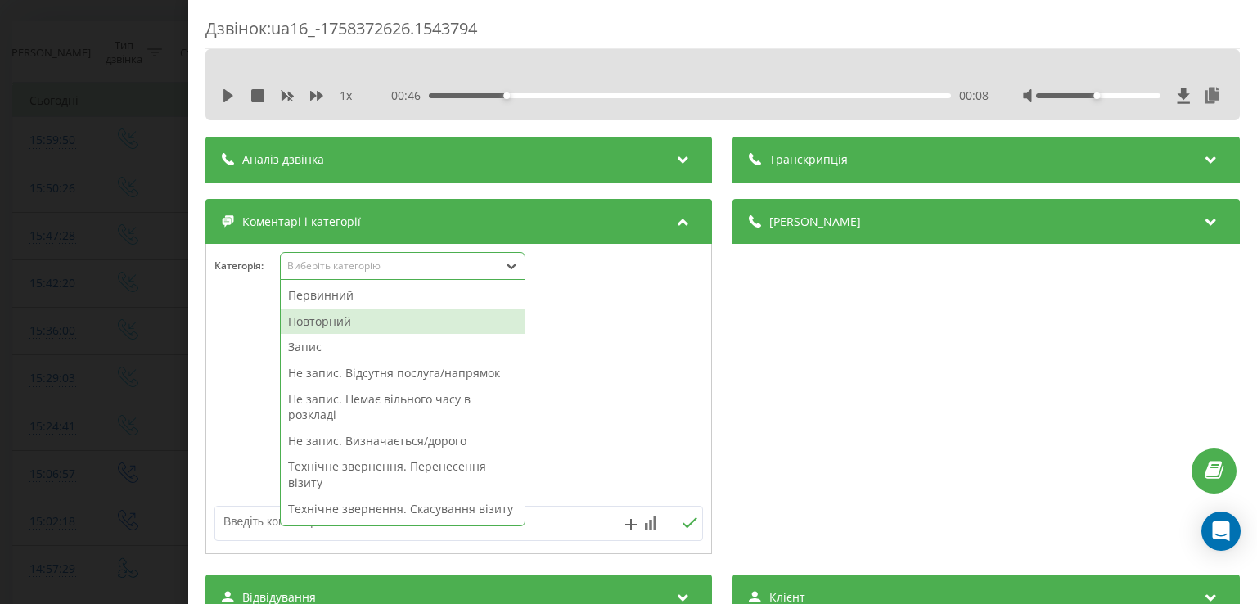
click at [377, 319] on div "Повторний" at bounding box center [403, 321] width 244 height 26
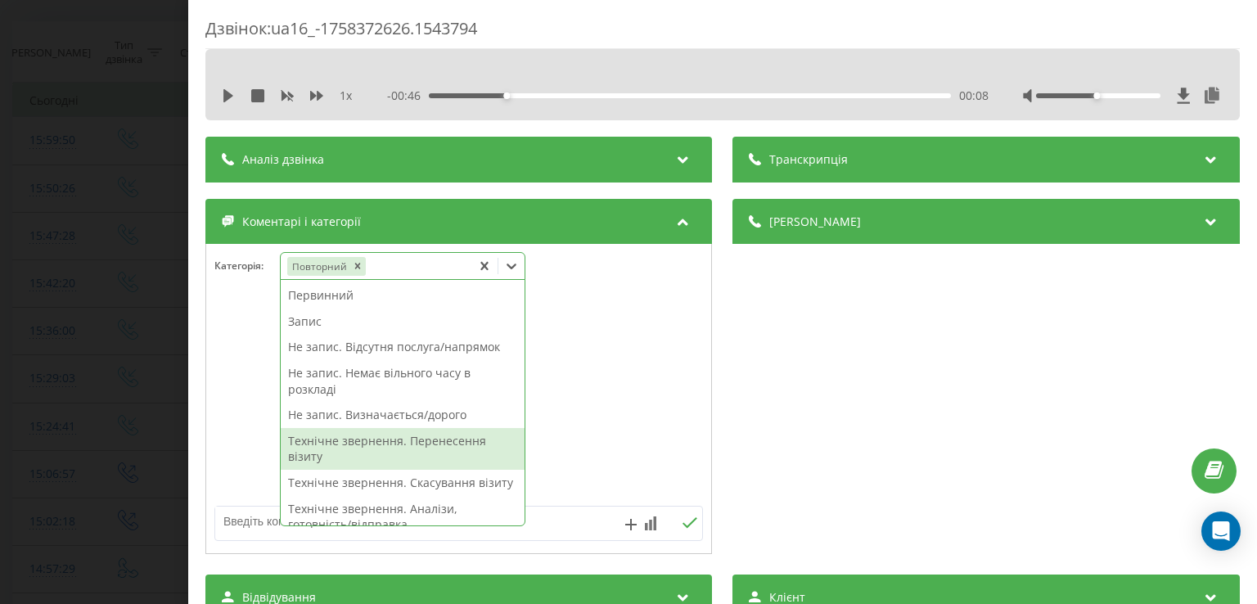
click at [394, 450] on div "Технічне звернення. Перенесення візиту" at bounding box center [403, 449] width 244 height 42
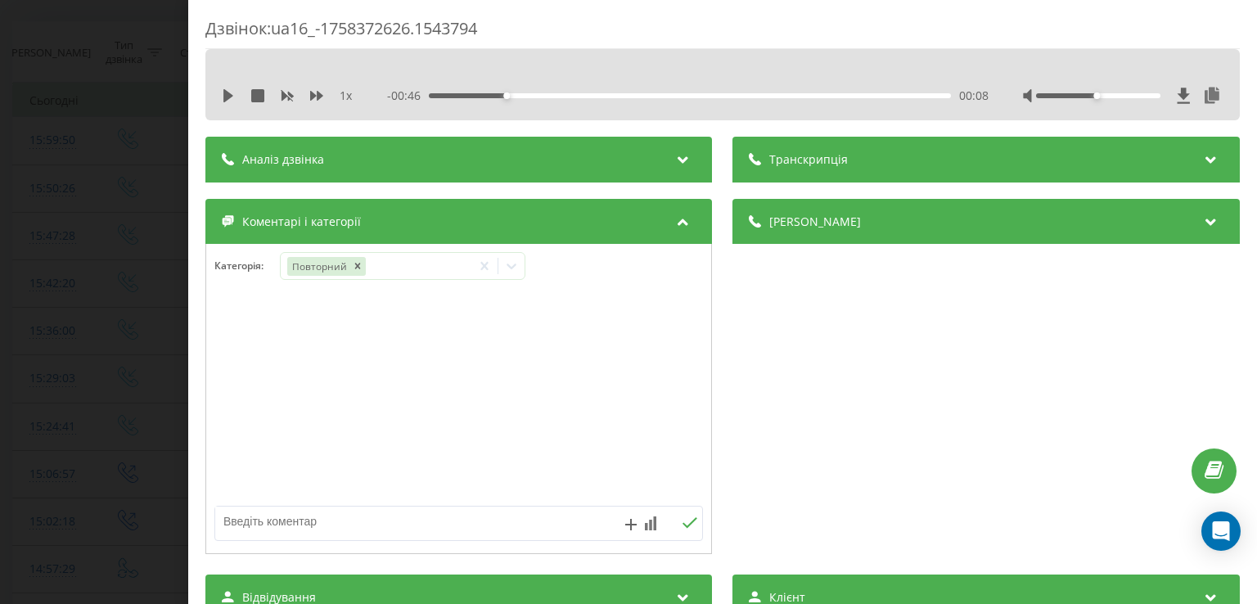
click at [236, 439] on div at bounding box center [458, 399] width 505 height 196
click at [100, 403] on div "Дзвінок : ua16_-1758372626.1543794 1 x - 00:46 00:08 00:08 Транскрипція Для AI-…" at bounding box center [628, 302] width 1257 height 604
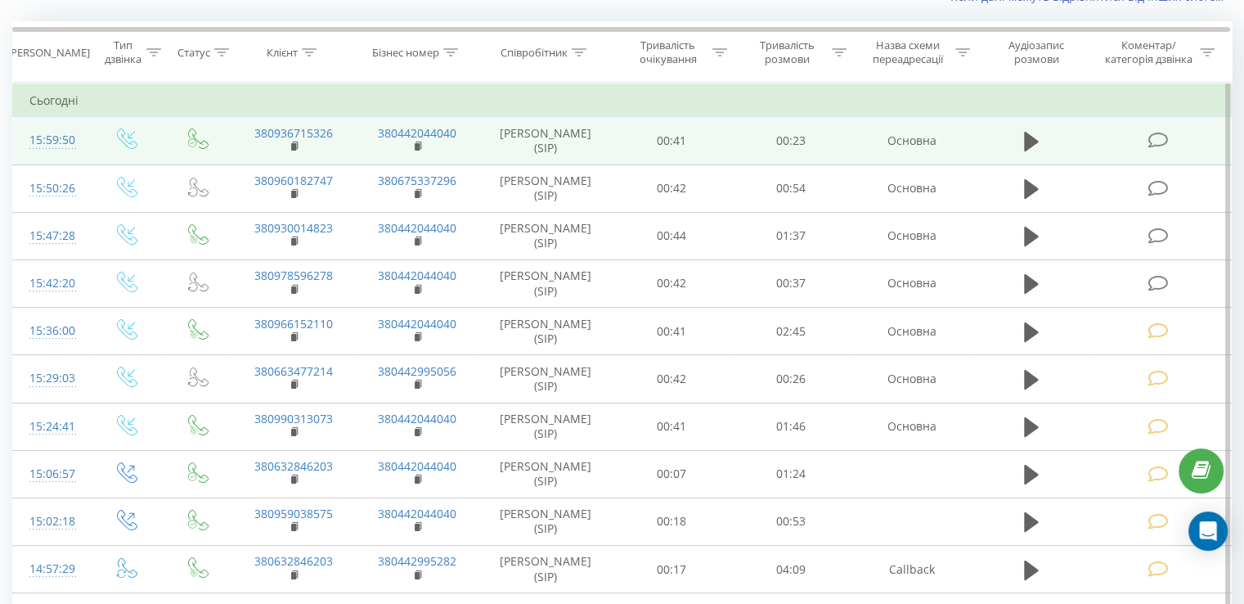
click at [1154, 137] on icon at bounding box center [1158, 140] width 20 height 17
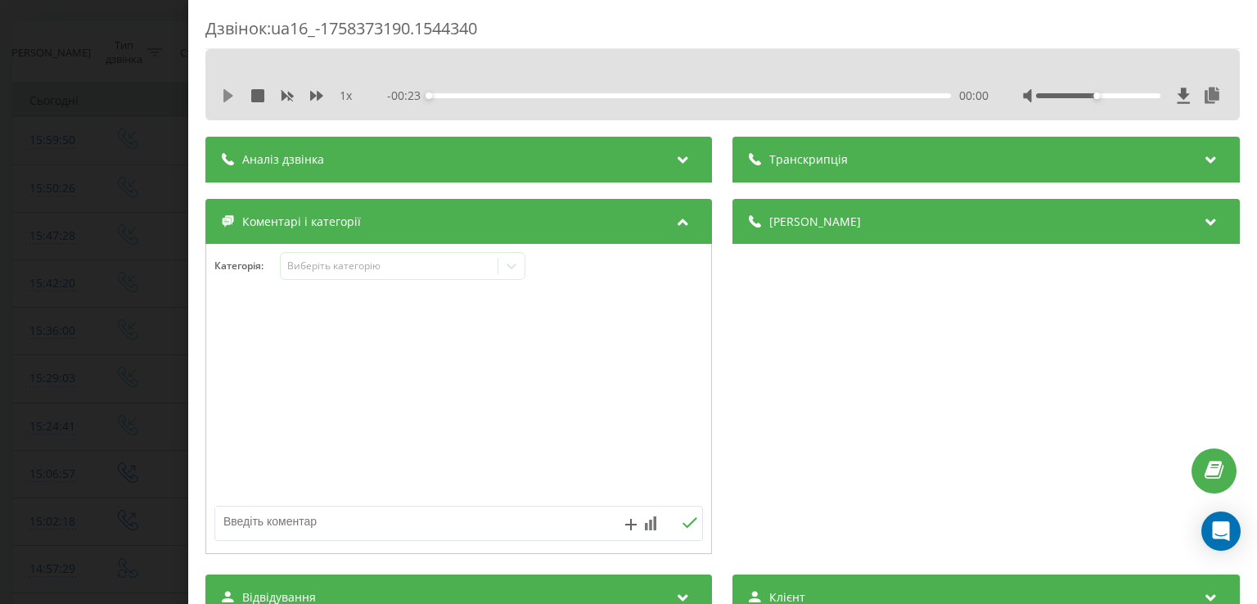
click at [228, 100] on icon at bounding box center [228, 95] width 13 height 13
click at [469, 93] on div "00:01" at bounding box center [690, 95] width 521 height 5
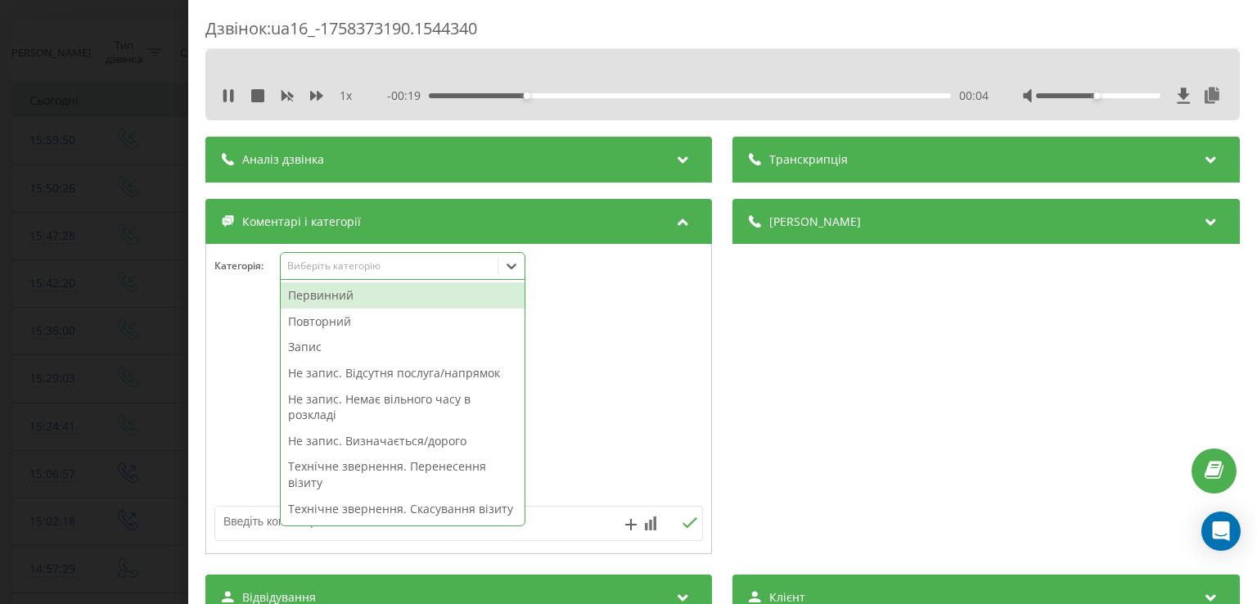
click at [511, 273] on icon at bounding box center [511, 266] width 16 height 16
click at [371, 295] on div "Первинний" at bounding box center [403, 295] width 244 height 26
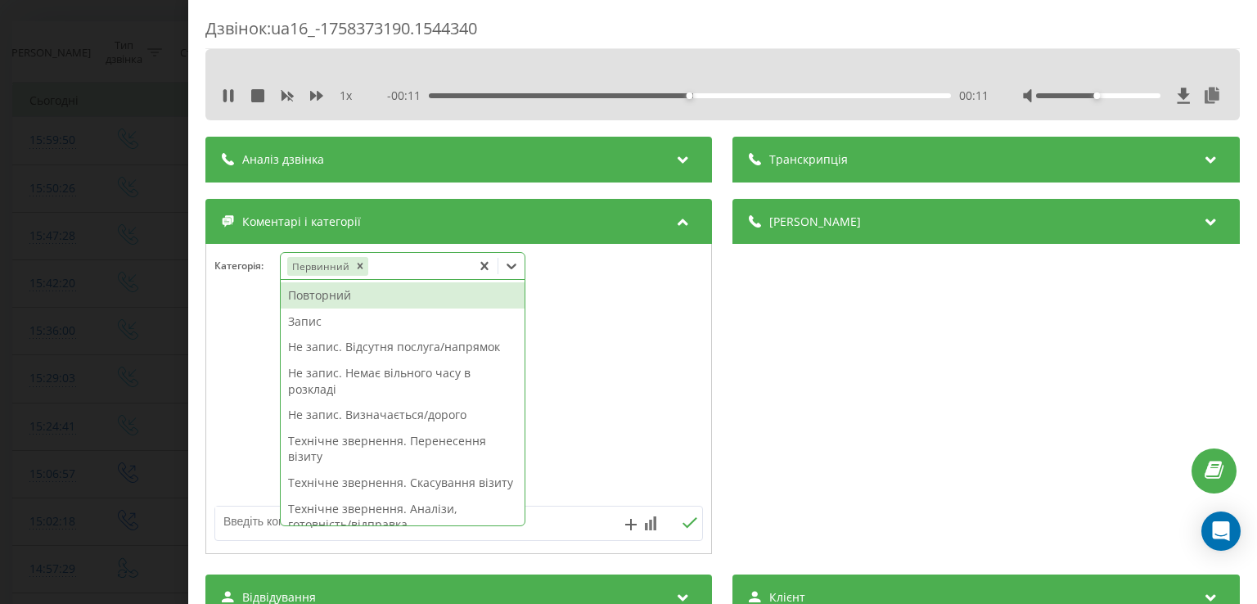
click at [382, 412] on div "Не запис. Визначається/дорого" at bounding box center [403, 415] width 244 height 26
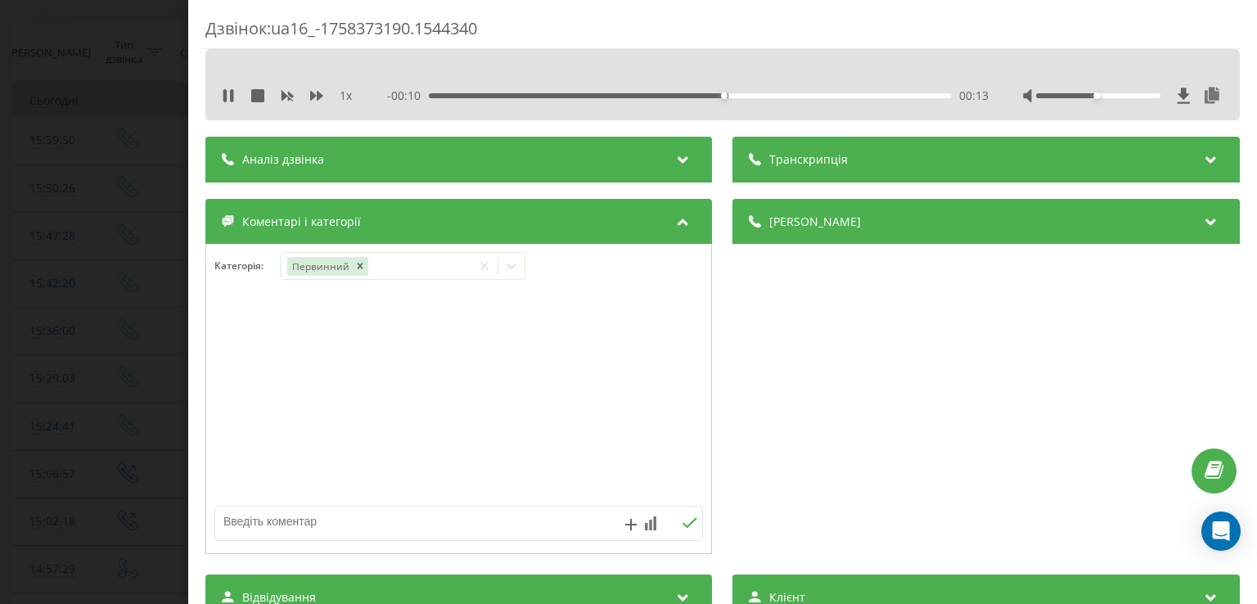
click at [254, 404] on div at bounding box center [458, 399] width 505 height 196
click at [128, 372] on div "Дзвінок : ua16_-1758373190.1544340 1 x - 00:08 00:14 00:14 Транскрипція Для AI-…" at bounding box center [628, 302] width 1257 height 604
